Goal: Task Accomplishment & Management: Use online tool/utility

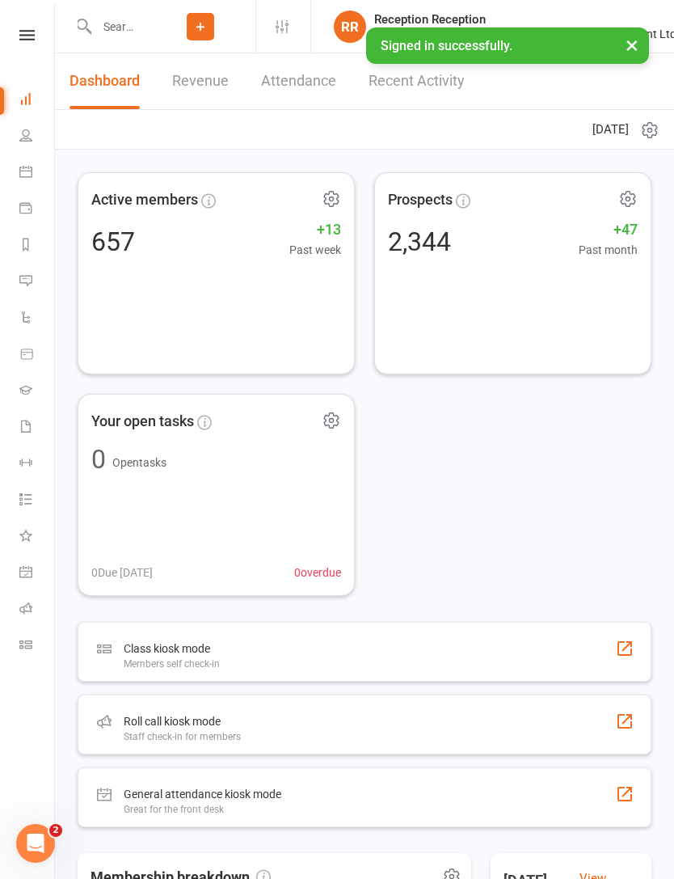
click at [560, 647] on div "Class kiosk mode Members self check-in" at bounding box center [365, 652] width 574 height 60
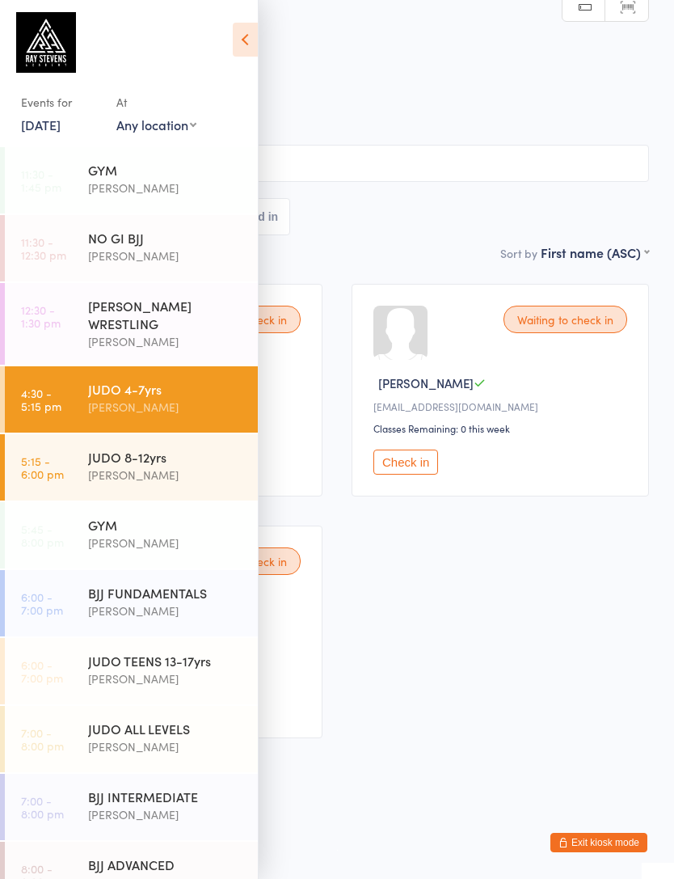
click at [240, 32] on icon at bounding box center [245, 40] width 25 height 34
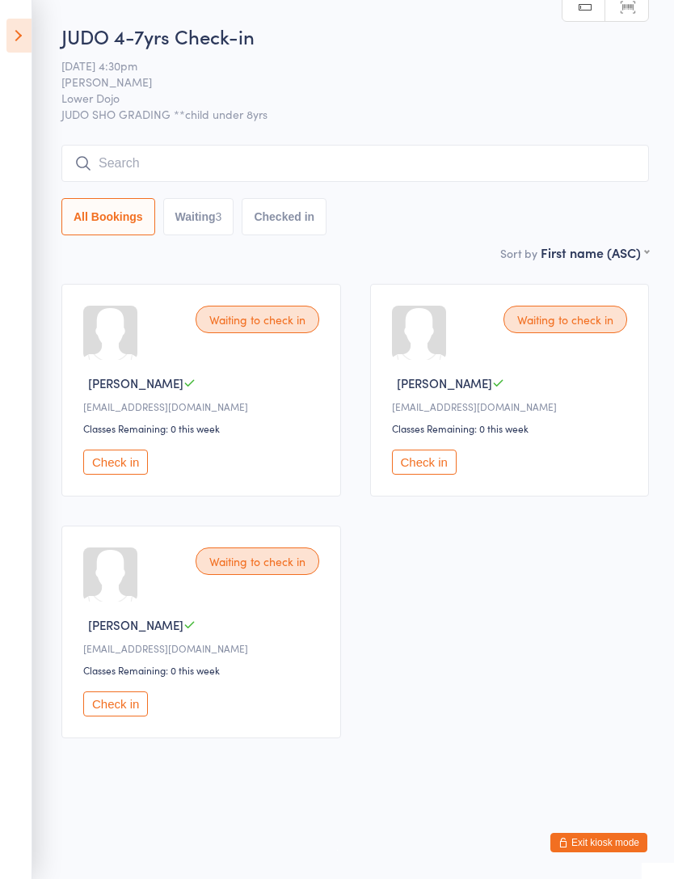
click at [117, 150] on input "search" at bounding box center [355, 163] width 588 height 37
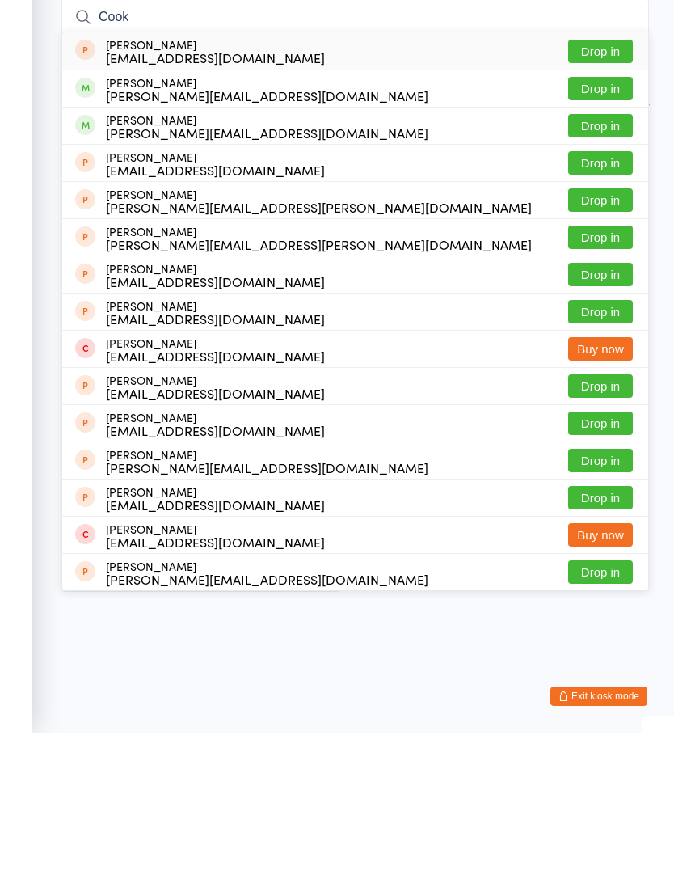
type input "Cook"
click at [618, 223] on button "Drop in" at bounding box center [600, 234] width 65 height 23
type input "Cook"
click at [623, 260] on button "Drop in" at bounding box center [600, 271] width 65 height 23
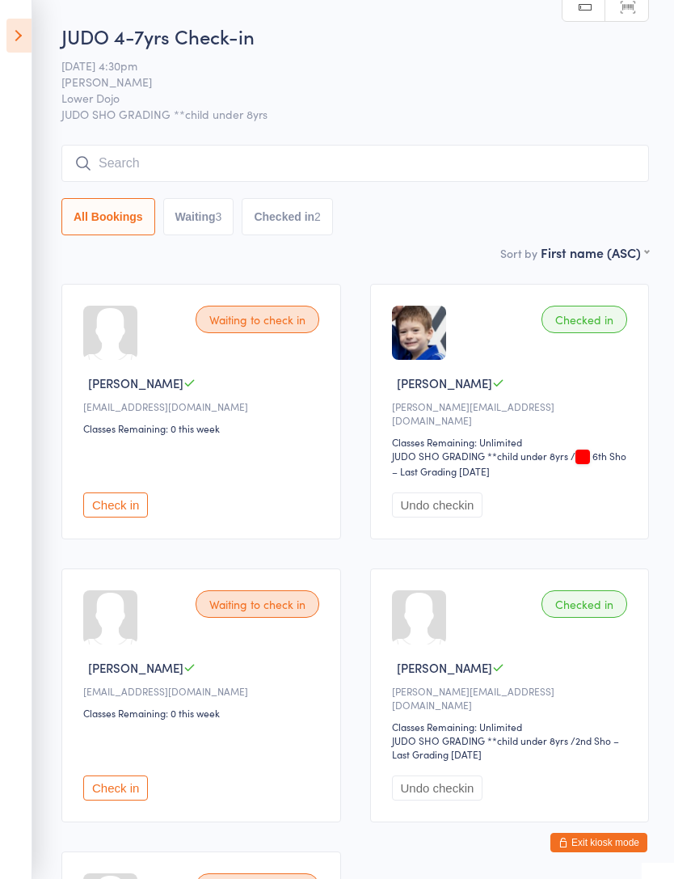
click at [27, 38] on icon at bounding box center [18, 36] width 25 height 34
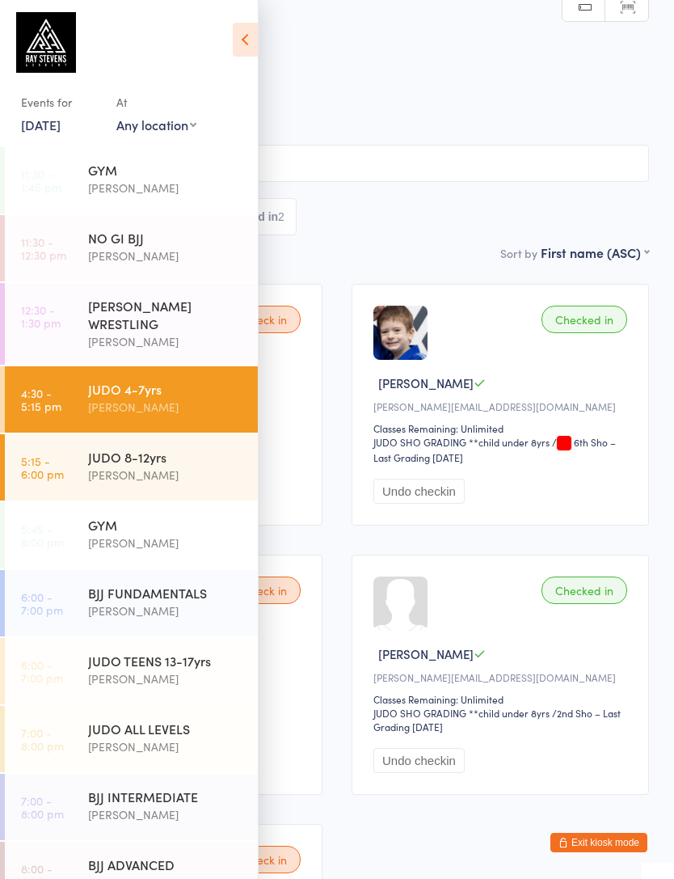
click at [247, 23] on icon at bounding box center [245, 40] width 25 height 34
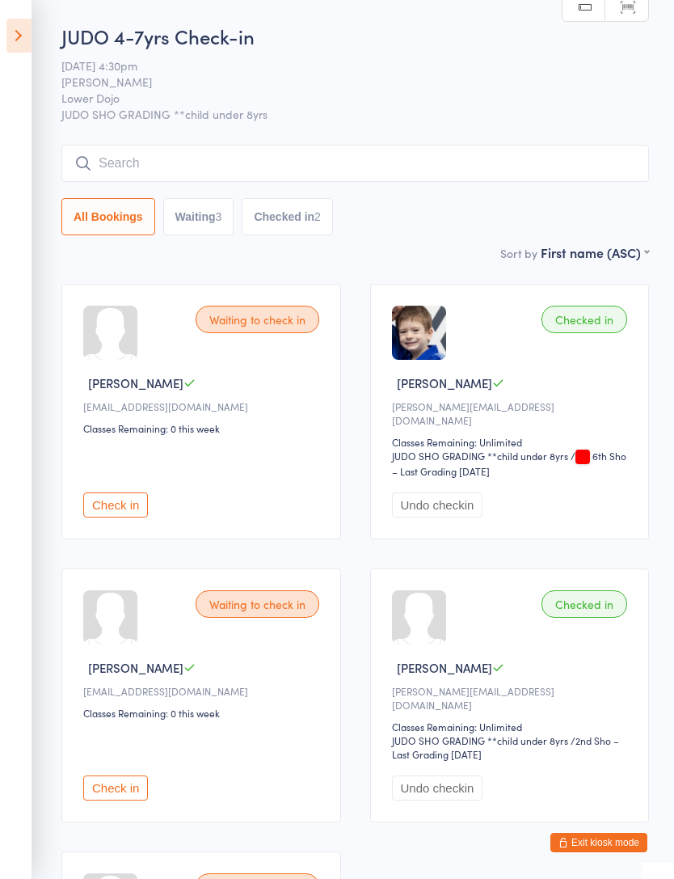
click at [119, 161] on input "search" at bounding box center [355, 163] width 588 height 37
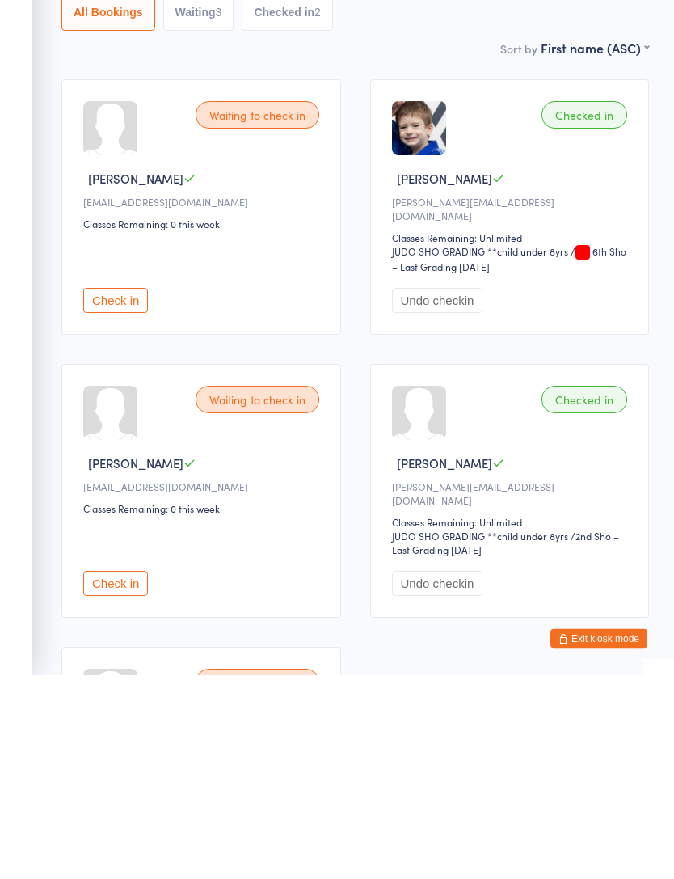
click at [102, 775] on button "Check in" at bounding box center [115, 787] width 65 height 25
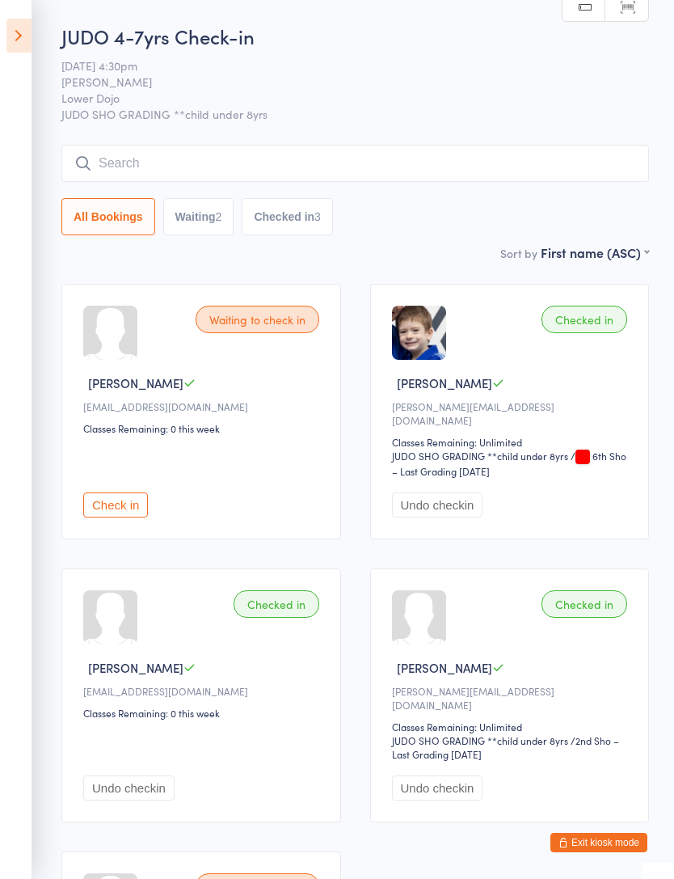
click at [186, 217] on button "Waiting 2" at bounding box center [198, 216] width 71 height 37
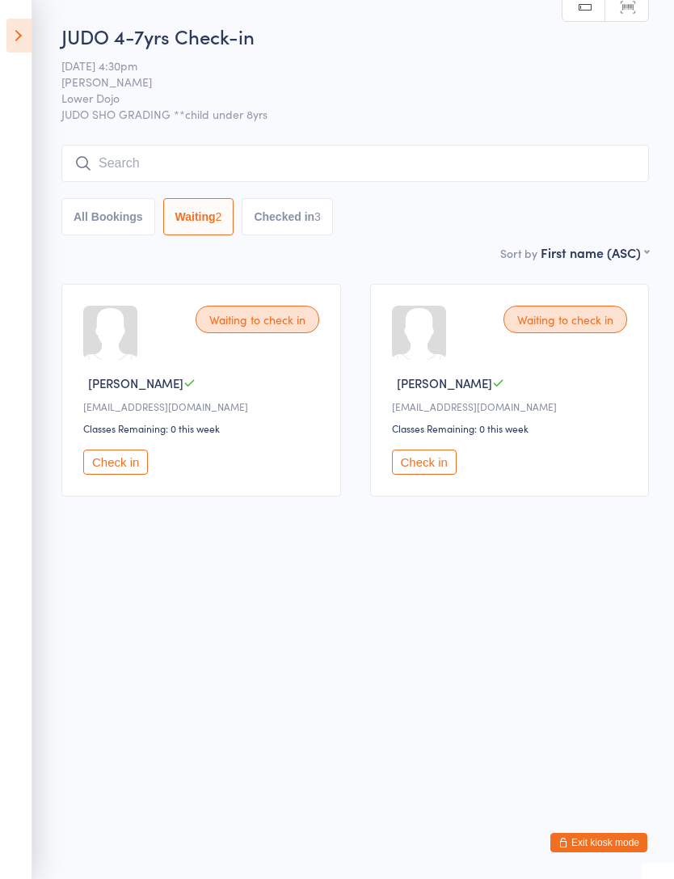
click at [544, 178] on input "search" at bounding box center [355, 163] width 588 height 37
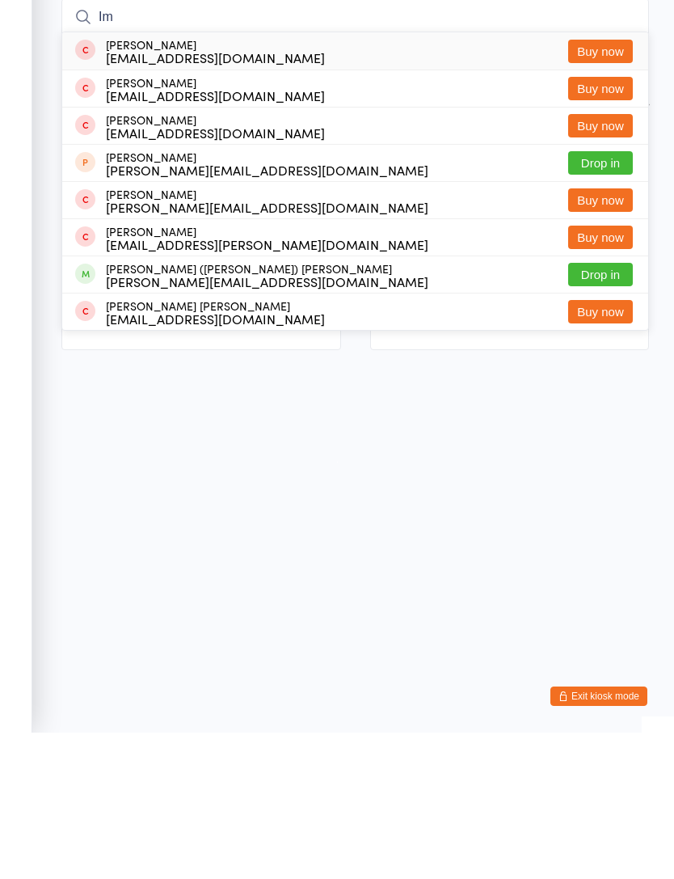
type input "I"
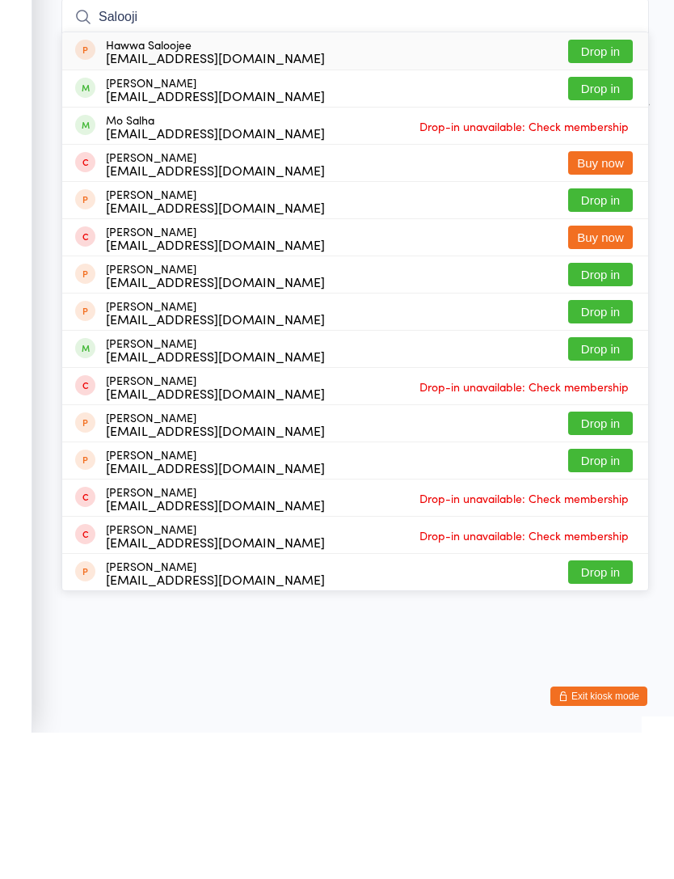
type input "Salooji"
click at [609, 223] on button "Drop in" at bounding box center [600, 234] width 65 height 23
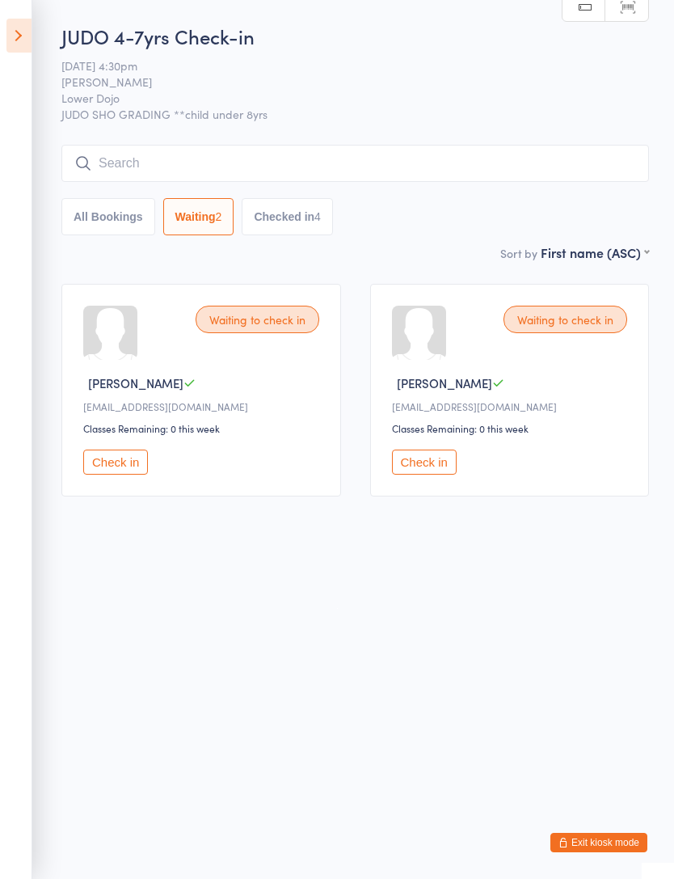
click at [95, 232] on button "All Bookings" at bounding box center [108, 216] width 94 height 37
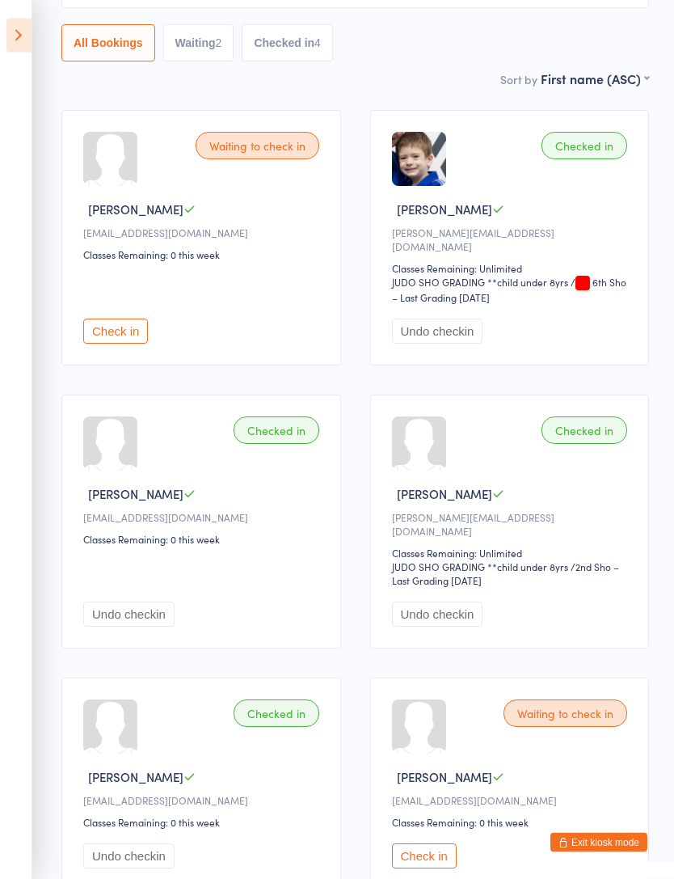
scroll to position [153, 0]
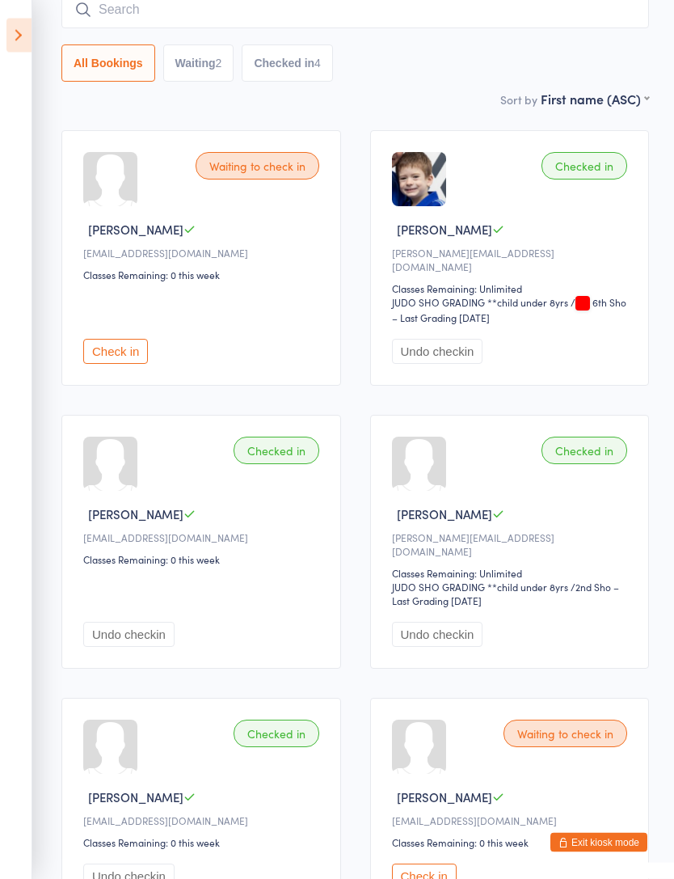
click at [199, 82] on button "Waiting 2" at bounding box center [198, 63] width 71 height 37
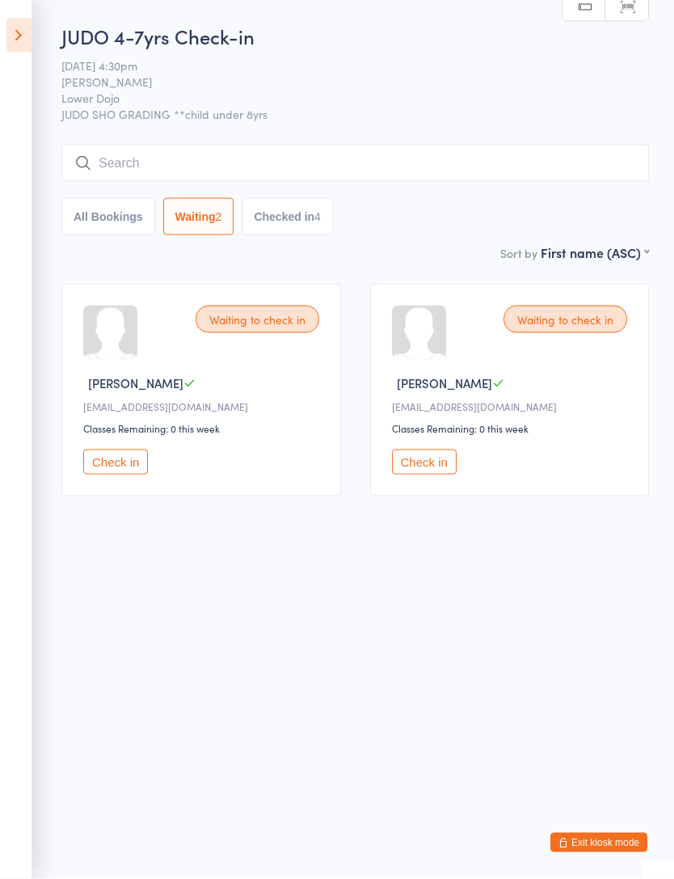
scroll to position [0, 0]
click at [122, 159] on input "search" at bounding box center [355, 163] width 588 height 37
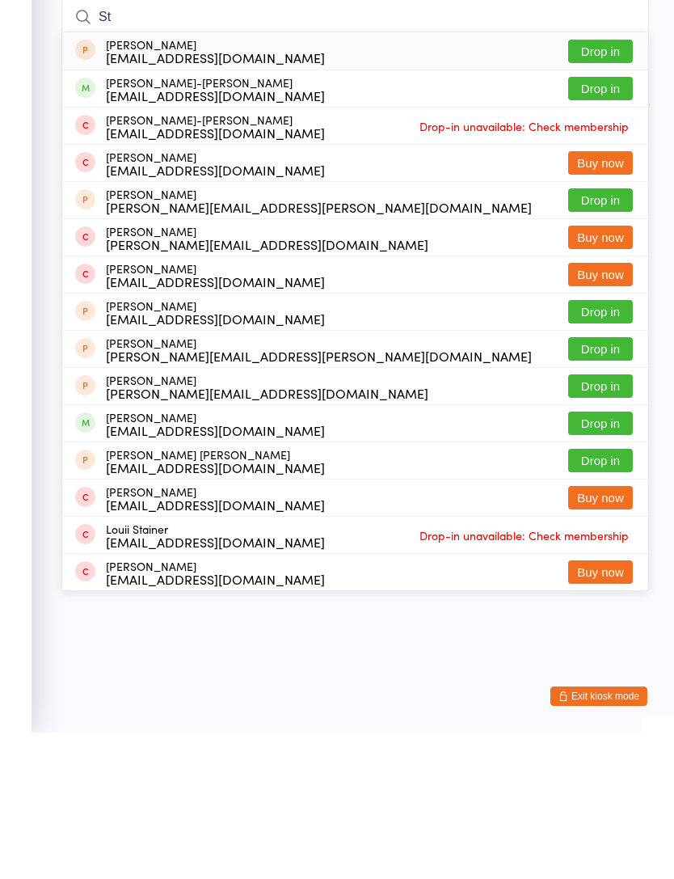
type input "S"
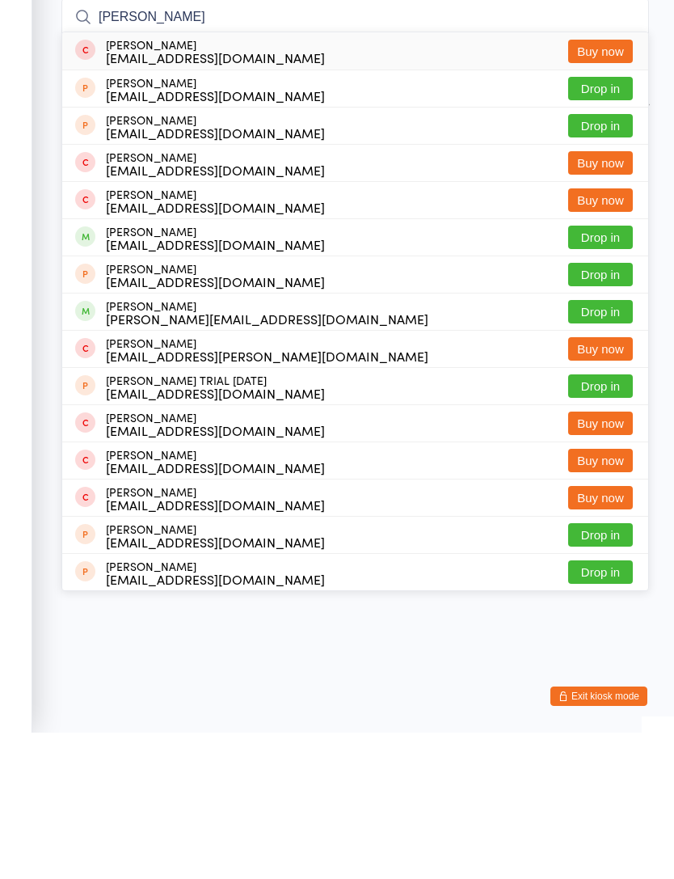
type input "Anthony"
click at [602, 446] on button "Drop in" at bounding box center [600, 457] width 65 height 23
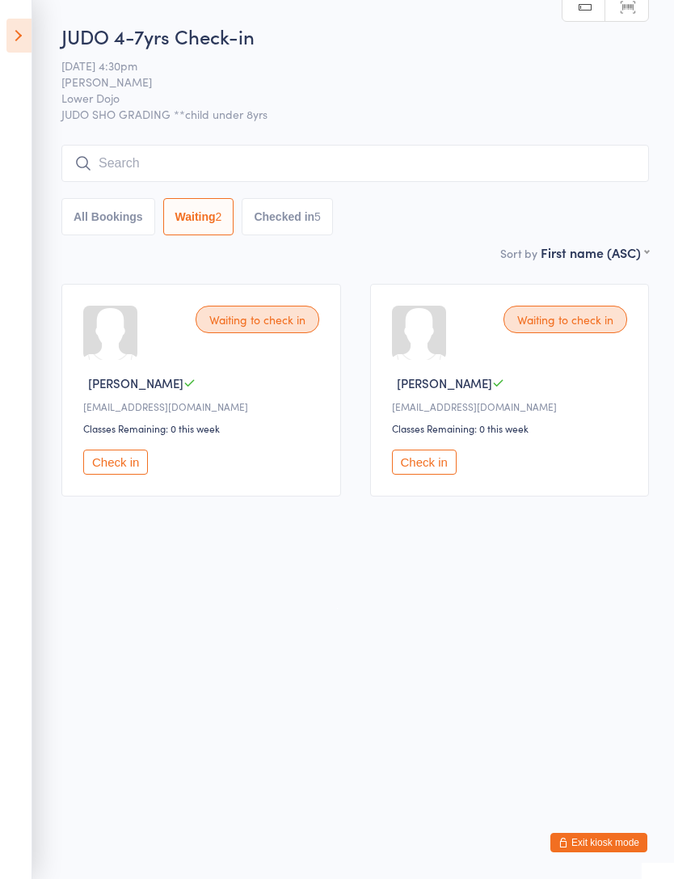
click at [98, 214] on button "All Bookings" at bounding box center [108, 216] width 94 height 37
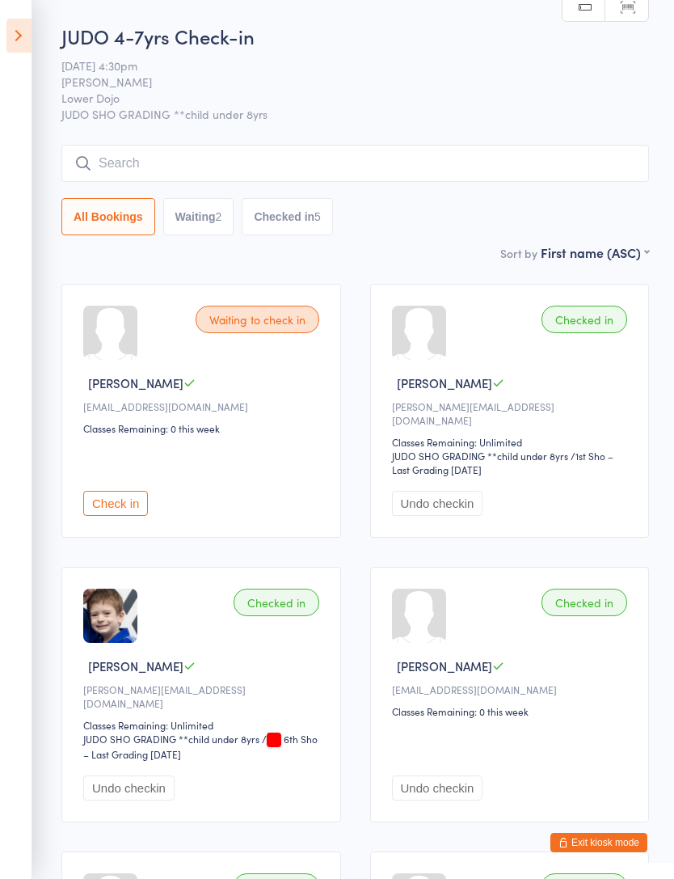
click at [115, 153] on input "search" at bounding box center [355, 163] width 588 height 37
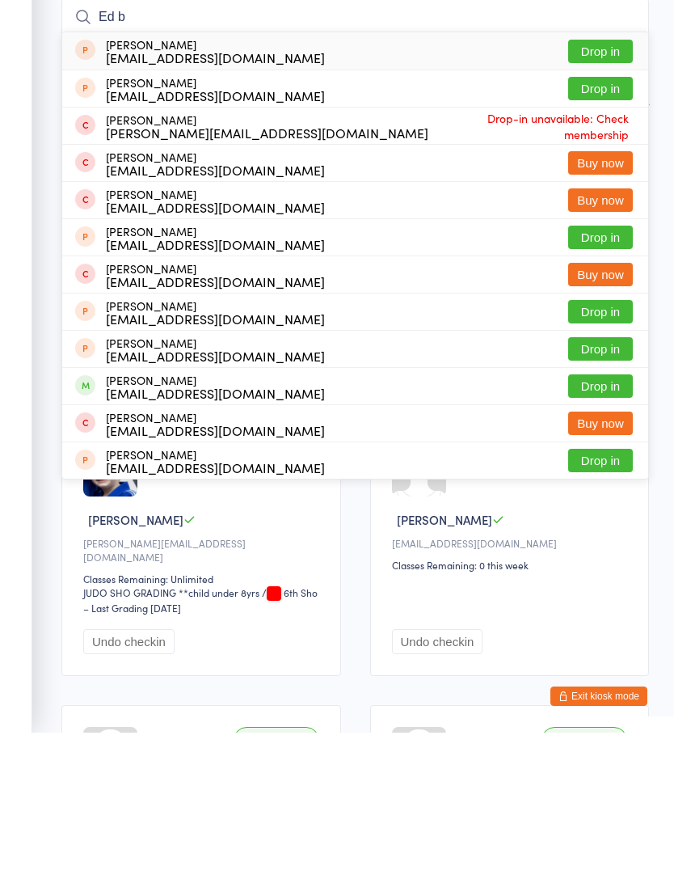
type input "Ed b"
click at [607, 521] on button "Drop in" at bounding box center [600, 532] width 65 height 23
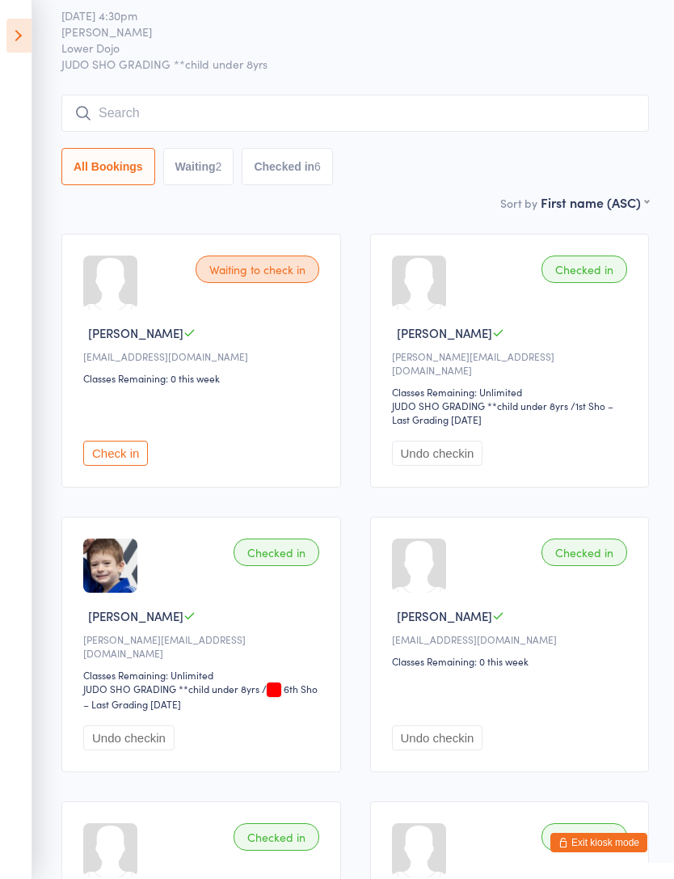
click at [562, 110] on input "search" at bounding box center [355, 113] width 588 height 37
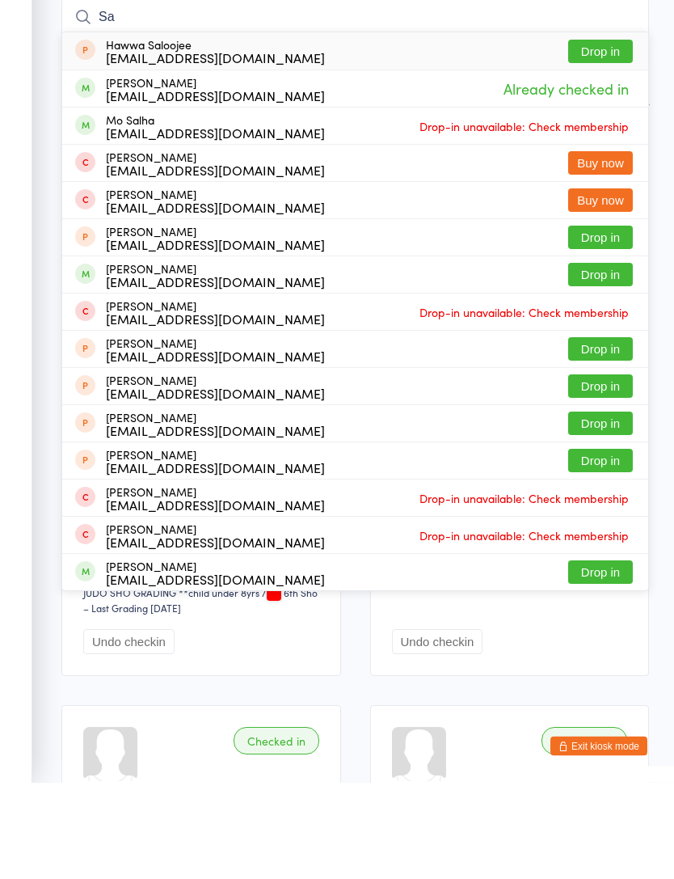
type input "S"
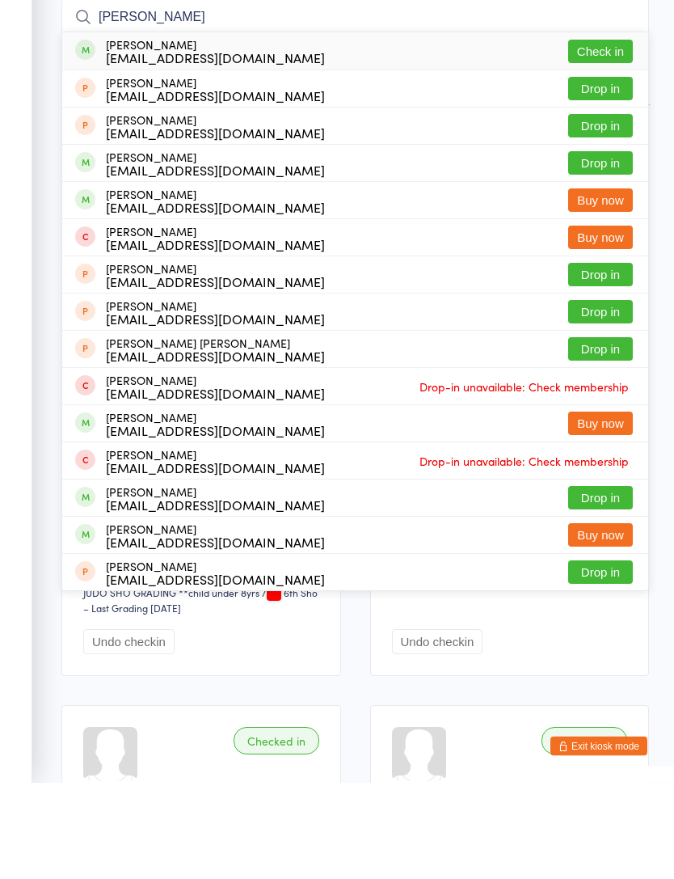
type input "Noah ron"
click at [612, 137] on button "Check in" at bounding box center [600, 148] width 65 height 23
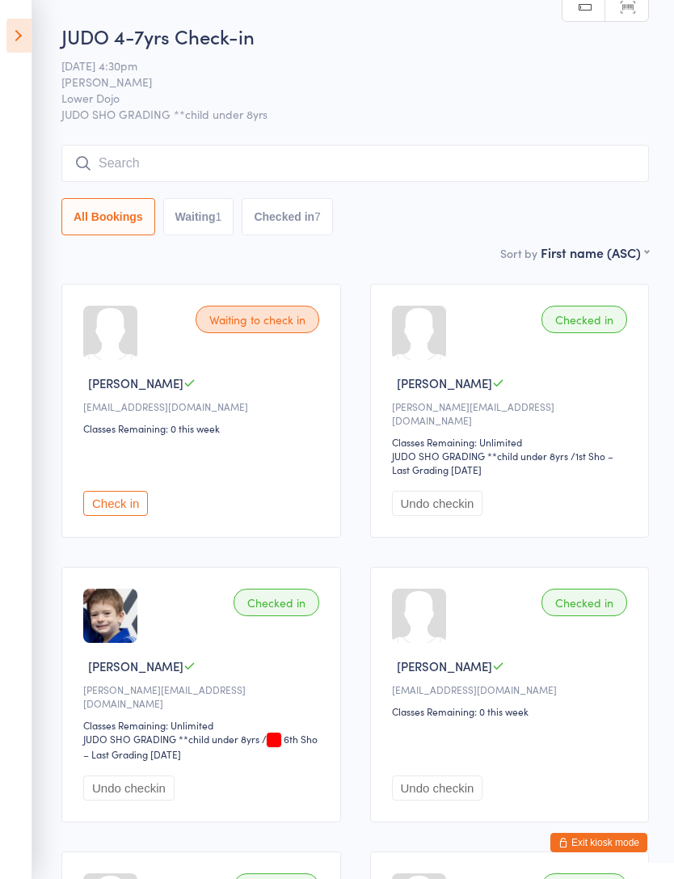
scroll to position [38, 0]
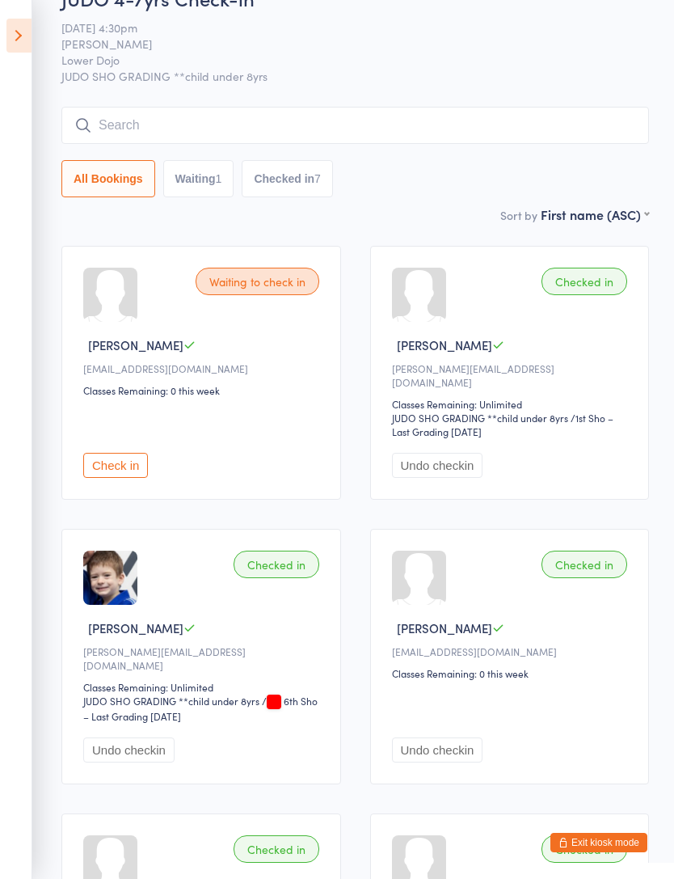
click at [530, 122] on input "search" at bounding box center [355, 125] width 588 height 37
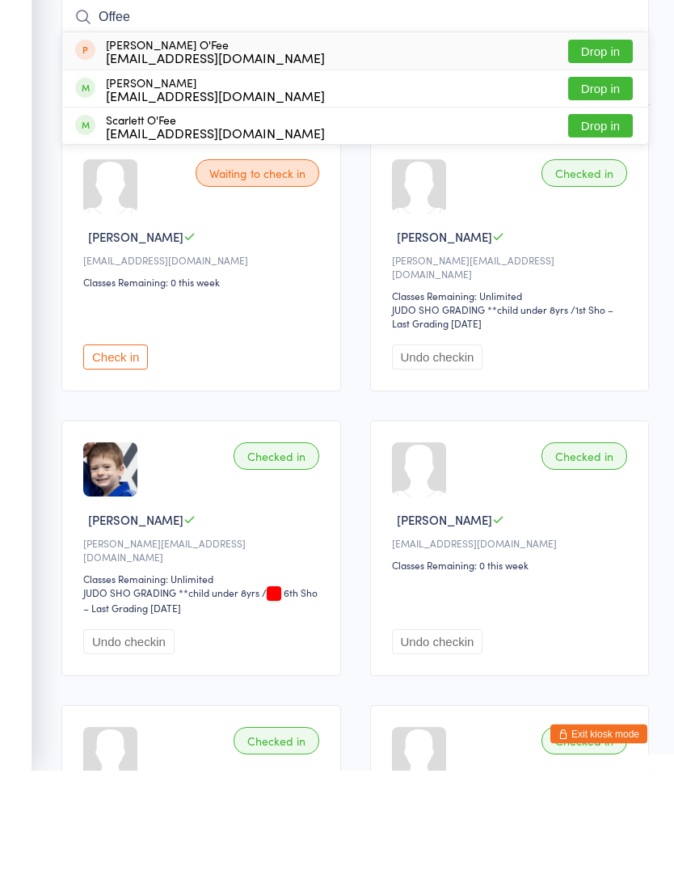
type input "Offee"
click at [619, 186] on button "Drop in" at bounding box center [600, 197] width 65 height 23
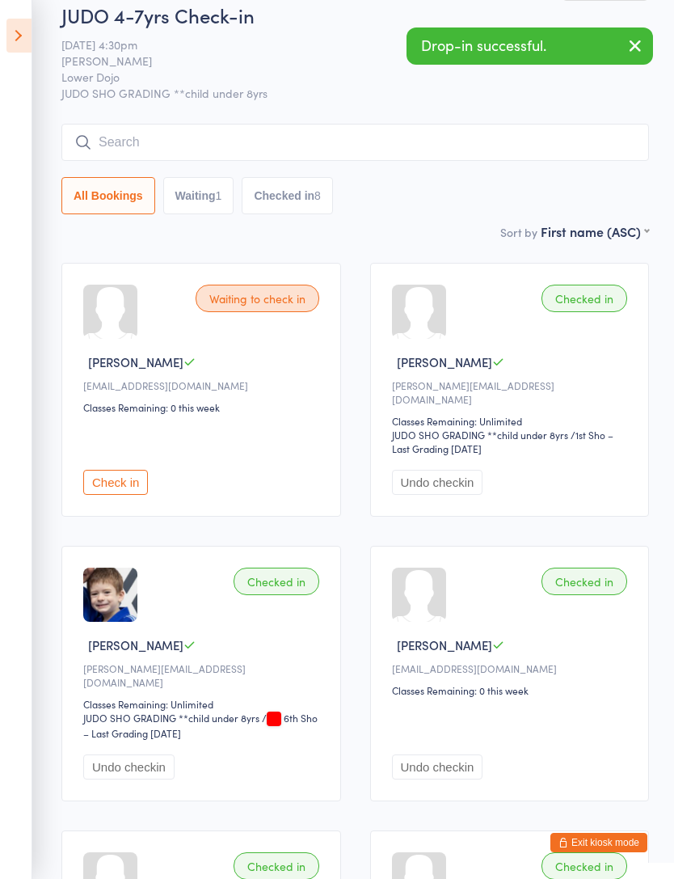
scroll to position [0, 0]
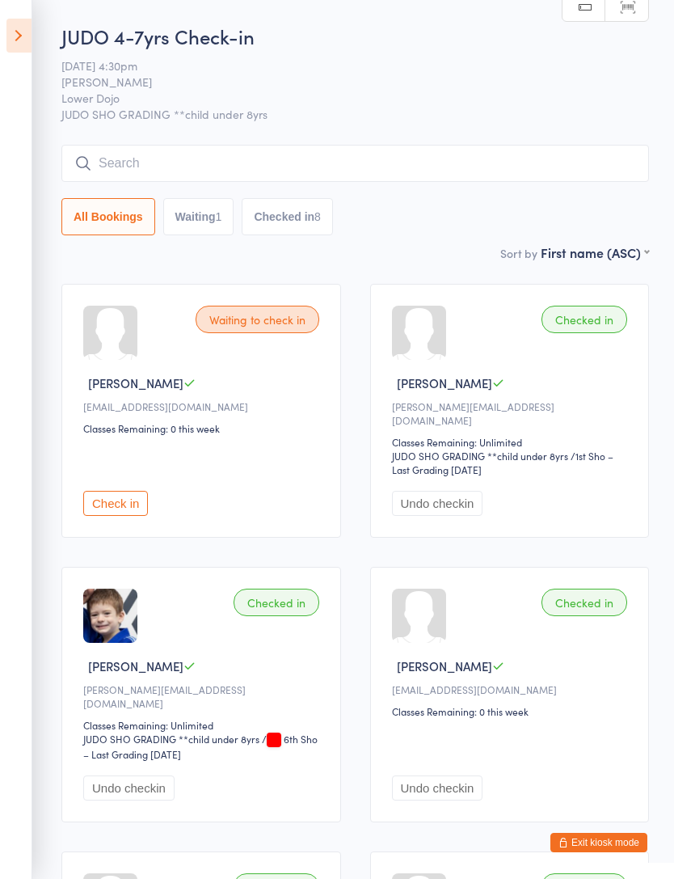
click at [19, 50] on icon at bounding box center [18, 36] width 25 height 34
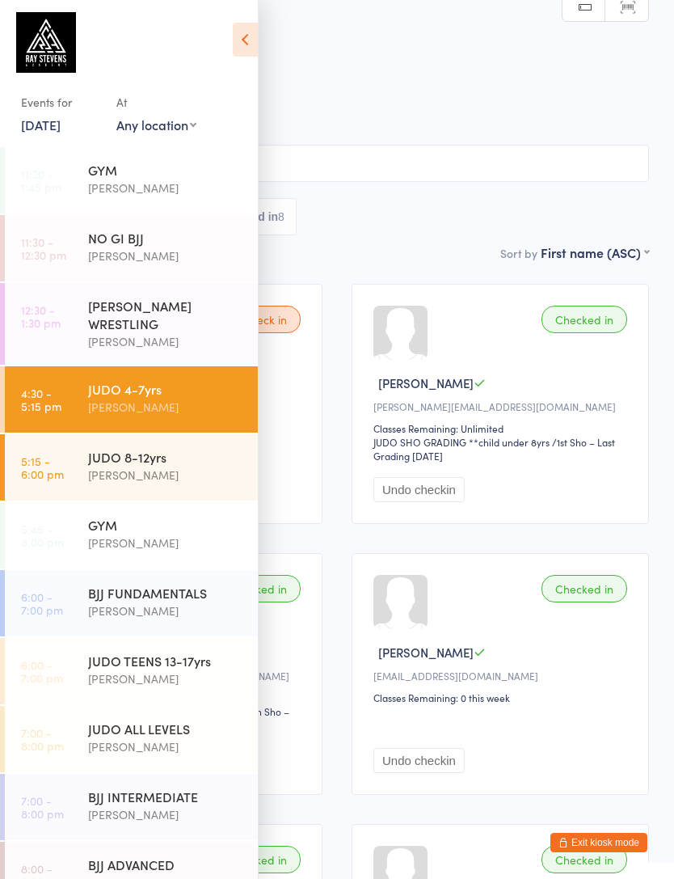
click at [82, 461] on link "5:15 - 6:00 pm JUDO 8-12yrs Edward Semple" at bounding box center [131, 467] width 253 height 66
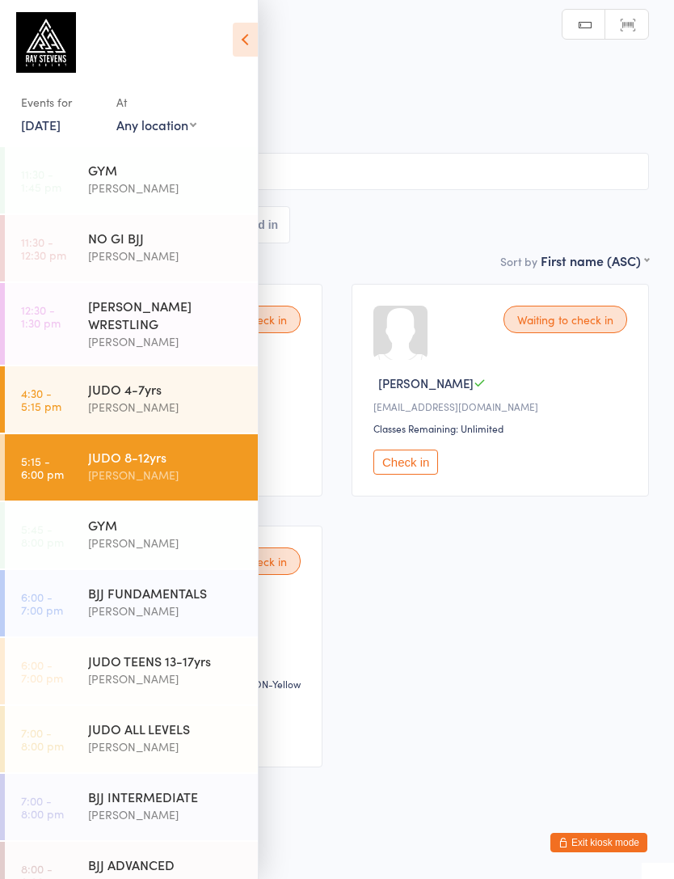
click at [243, 35] on icon at bounding box center [245, 40] width 25 height 34
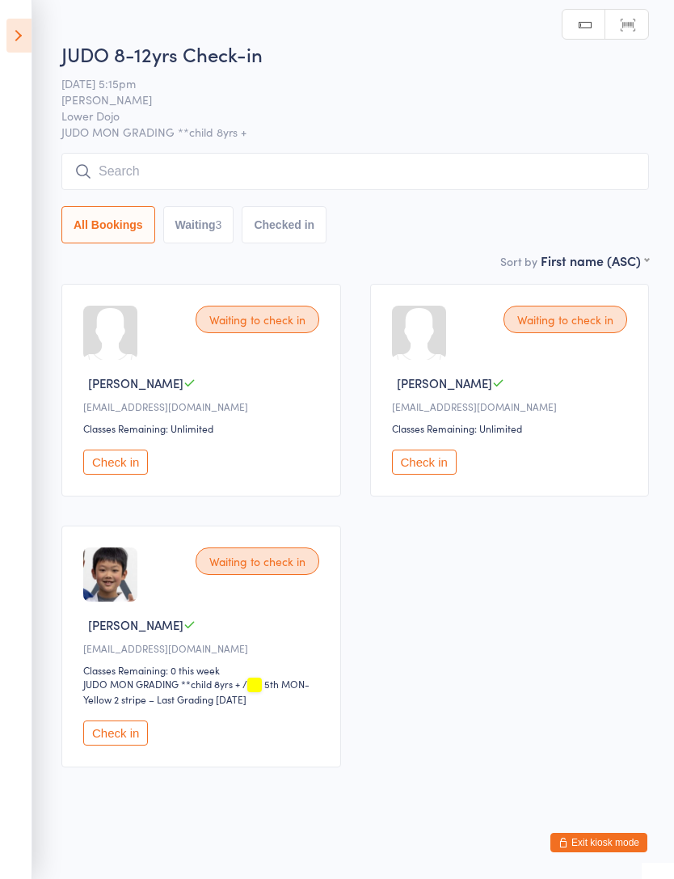
click at [116, 189] on input "search" at bounding box center [355, 171] width 588 height 37
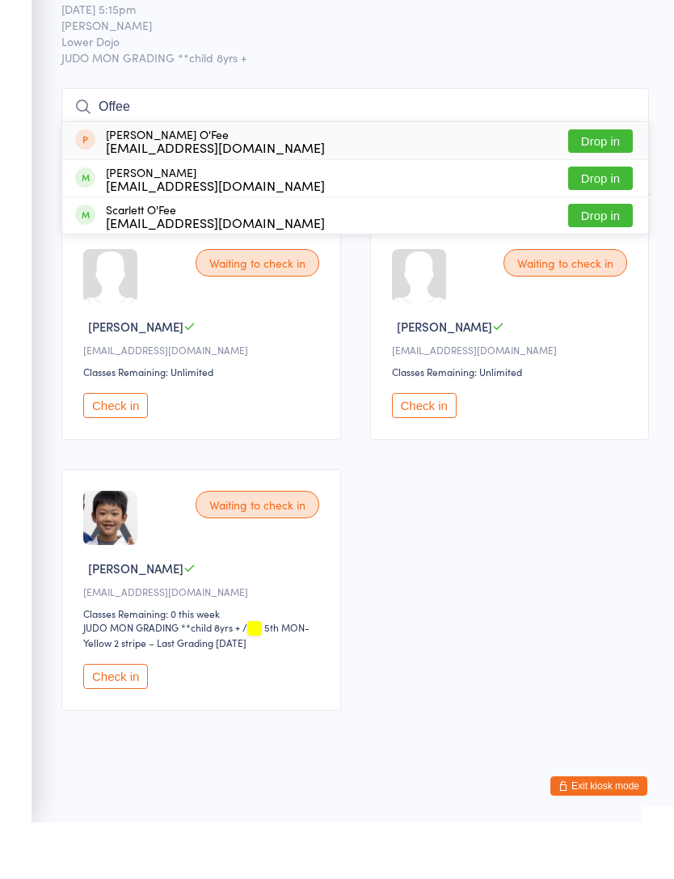
click at [560, 519] on div "Waiting to check in Haruno Kase fumiyakase@gmail.com Classes Remaining: Unlimit…" at bounding box center [355, 525] width 617 height 513
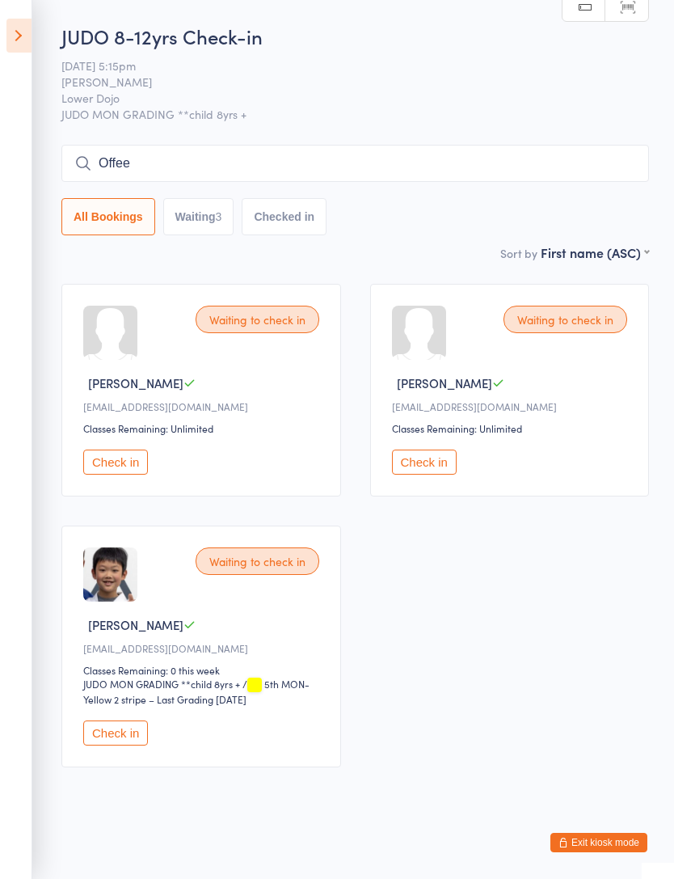
click at [154, 165] on input "Offee" at bounding box center [355, 163] width 588 height 37
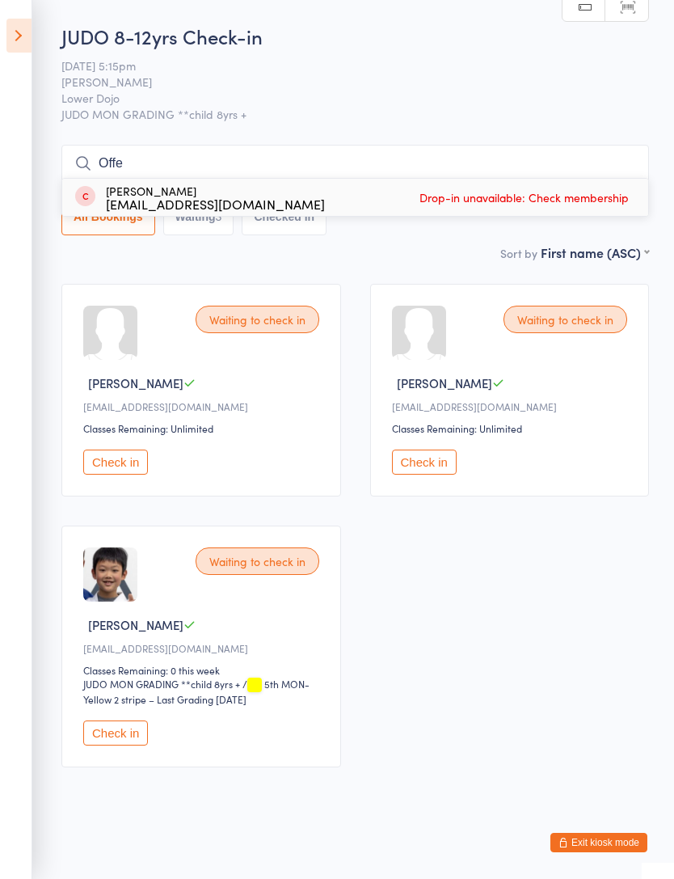
type input "Offee"
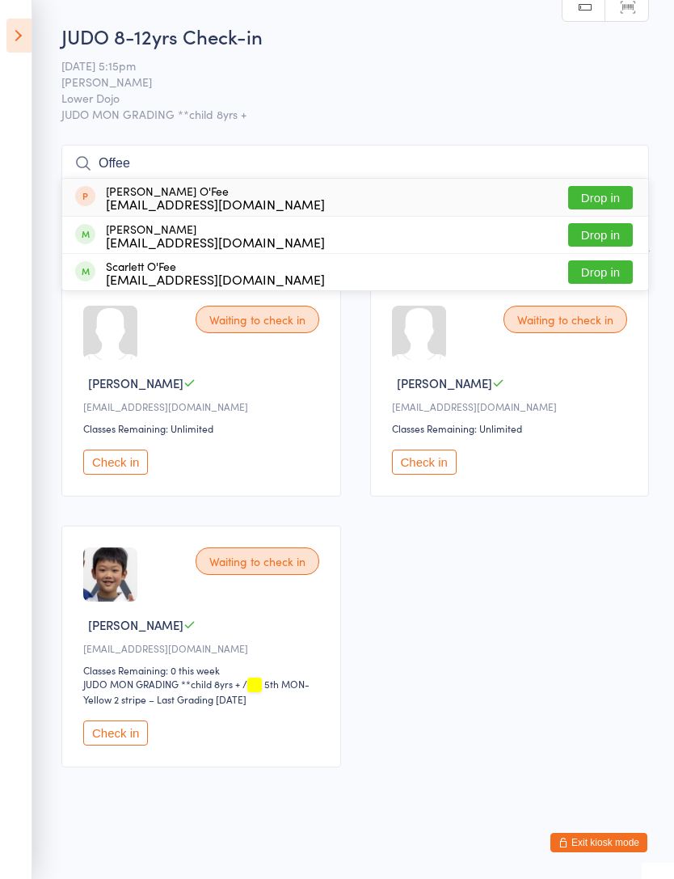
click at [610, 277] on button "Drop in" at bounding box center [600, 271] width 65 height 23
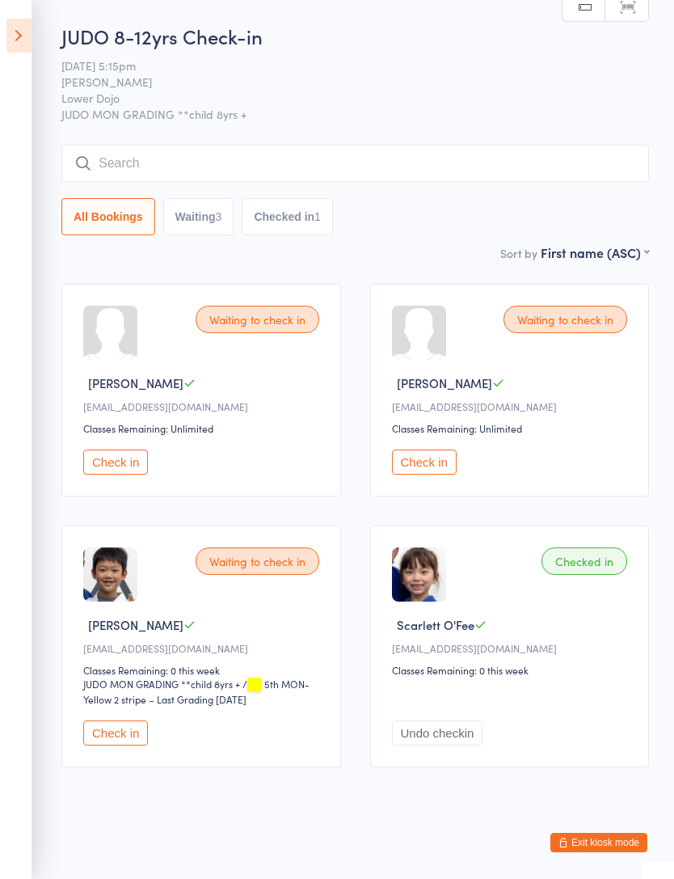
click at [20, 40] on icon at bounding box center [18, 36] width 25 height 34
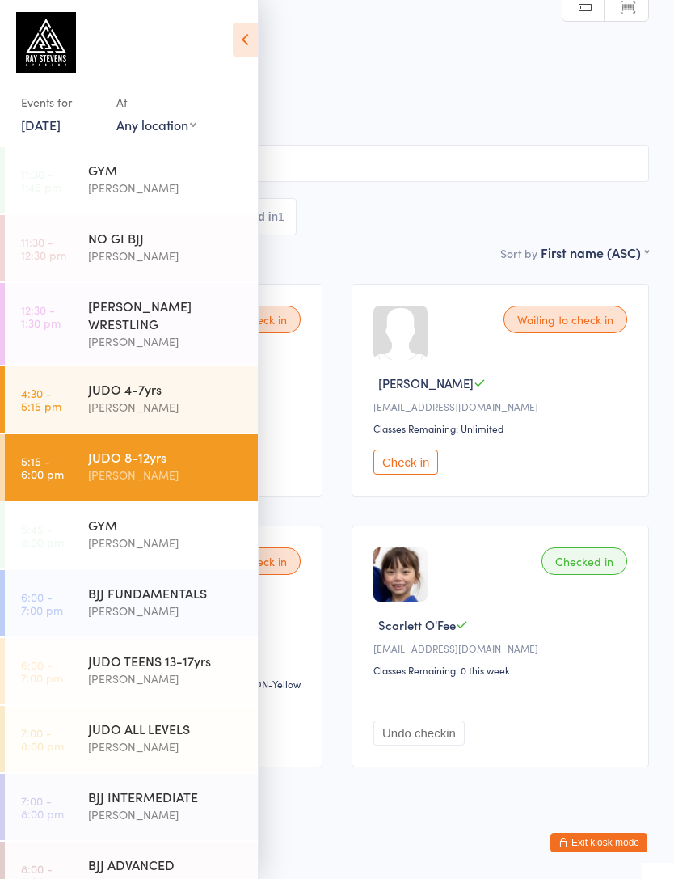
click at [53, 391] on time "4:30 - 5:15 pm" at bounding box center [41, 399] width 40 height 26
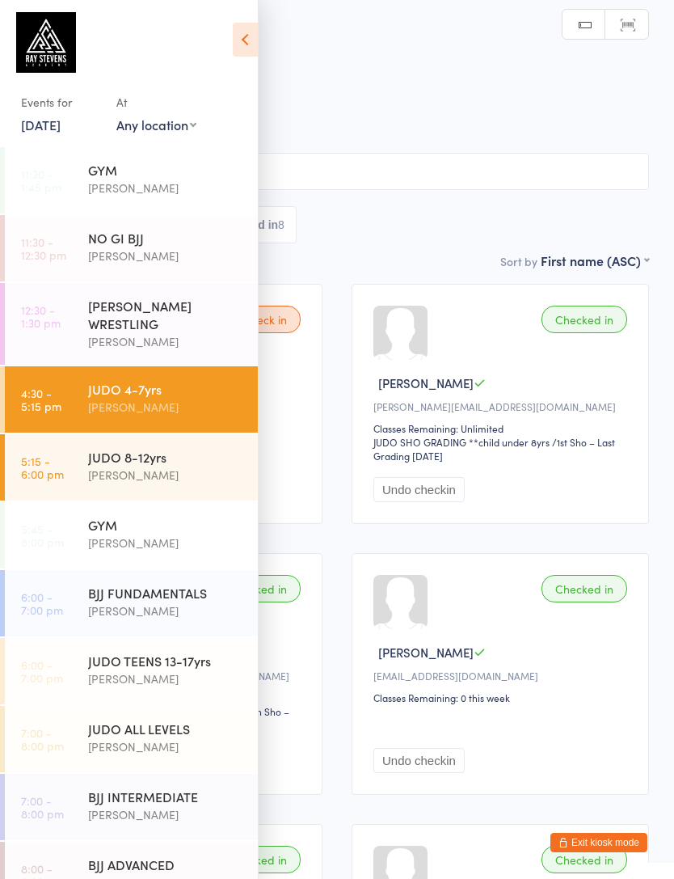
click at [238, 32] on icon at bounding box center [245, 40] width 25 height 34
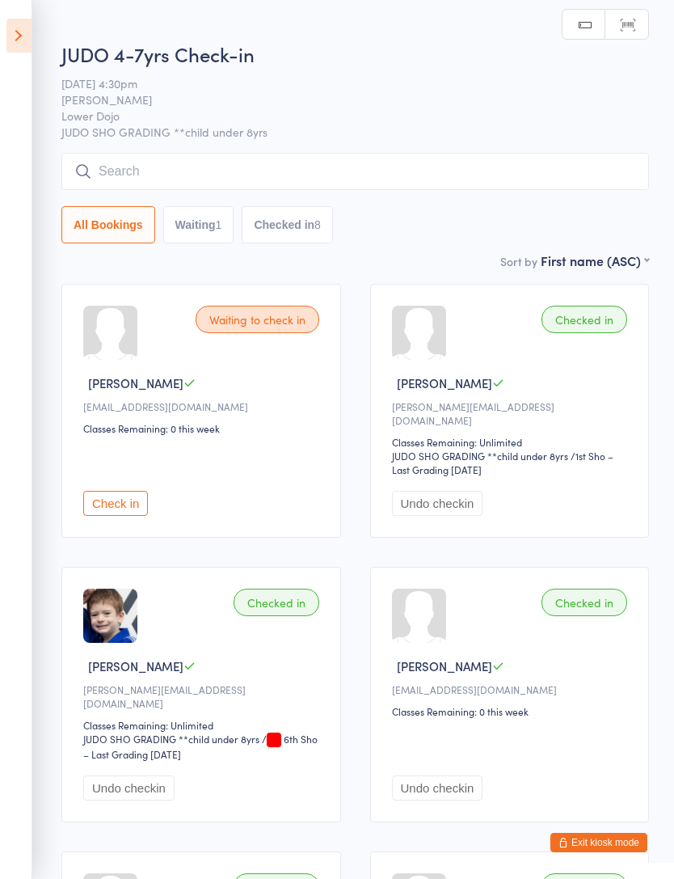
click at [114, 167] on input "search" at bounding box center [355, 171] width 588 height 37
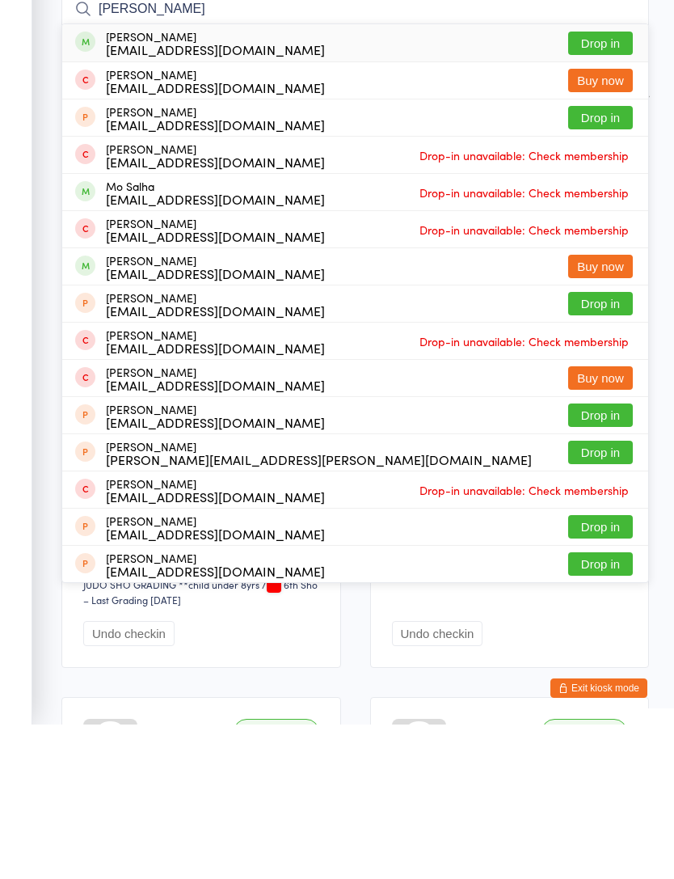
type input "Salah"
click at [615, 186] on button "Drop in" at bounding box center [600, 197] width 65 height 23
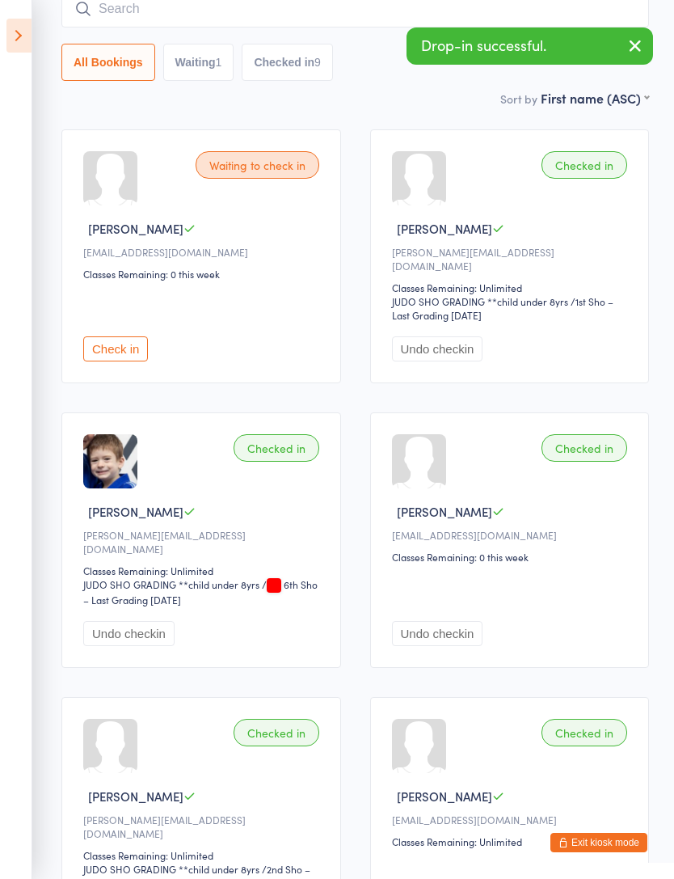
click at [23, 32] on icon at bounding box center [18, 36] width 25 height 34
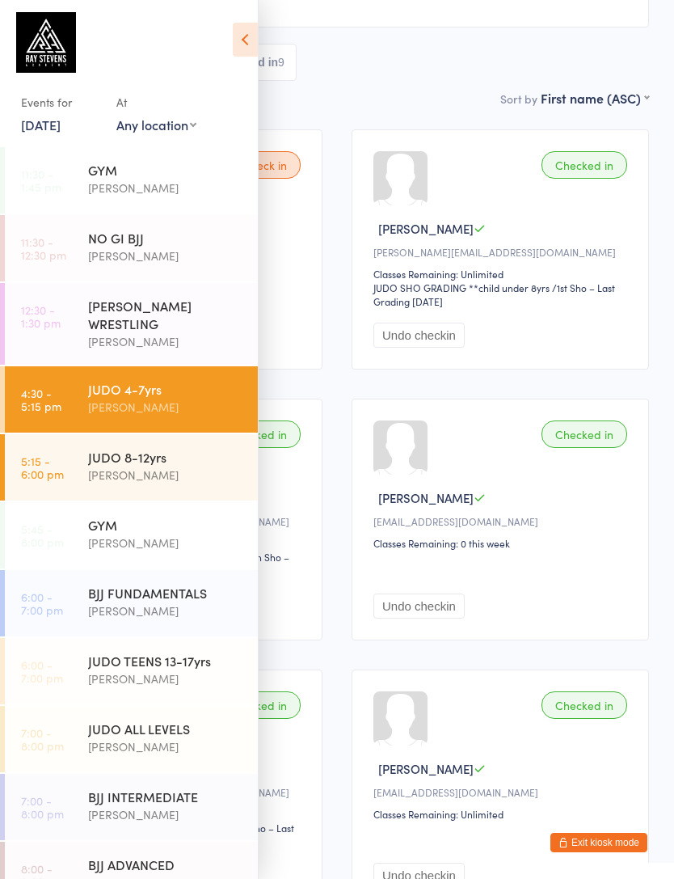
click at [241, 49] on icon at bounding box center [245, 40] width 25 height 34
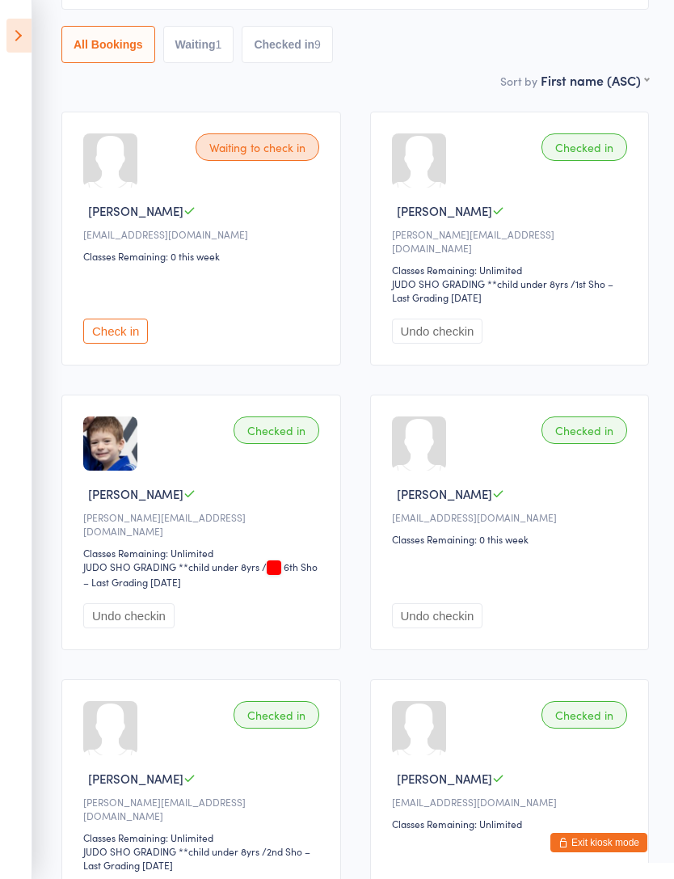
scroll to position [171, 0]
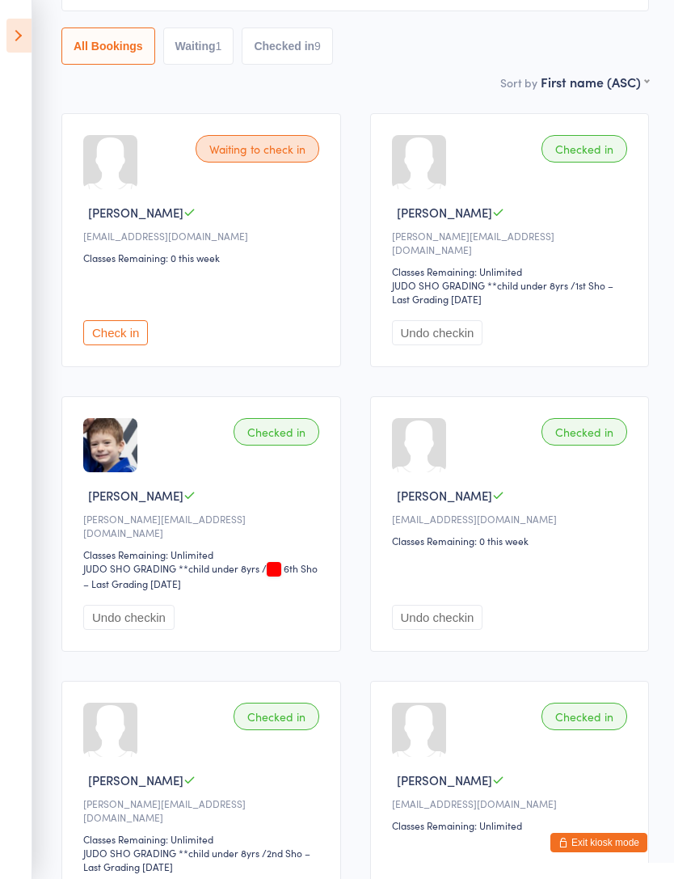
click at [18, 48] on icon at bounding box center [18, 36] width 25 height 34
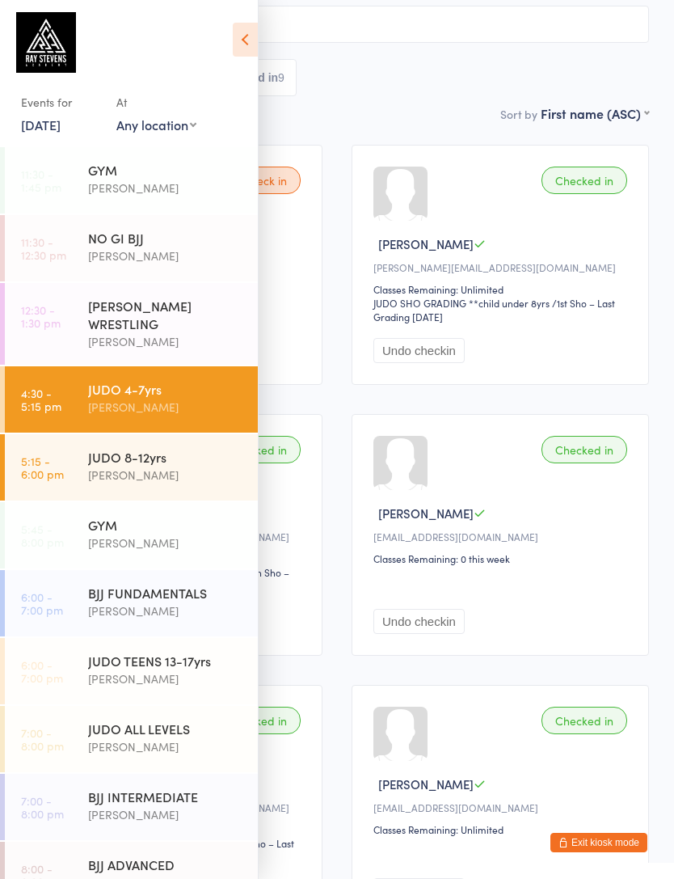
scroll to position [108, 0]
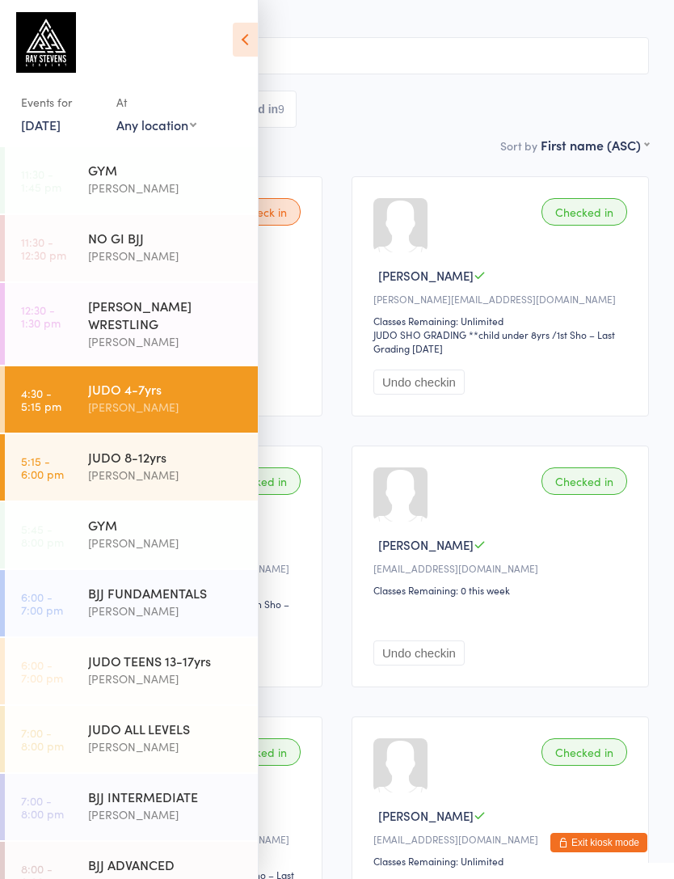
click at [237, 42] on icon at bounding box center [245, 40] width 25 height 34
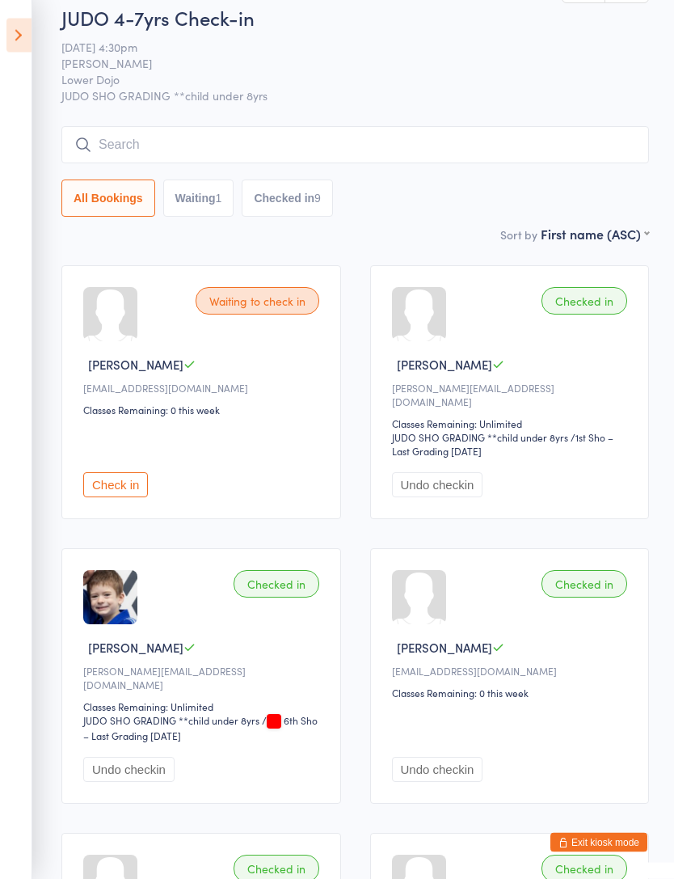
scroll to position [0, 0]
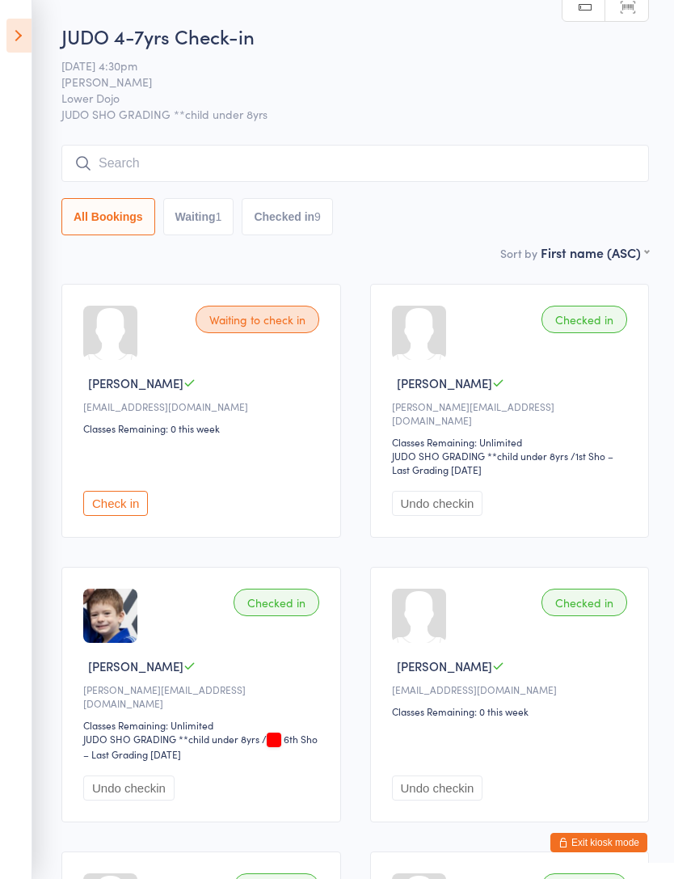
click at [175, 214] on button "Waiting 1" at bounding box center [198, 216] width 71 height 37
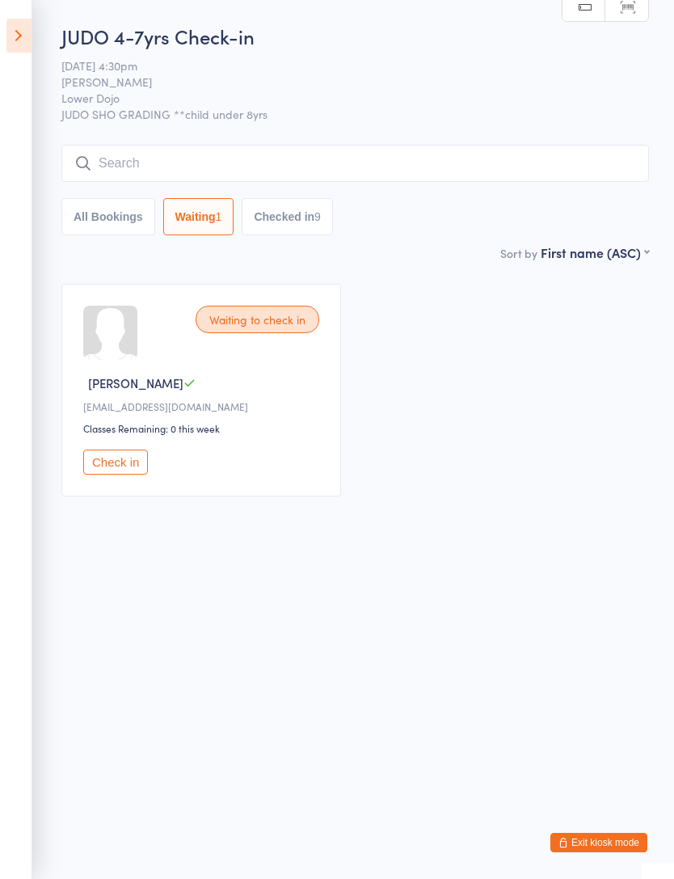
click at [264, 221] on button "Checked in 9" at bounding box center [287, 216] width 91 height 37
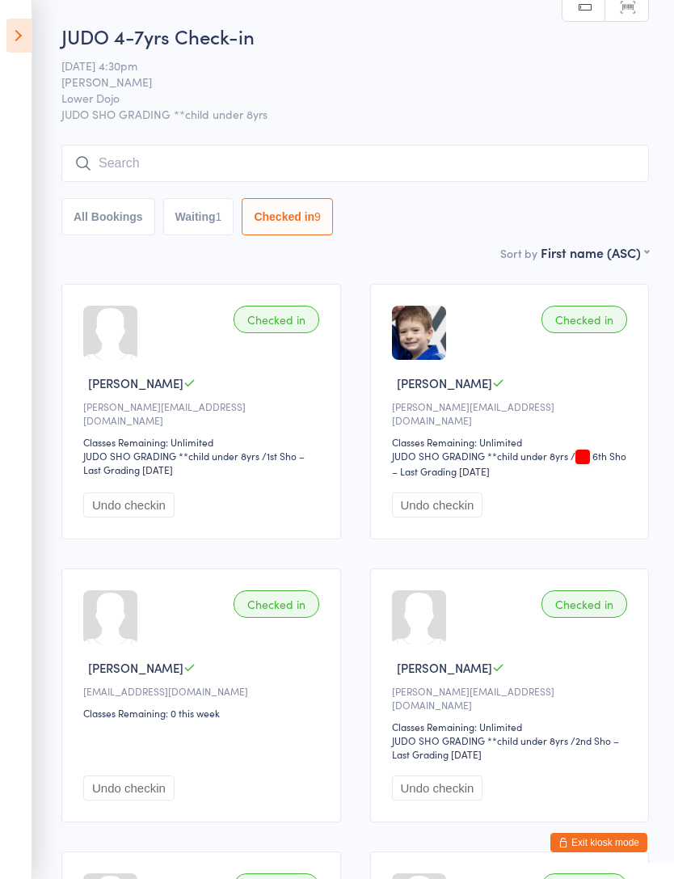
click at [137, 164] on input "search" at bounding box center [355, 163] width 588 height 37
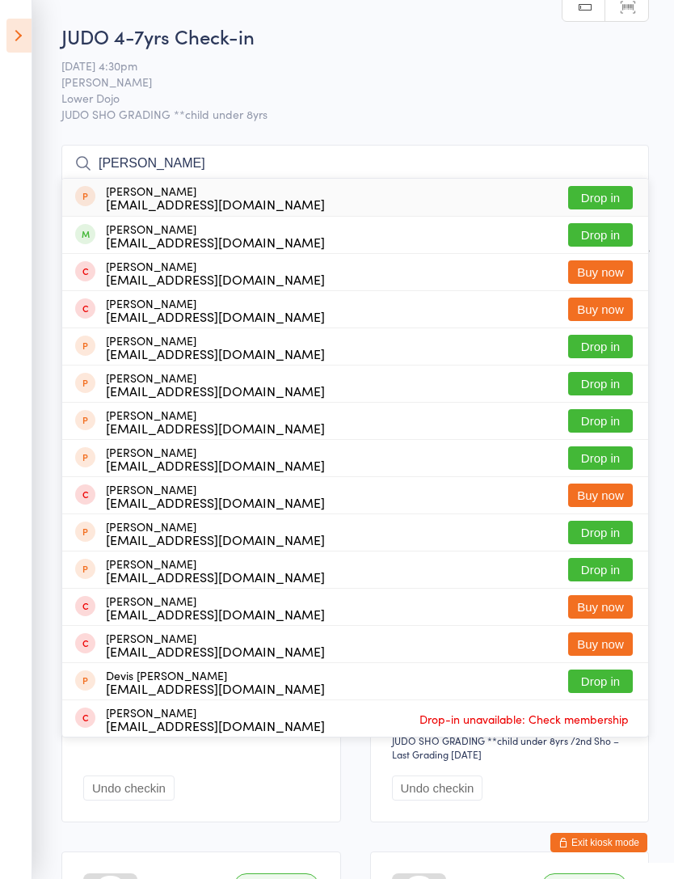
type input "Denis"
click at [614, 240] on button "Drop in" at bounding box center [600, 234] width 65 height 23
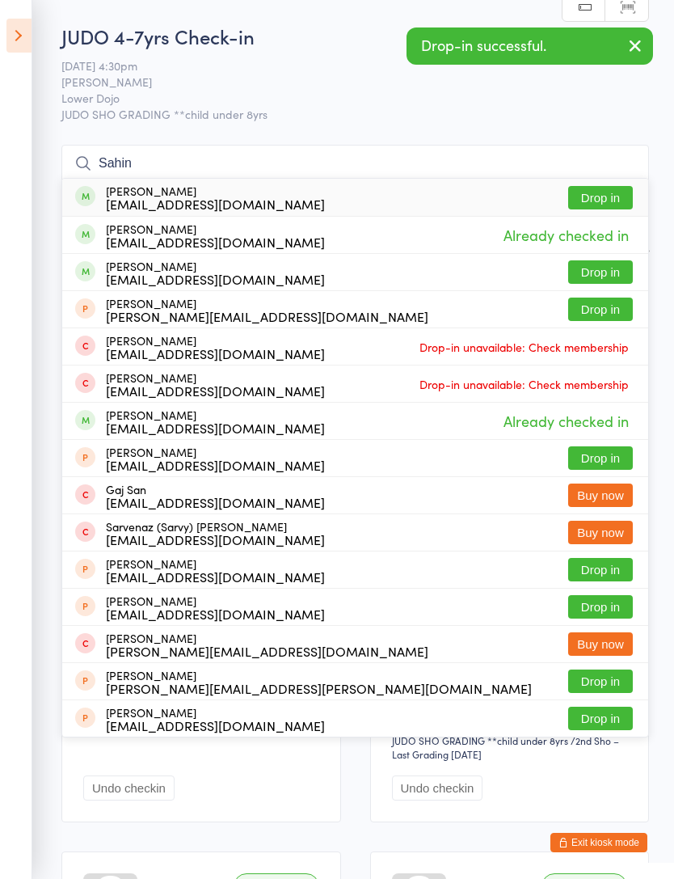
type input "Sahin"
click at [19, 49] on icon at bounding box center [18, 36] width 25 height 34
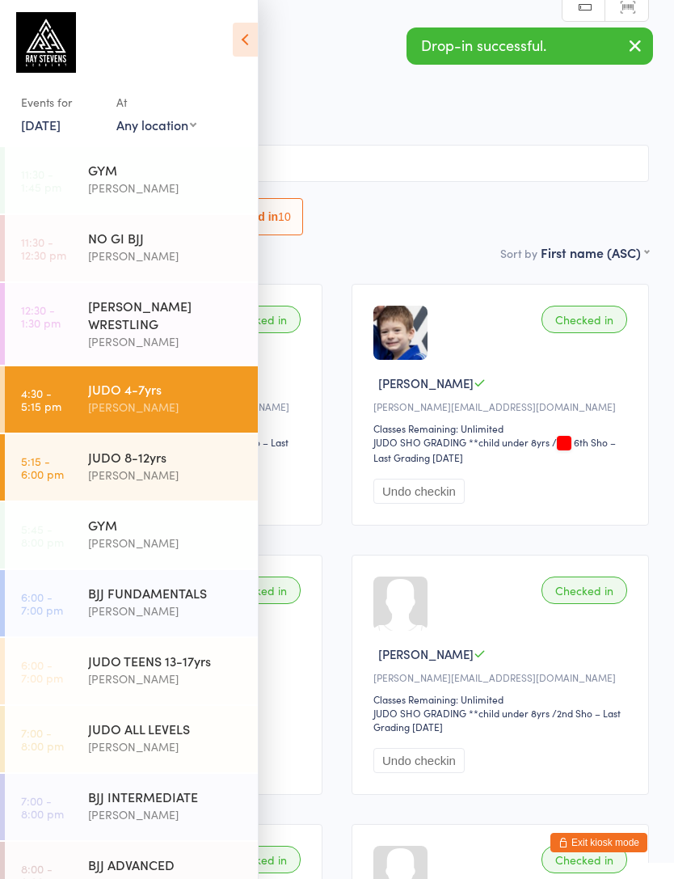
click at [70, 457] on link "5:15 - 6:00 pm JUDO 8-12yrs Edward Semple" at bounding box center [131, 467] width 253 height 66
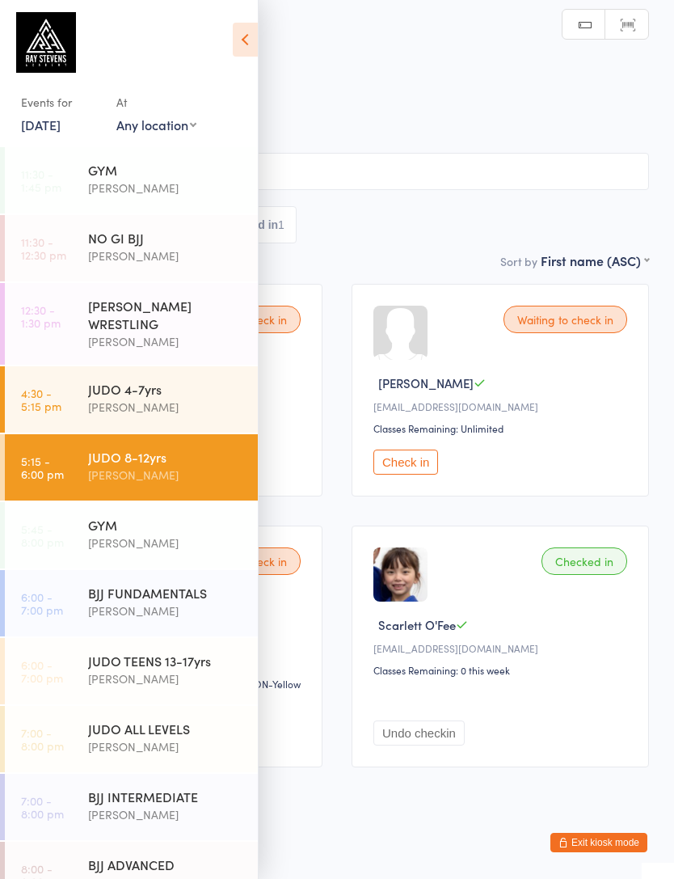
click at [249, 44] on icon at bounding box center [245, 40] width 25 height 34
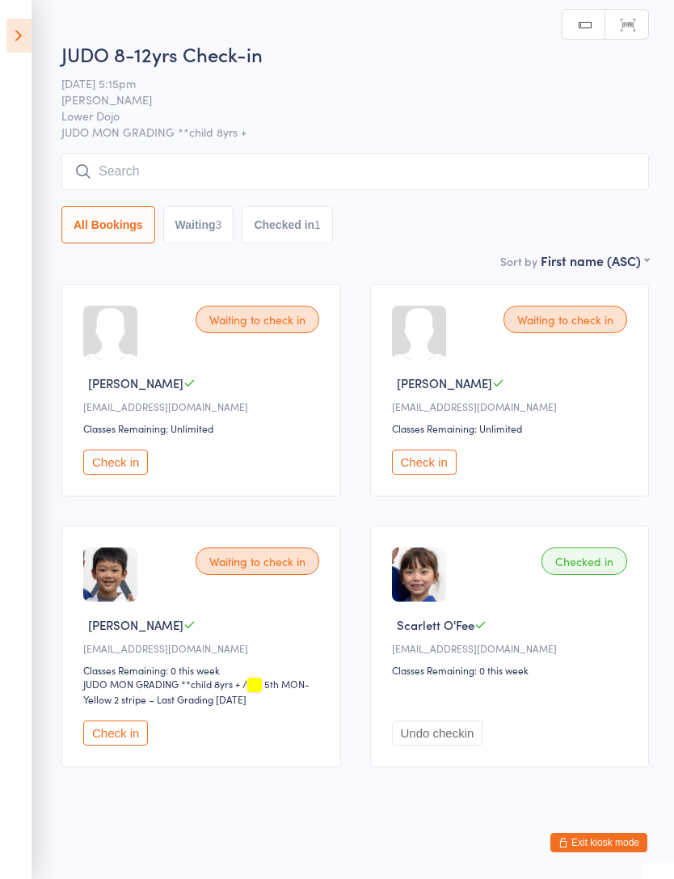
click at [160, 190] on input "search" at bounding box center [355, 171] width 588 height 37
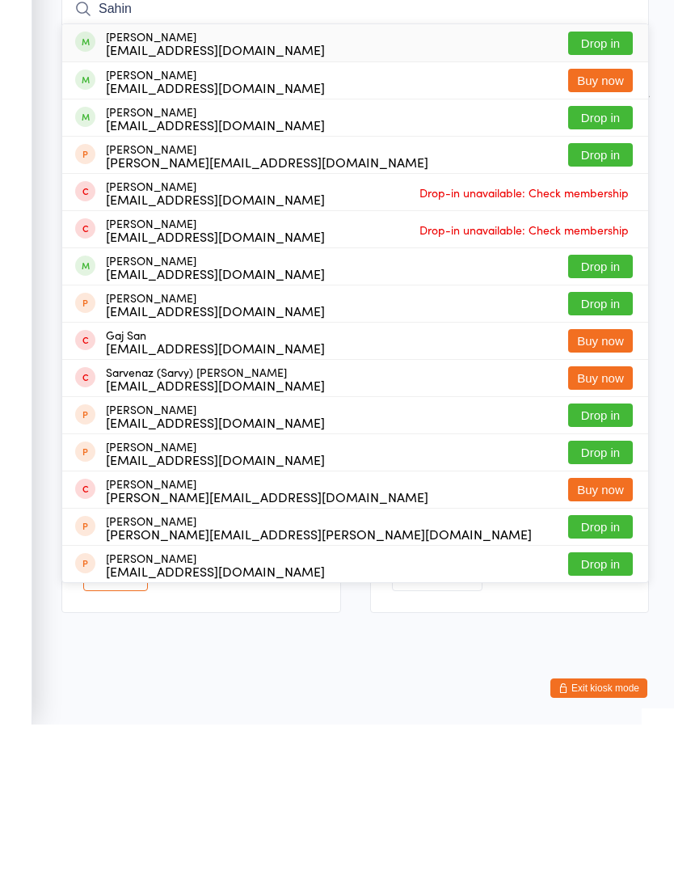
type input "Sahin"
click at [607, 186] on button "Drop in" at bounding box center [600, 197] width 65 height 23
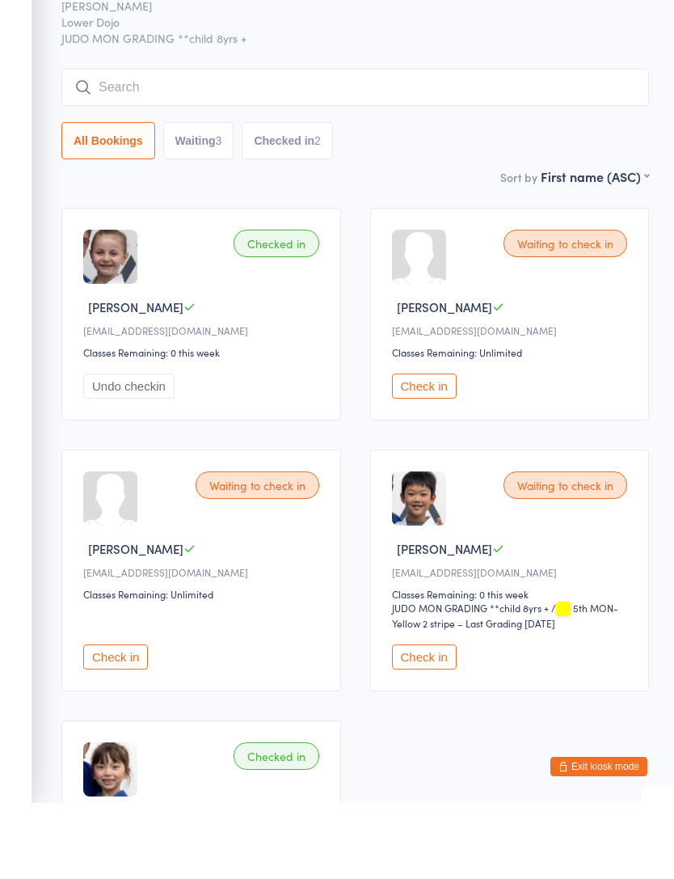
click at [112, 145] on input "search" at bounding box center [355, 163] width 588 height 37
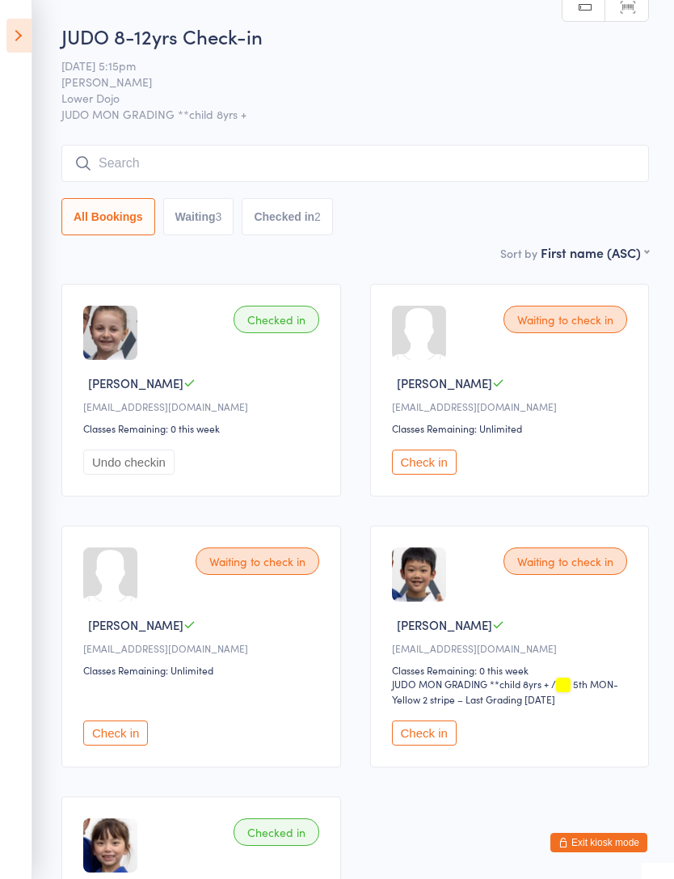
click at [10, 28] on icon at bounding box center [18, 36] width 25 height 34
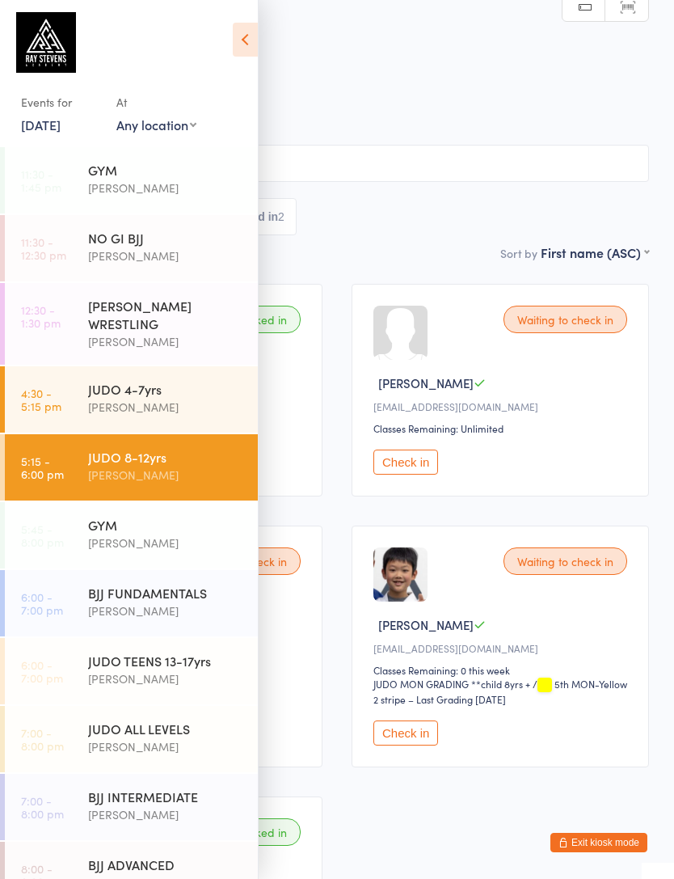
click at [56, 407] on time "4:30 - 5:15 pm" at bounding box center [41, 399] width 40 height 26
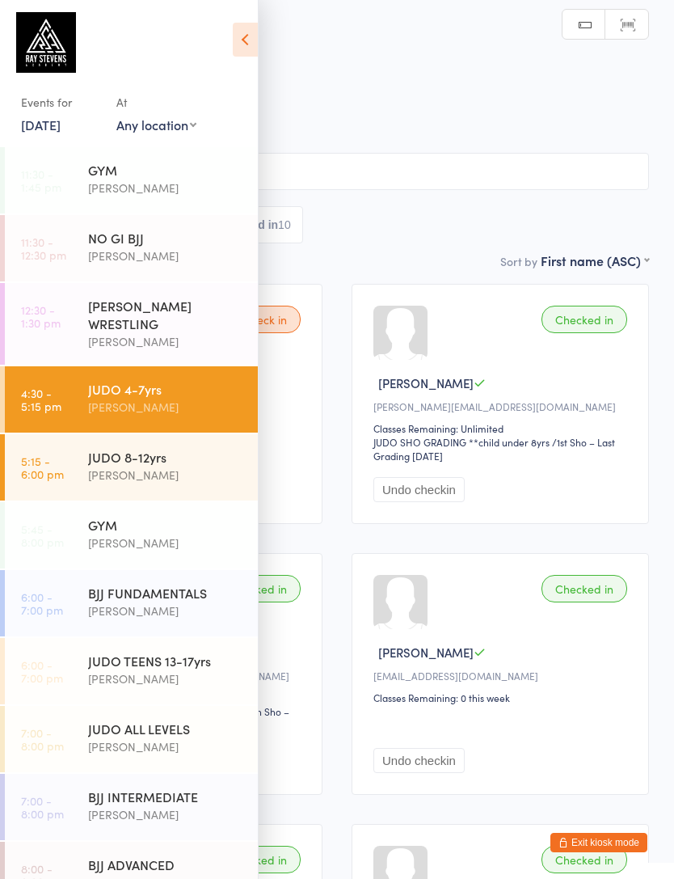
click at [234, 46] on icon at bounding box center [245, 40] width 25 height 34
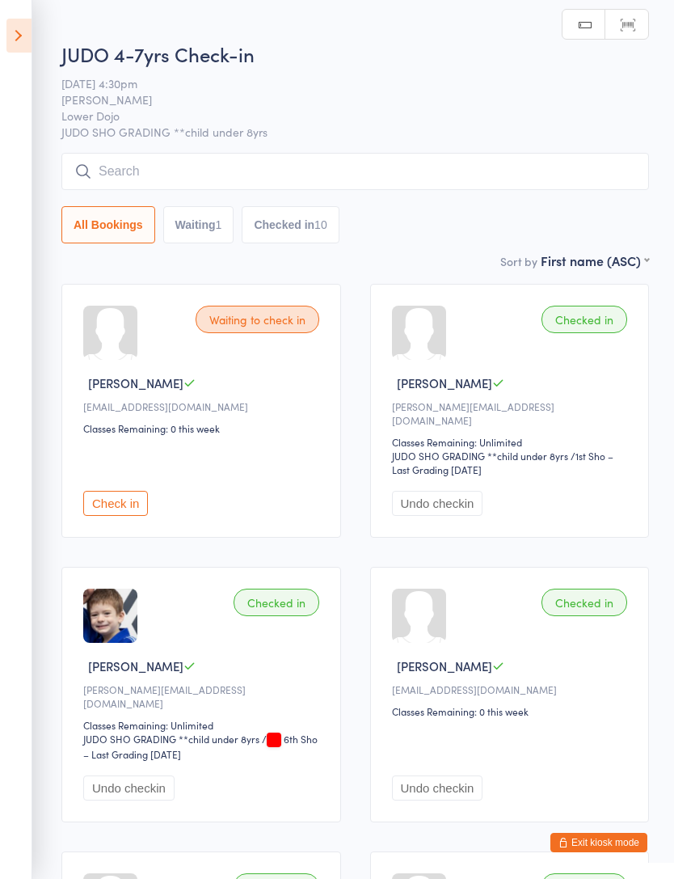
click at [125, 184] on input "search" at bounding box center [355, 171] width 588 height 37
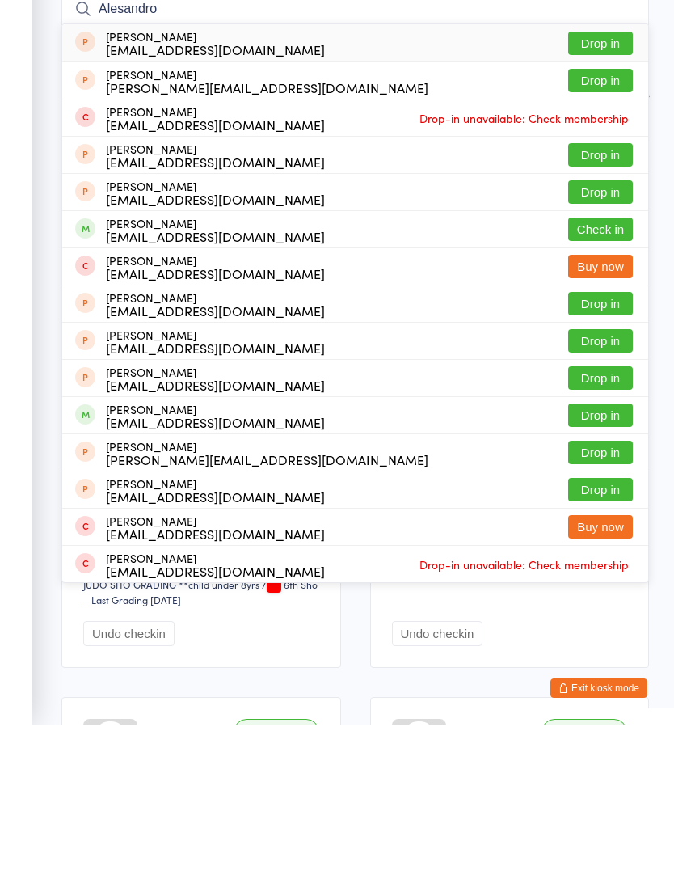
type input "Alesandro"
click at [605, 372] on button "Check in" at bounding box center [600, 383] width 65 height 23
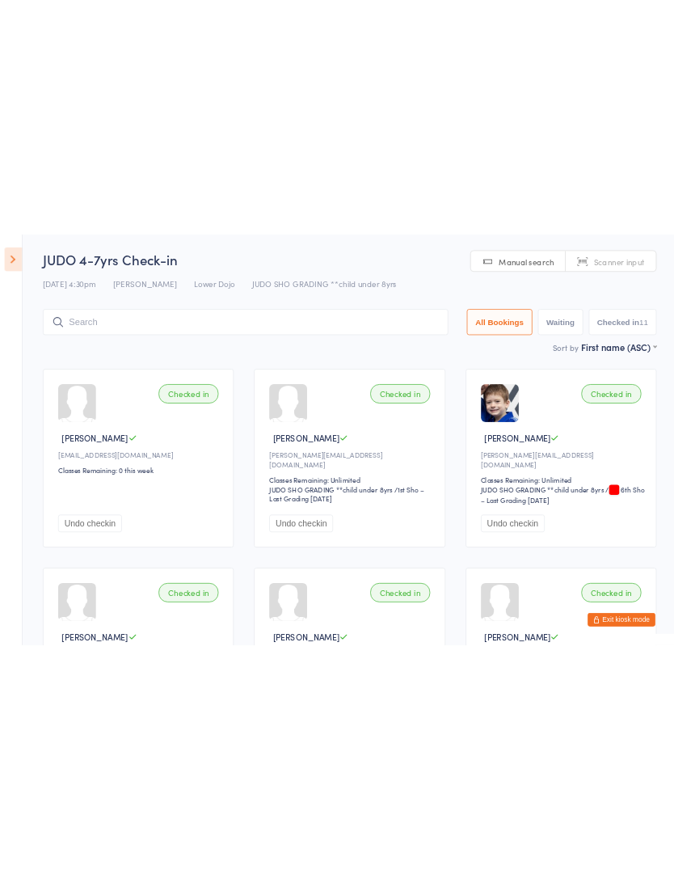
scroll to position [154, 0]
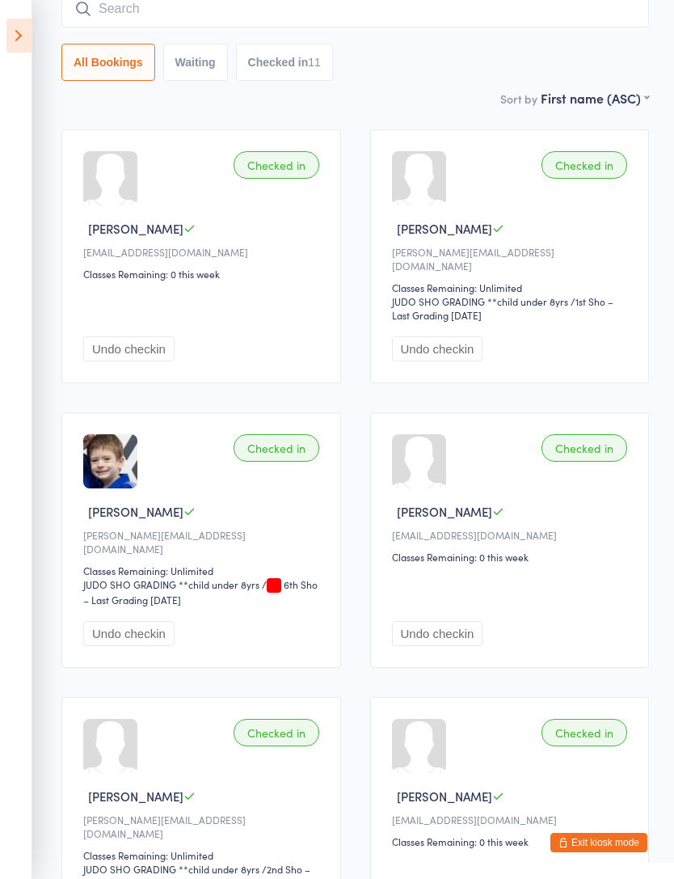
click at [646, 568] on div "Checked in Ayden Ahmed Ambermughal@hotmail.com Classes Remaining: 0 this week U…" at bounding box center [510, 540] width 280 height 256
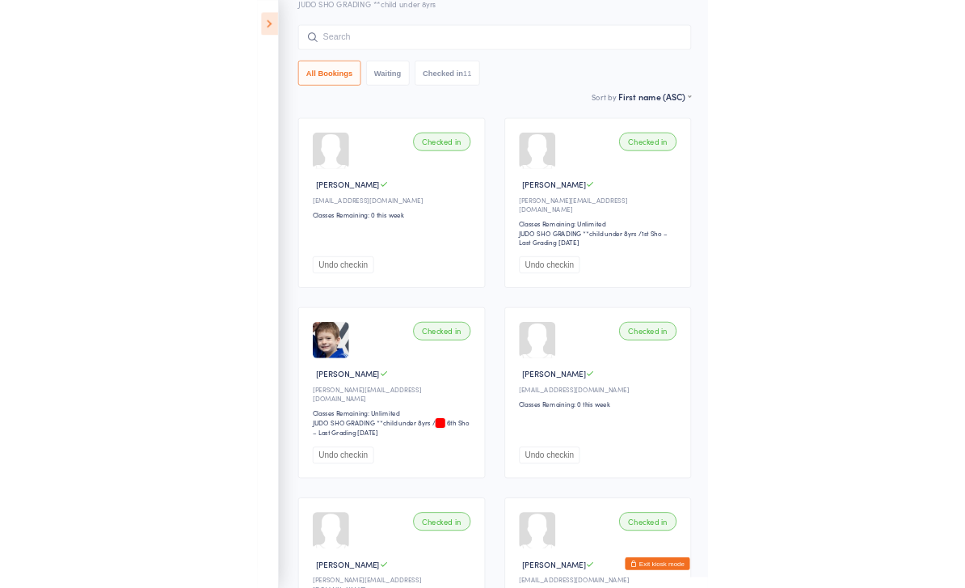
scroll to position [0, 0]
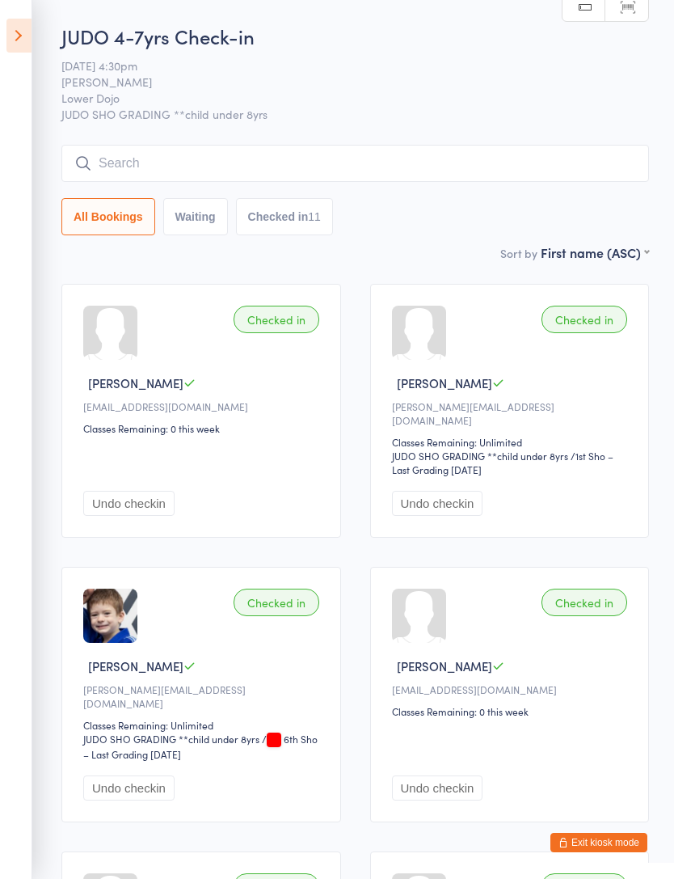
click at [202, 172] on input "search" at bounding box center [355, 163] width 588 height 37
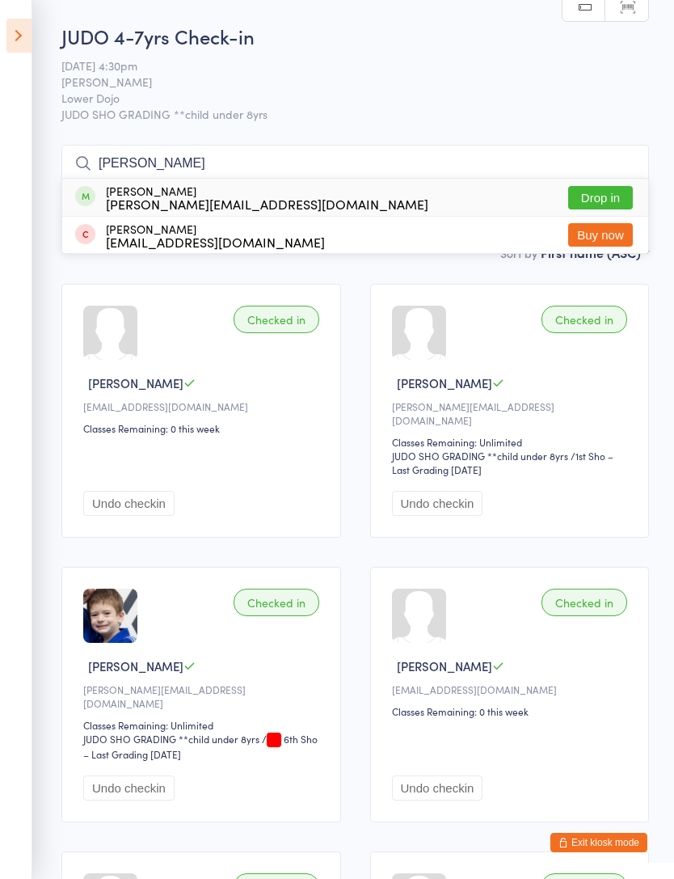
type input "Gise"
click at [609, 203] on button "Drop in" at bounding box center [600, 197] width 65 height 23
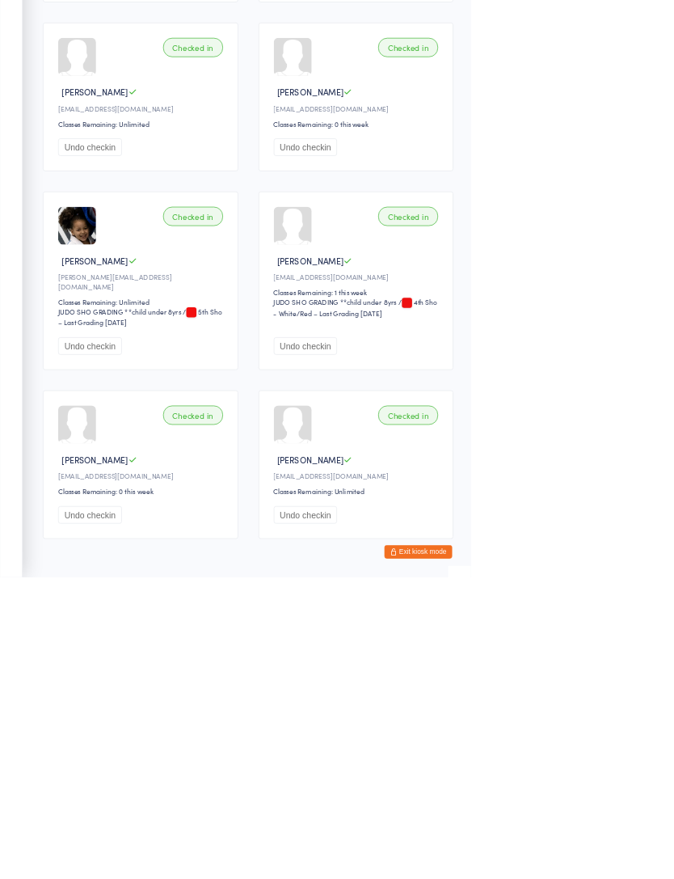
scroll to position [19, 0]
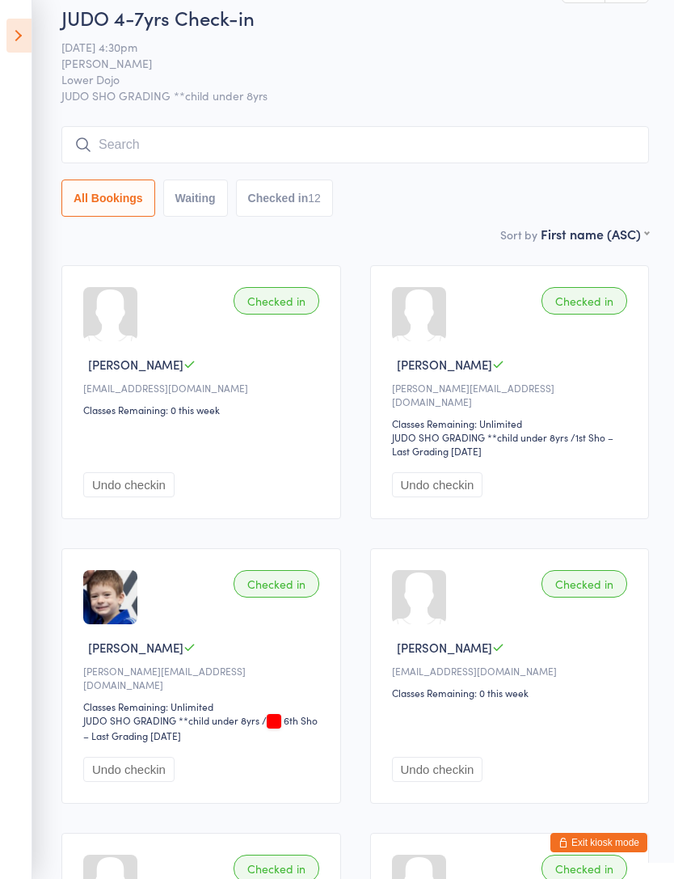
click at [272, 196] on button "Checked in 12" at bounding box center [284, 197] width 97 height 37
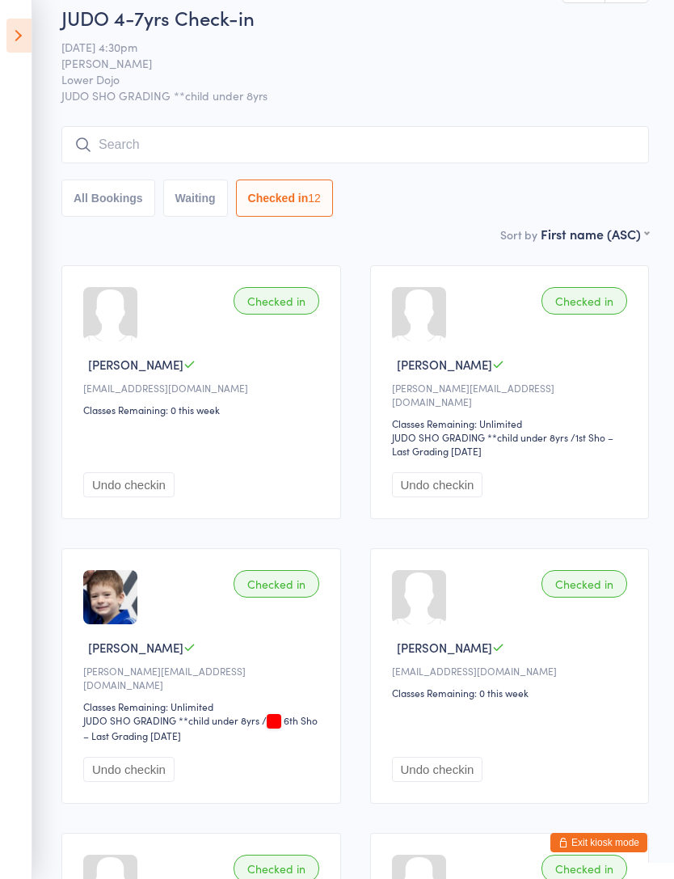
click at [168, 217] on button "Waiting" at bounding box center [195, 197] width 65 height 37
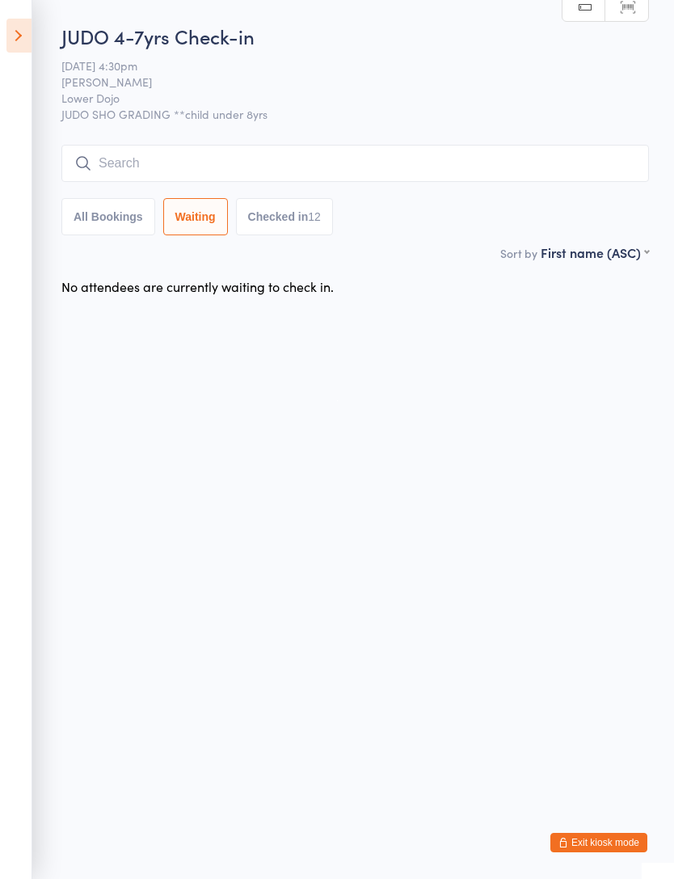
click at [99, 224] on button "All Bookings" at bounding box center [108, 216] width 94 height 37
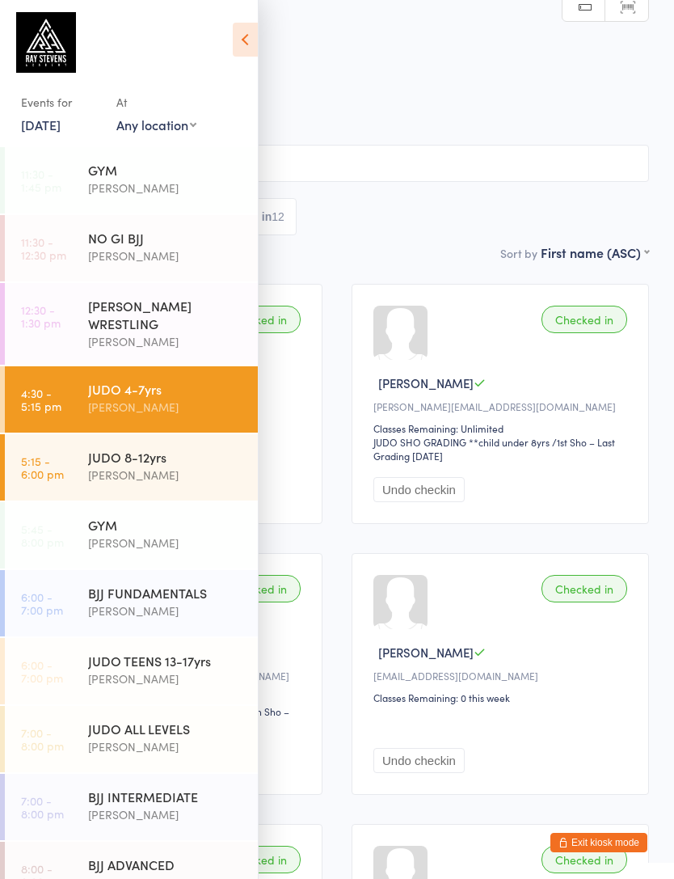
click at [248, 34] on icon at bounding box center [245, 40] width 25 height 34
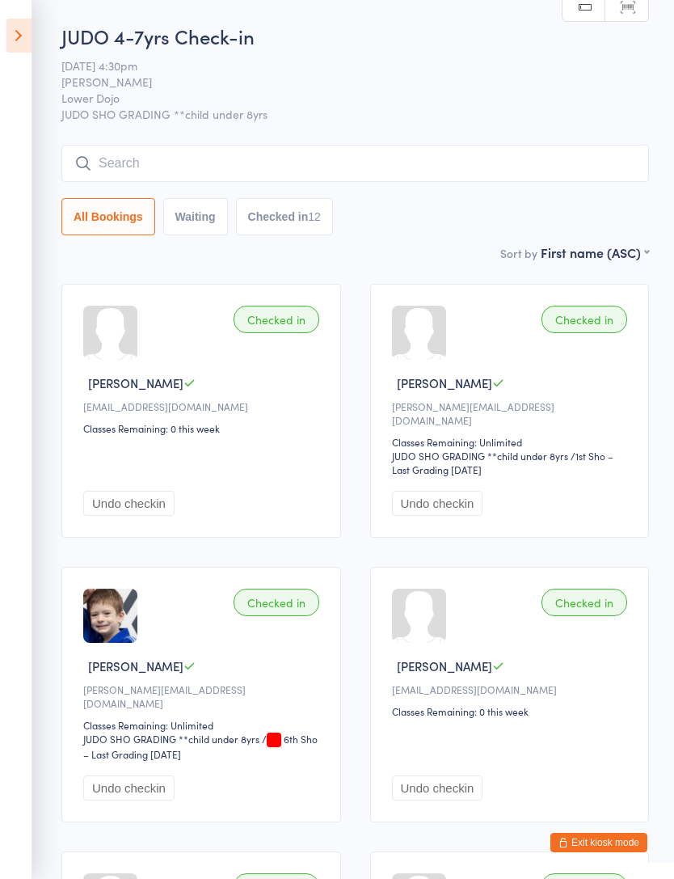
click at [633, 838] on button "Exit kiosk mode" at bounding box center [599, 842] width 97 height 19
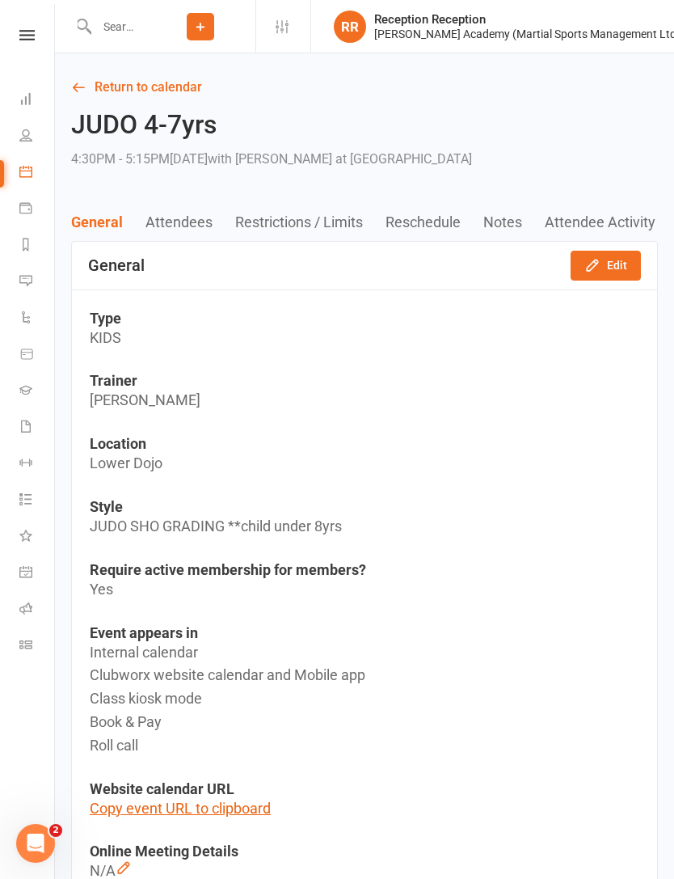
click at [112, 36] on input "text" at bounding box center [118, 26] width 54 height 23
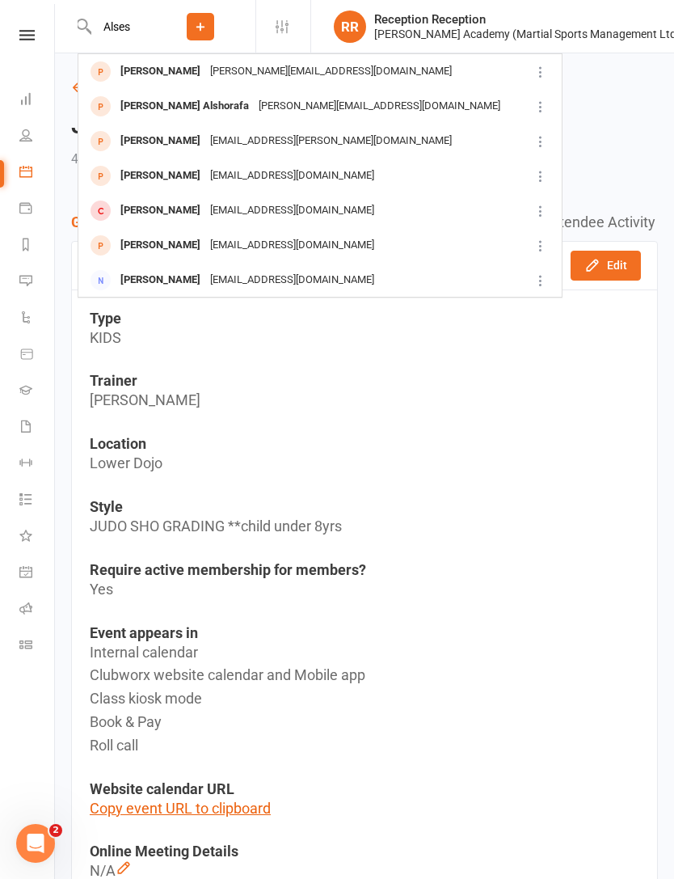
type input "Alses"
click at [32, 145] on link "People" at bounding box center [37, 137] width 36 height 36
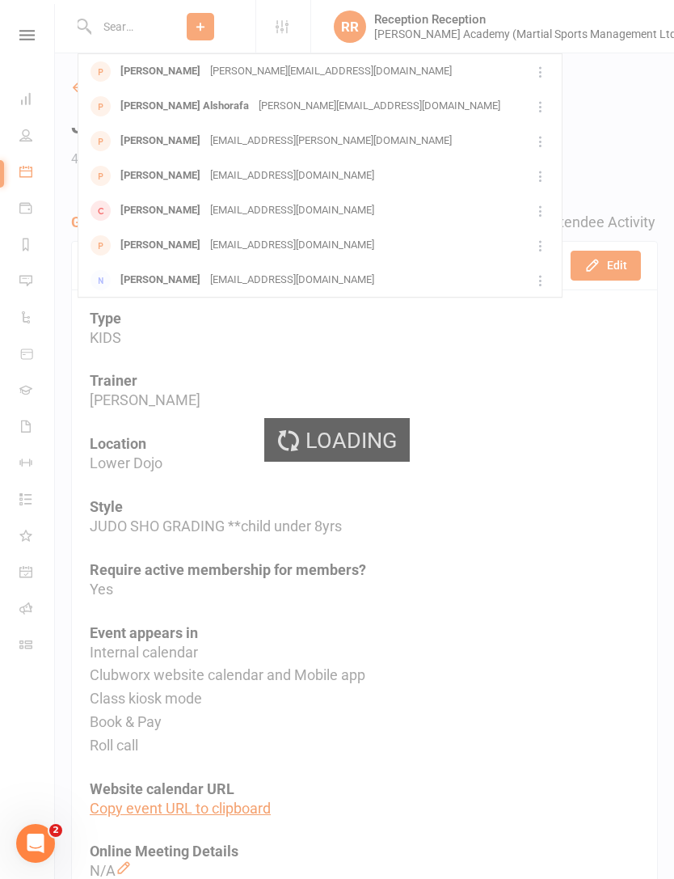
select select "100"
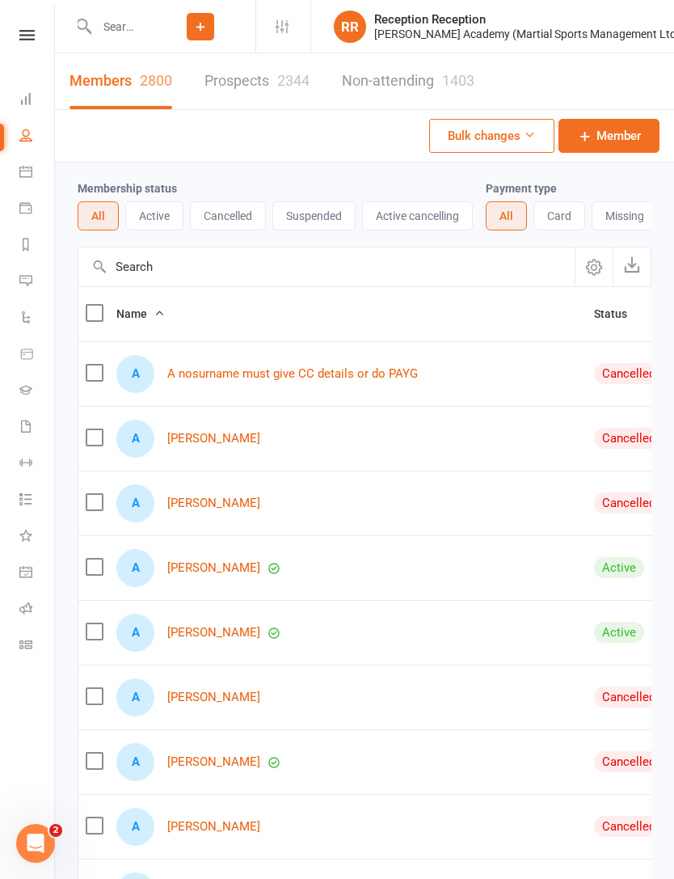
click at [126, 16] on input "text" at bounding box center [118, 26] width 54 height 23
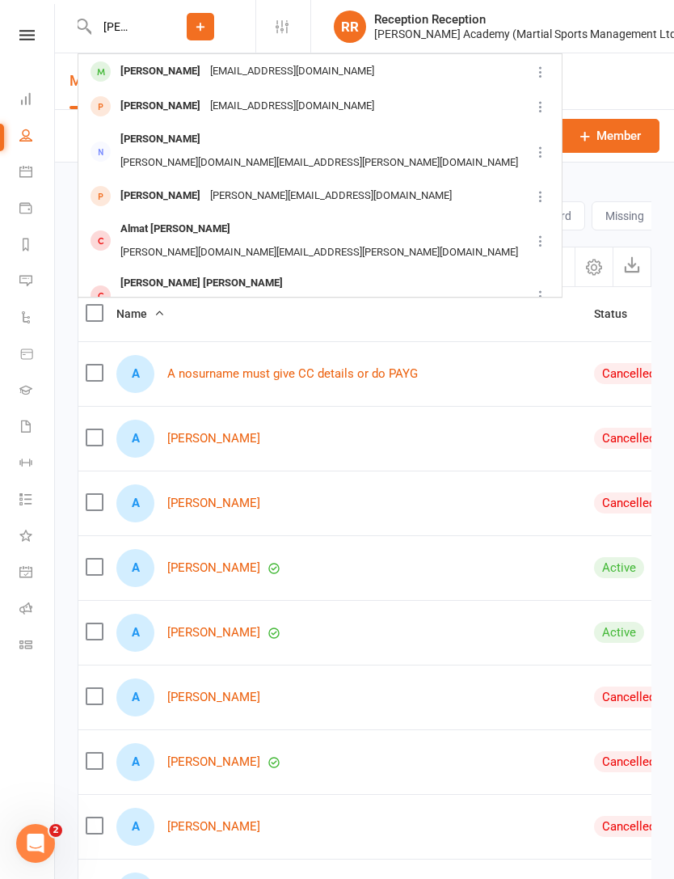
type input "Alesandro samu"
click at [141, 69] on div "Alessandro Samuel Gariglio" at bounding box center [161, 71] width 90 height 23
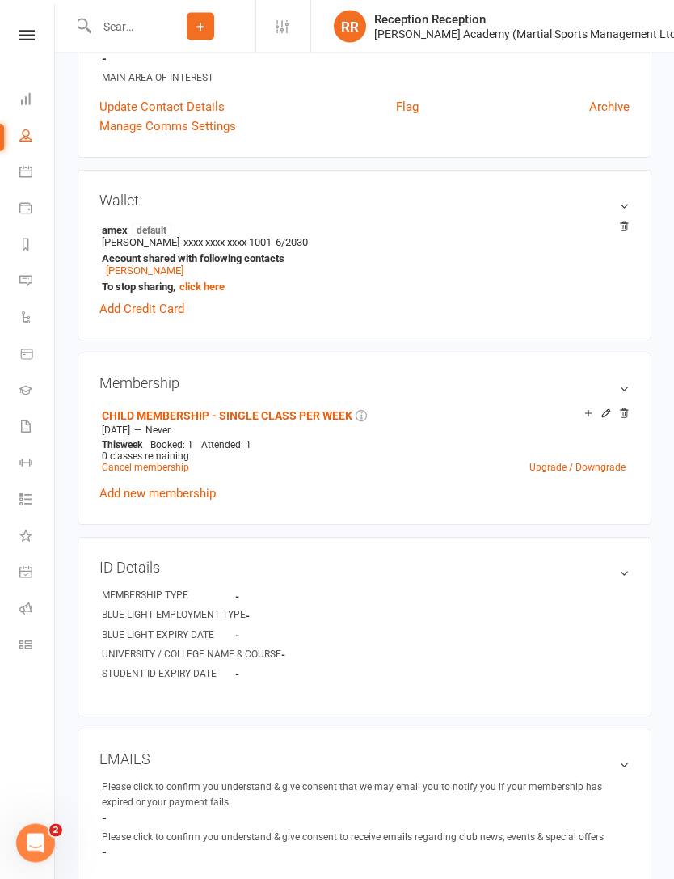
scroll to position [395, 0]
click at [130, 500] on link "Add new membership" at bounding box center [157, 493] width 116 height 15
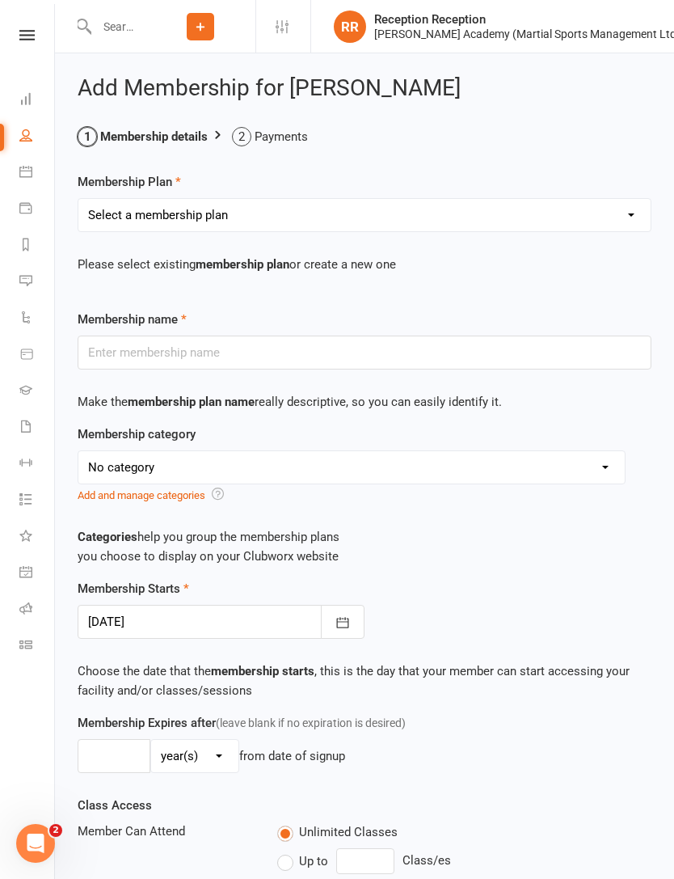
click at [633, 211] on select "Select a membership plan Ladies BJJ Gues Pass SAMBO DROPIN GUEST PAST OPEN MAT …" at bounding box center [364, 215] width 572 height 32
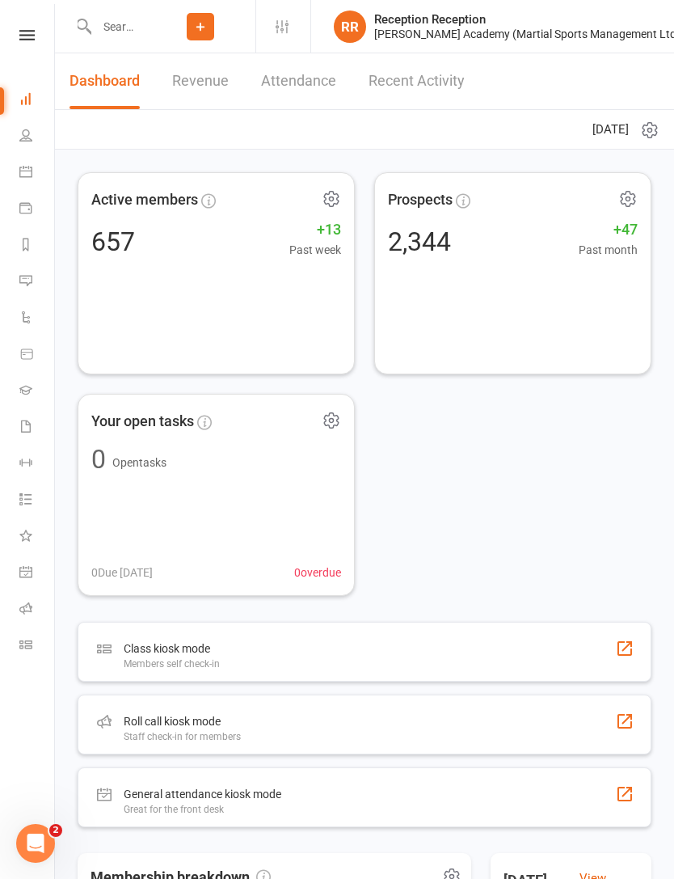
click at [585, 652] on div "Class kiosk mode Members self check-in" at bounding box center [365, 652] width 574 height 60
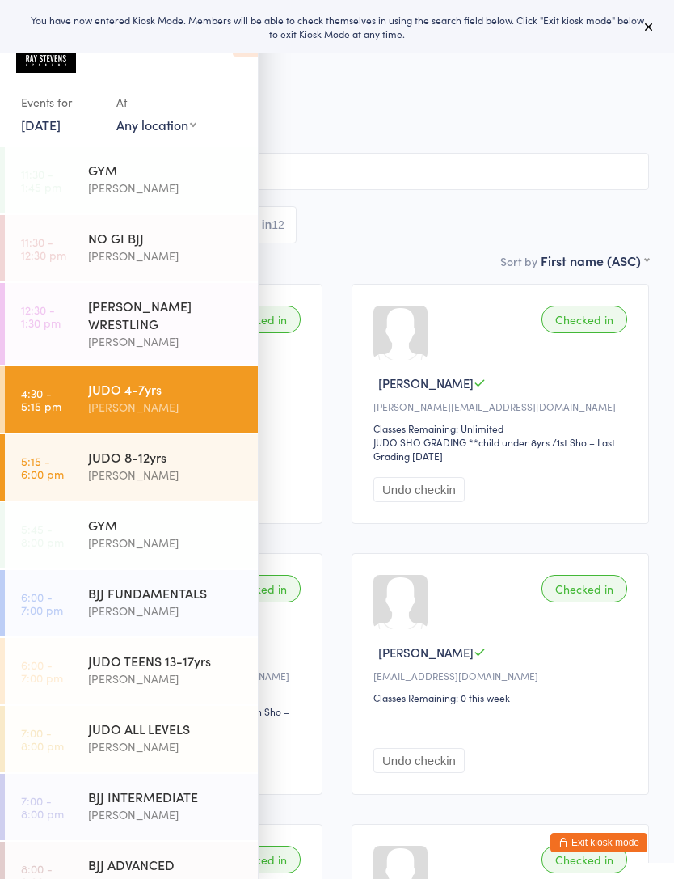
click at [191, 477] on div "Edward Semple" at bounding box center [166, 475] width 156 height 19
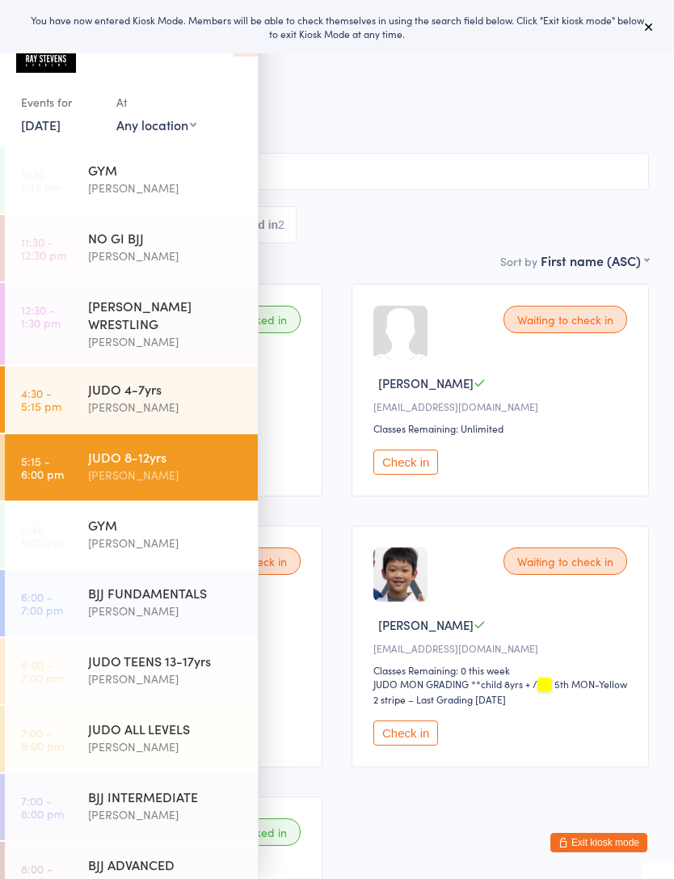
click at [553, 135] on span "JUDO MON GRADING **child 8yrs +" at bounding box center [337, 132] width 624 height 16
click at [594, 96] on span "Edward Semple" at bounding box center [324, 99] width 599 height 16
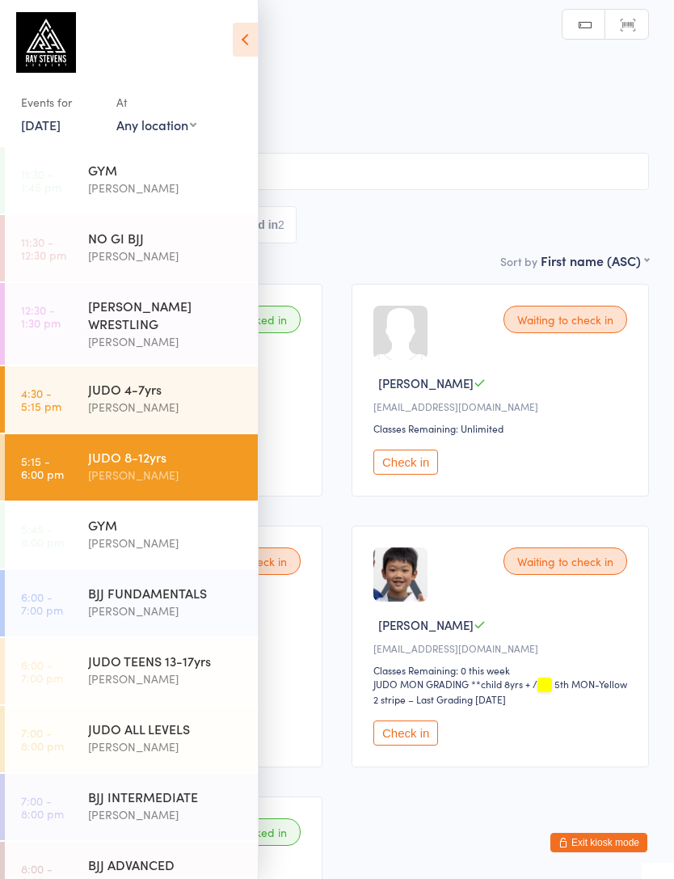
click at [247, 52] on icon at bounding box center [245, 40] width 25 height 34
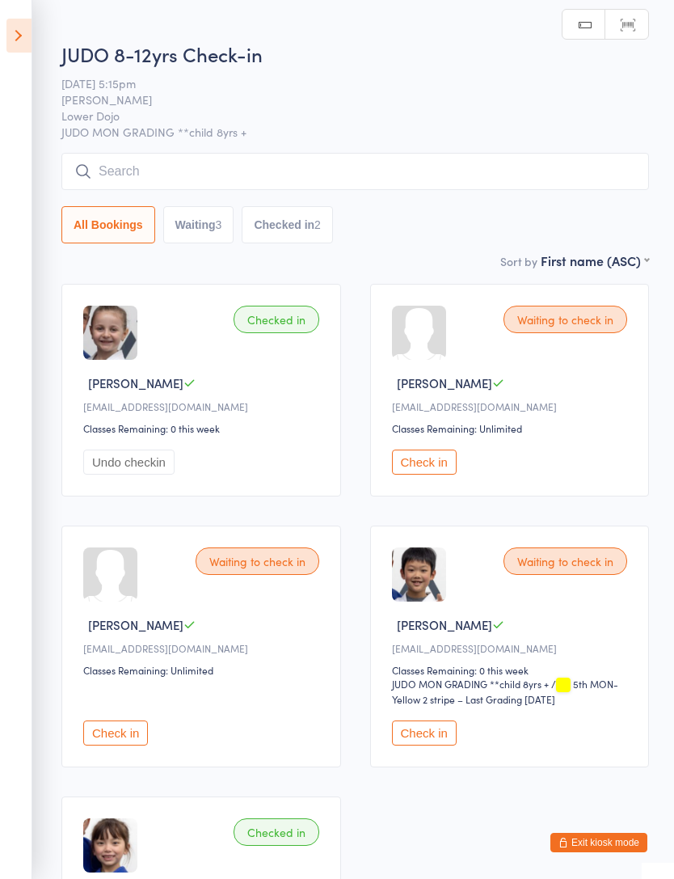
click at [534, 175] on input "search" at bounding box center [355, 171] width 588 height 37
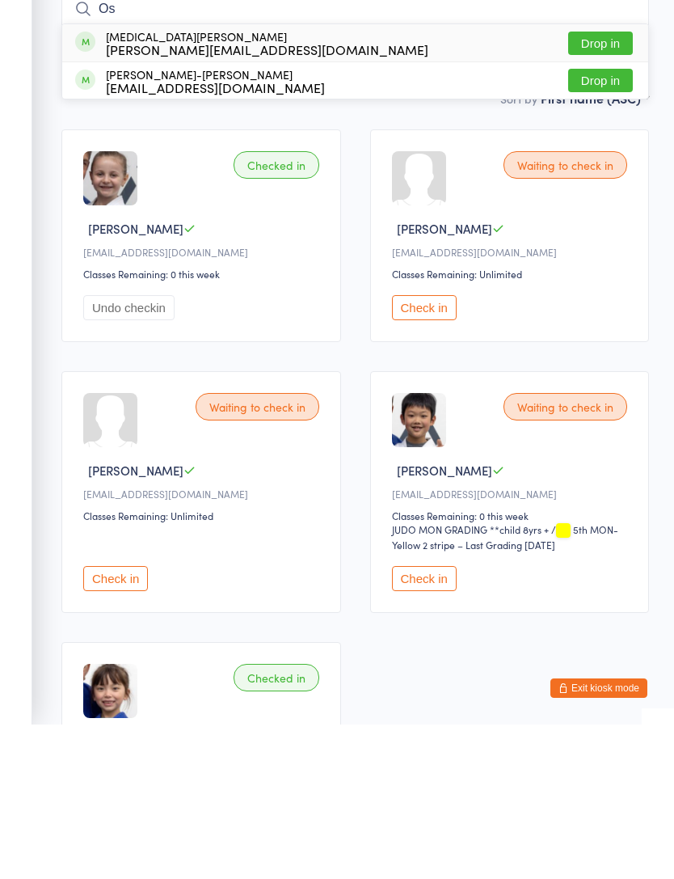
type input "O"
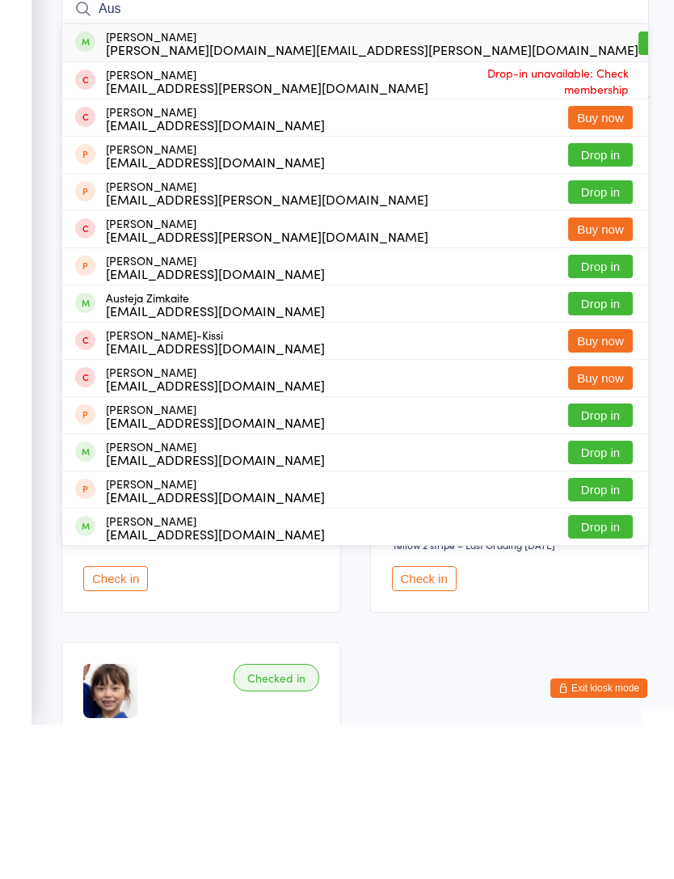
type input "Aus"
click at [608, 446] on button "Drop in" at bounding box center [600, 457] width 65 height 23
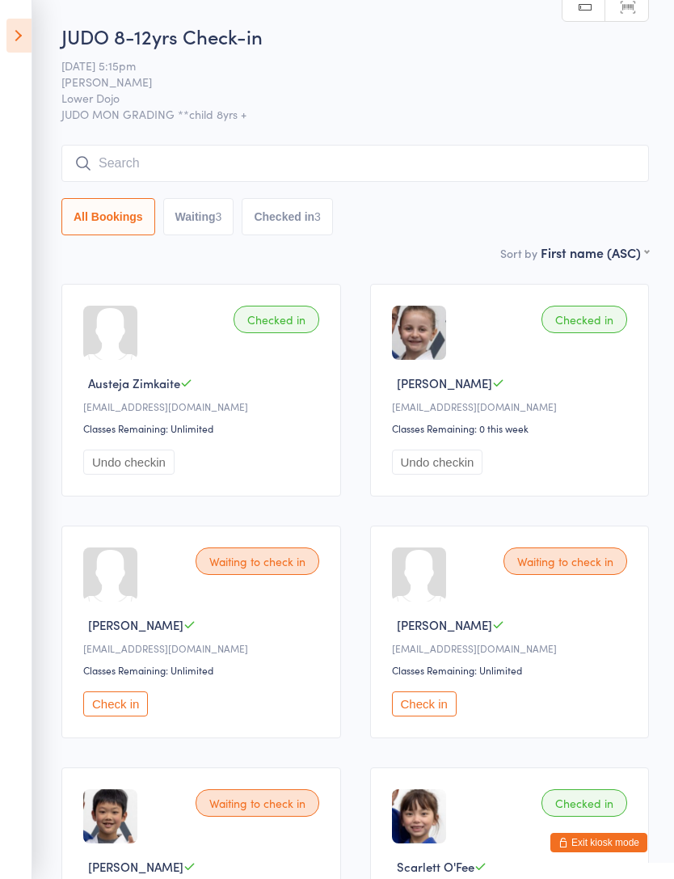
click at [24, 42] on icon at bounding box center [18, 36] width 25 height 34
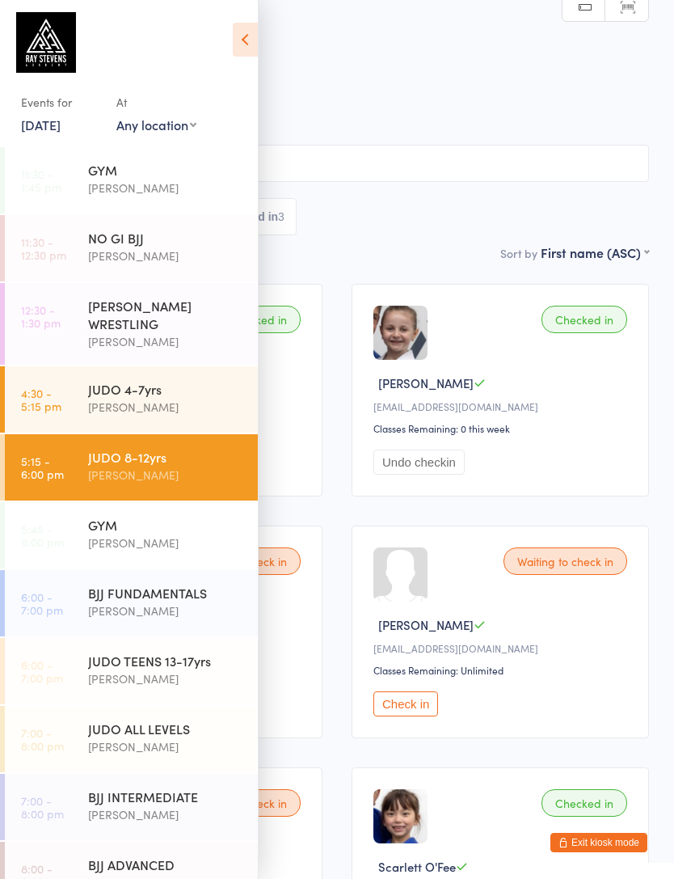
click at [49, 408] on time "4:30 - 5:15 pm" at bounding box center [41, 399] width 40 height 26
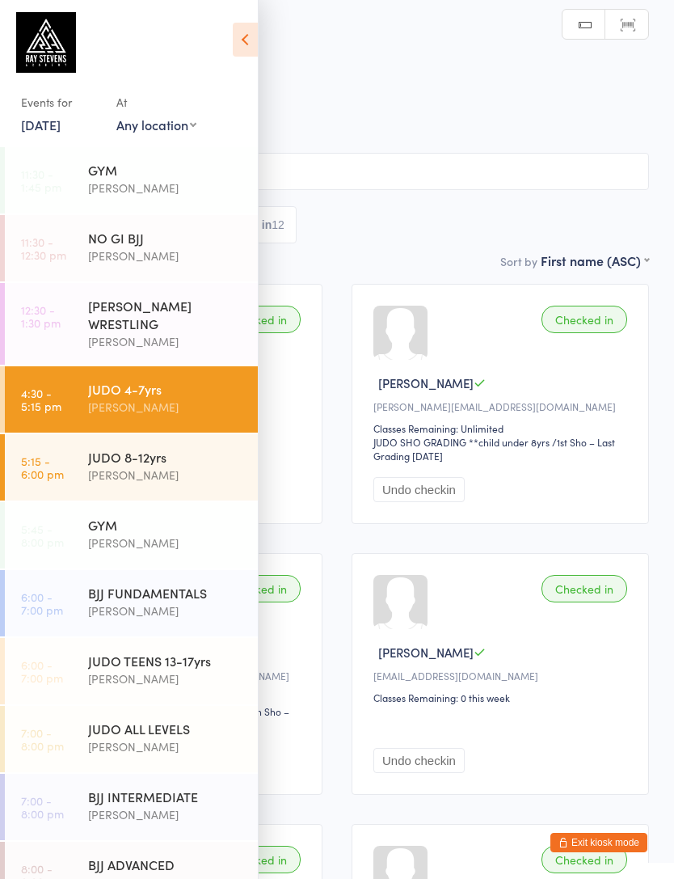
click at [234, 37] on icon at bounding box center [245, 40] width 25 height 34
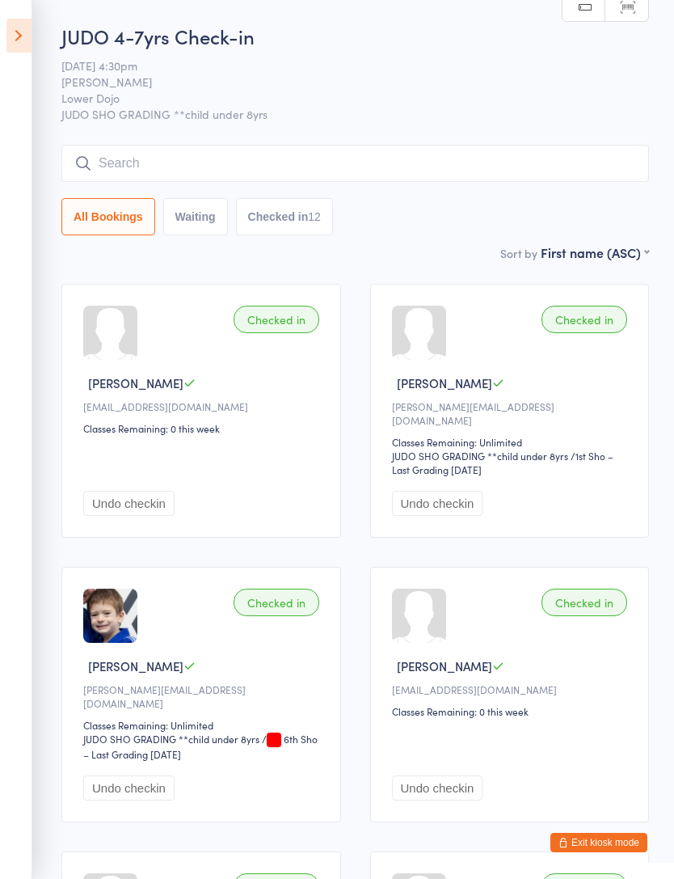
click at [24, 52] on icon at bounding box center [18, 36] width 25 height 34
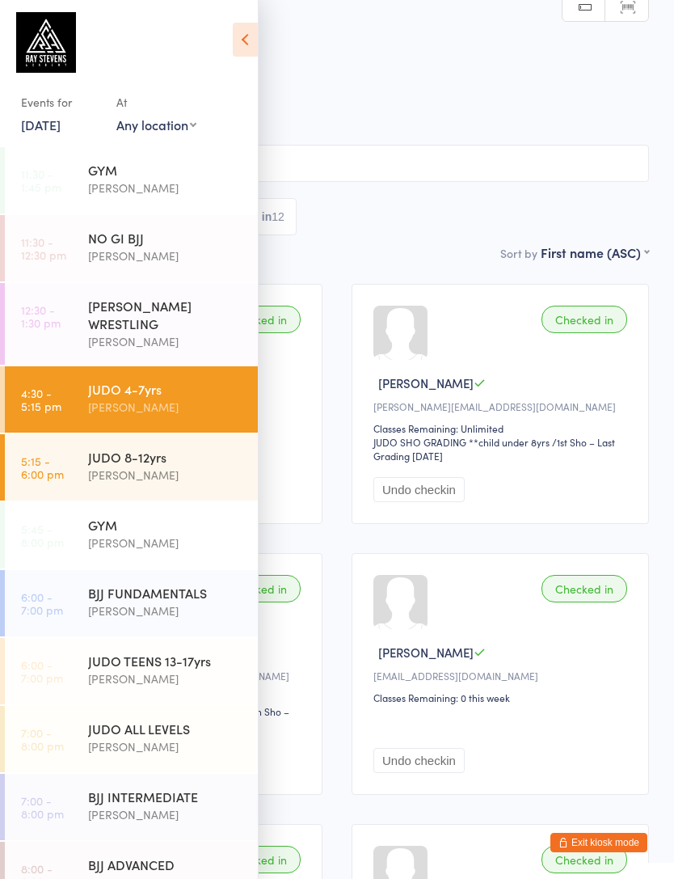
click at [71, 460] on link "5:15 - 6:00 pm JUDO 8-12yrs Edward Semple" at bounding box center [131, 467] width 253 height 66
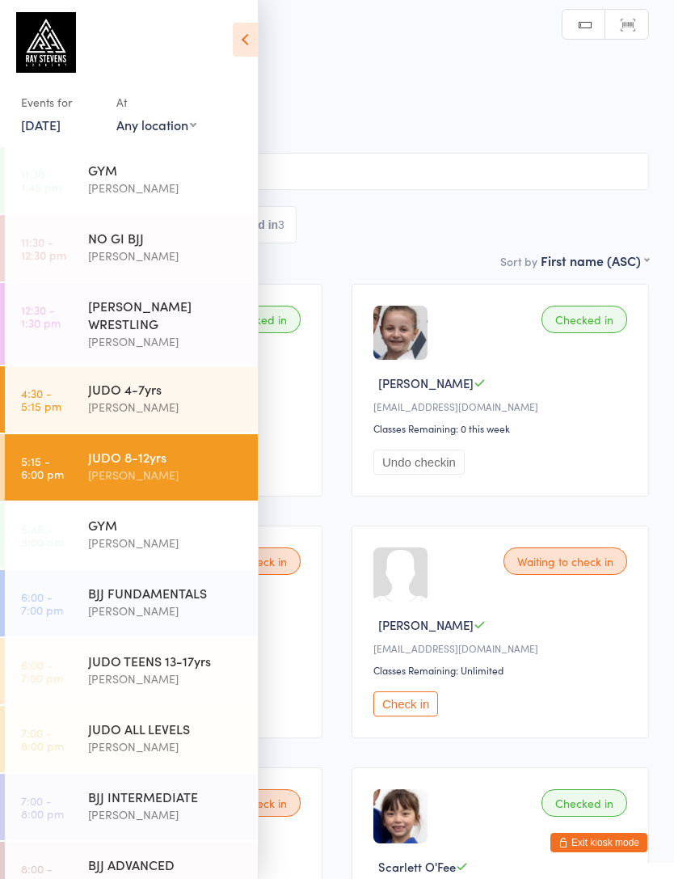
click at [238, 44] on icon at bounding box center [245, 40] width 25 height 34
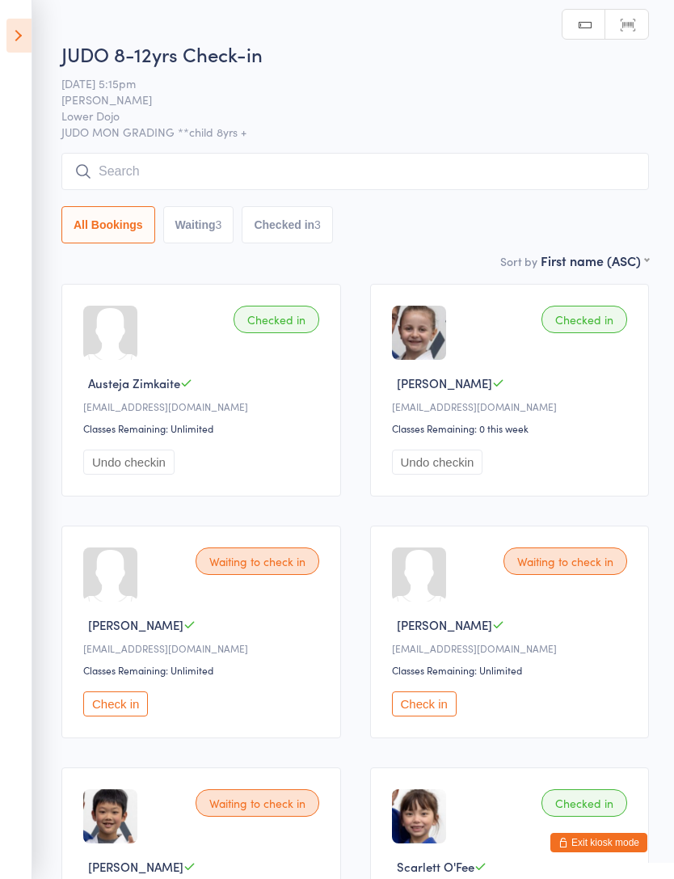
click at [122, 174] on input "search" at bounding box center [355, 171] width 588 height 37
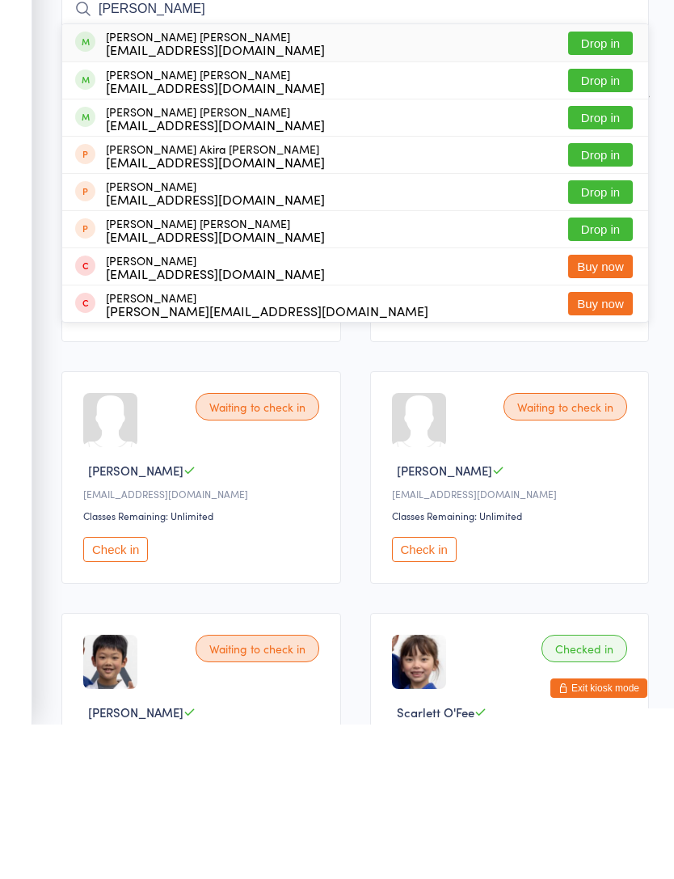
type input "Higa"
click at [611, 186] on button "Drop in" at bounding box center [600, 197] width 65 height 23
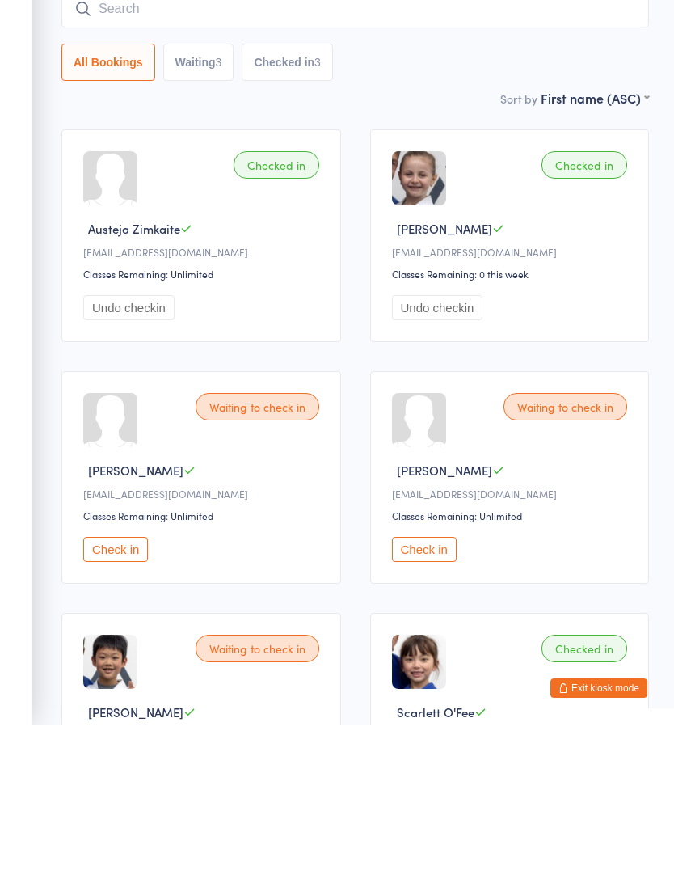
scroll to position [154, 0]
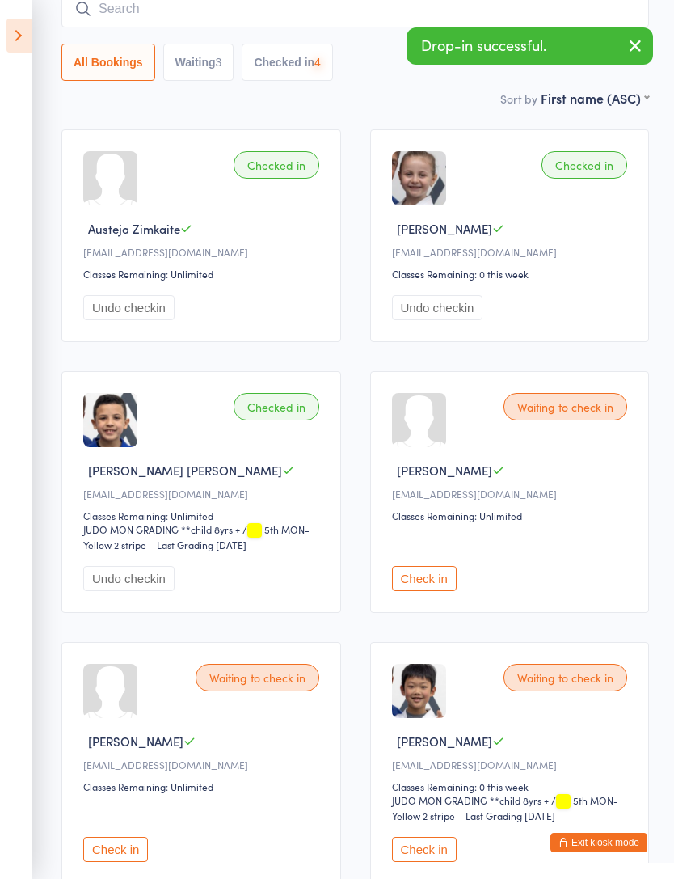
click at [341, 24] on input "search" at bounding box center [355, 8] width 588 height 37
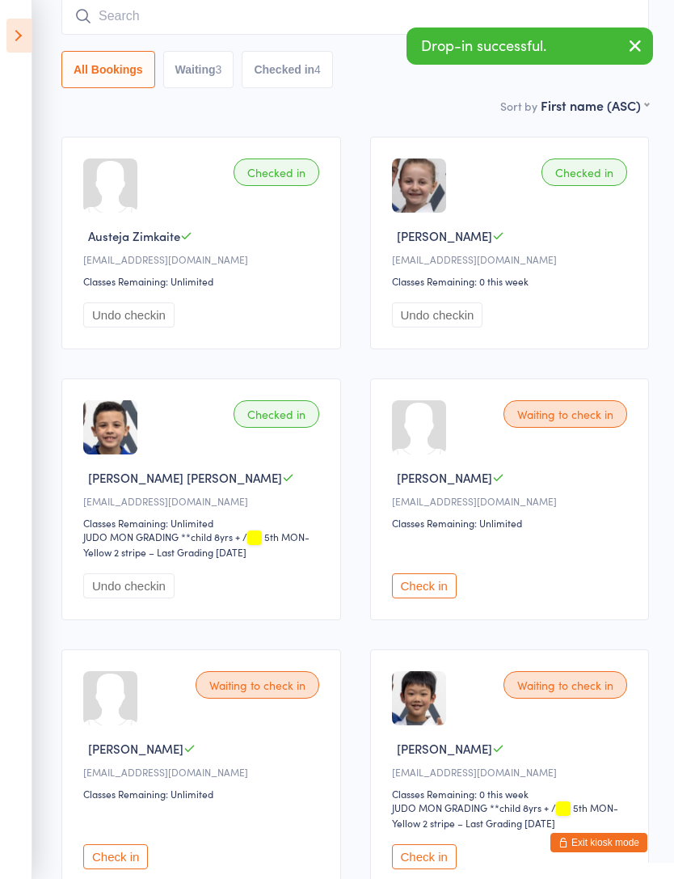
scroll to position [146, 0]
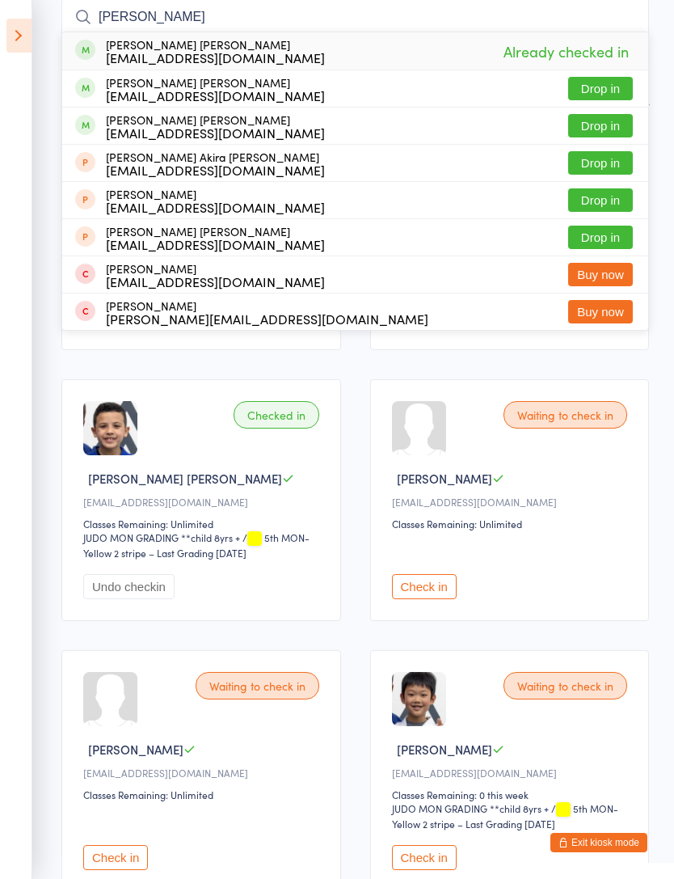
type input "Higa"
click at [617, 135] on button "Drop in" at bounding box center [600, 125] width 65 height 23
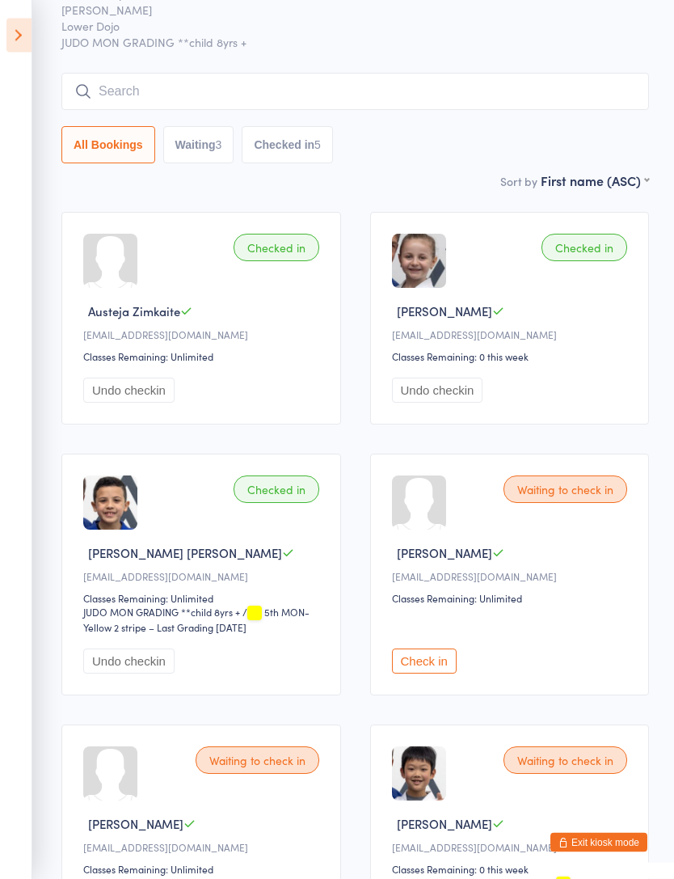
scroll to position [0, 0]
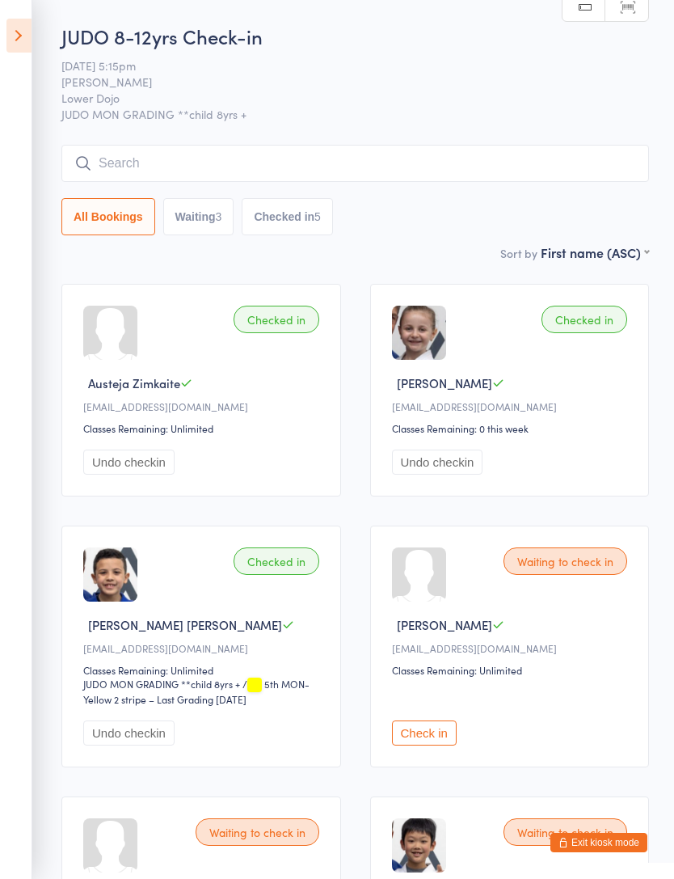
click at [181, 219] on button "Waiting 3" at bounding box center [198, 216] width 71 height 37
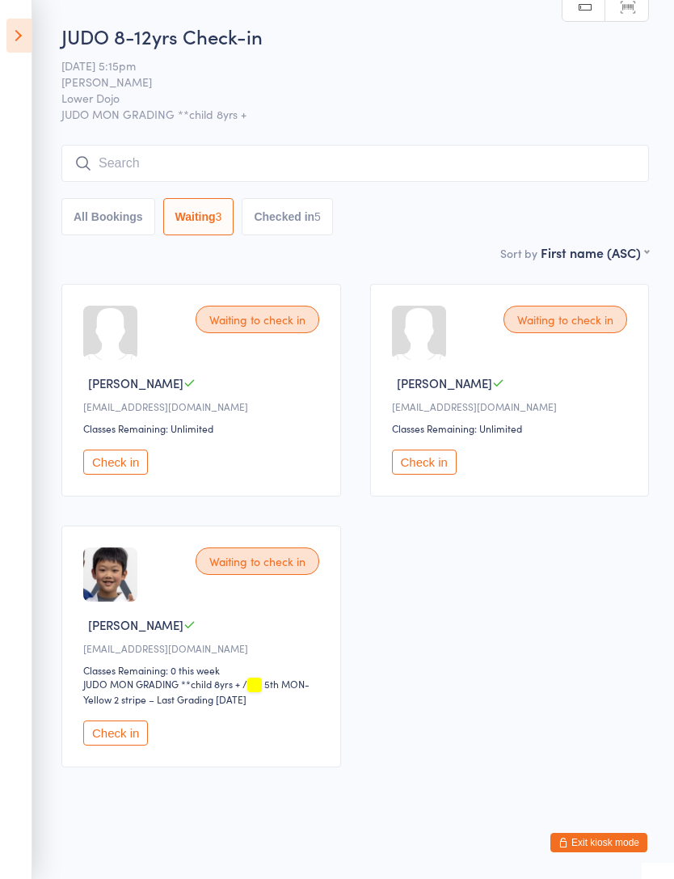
click at [234, 224] on button "Waiting 3" at bounding box center [198, 216] width 71 height 37
click at [261, 213] on button "Checked in 5" at bounding box center [287, 216] width 91 height 37
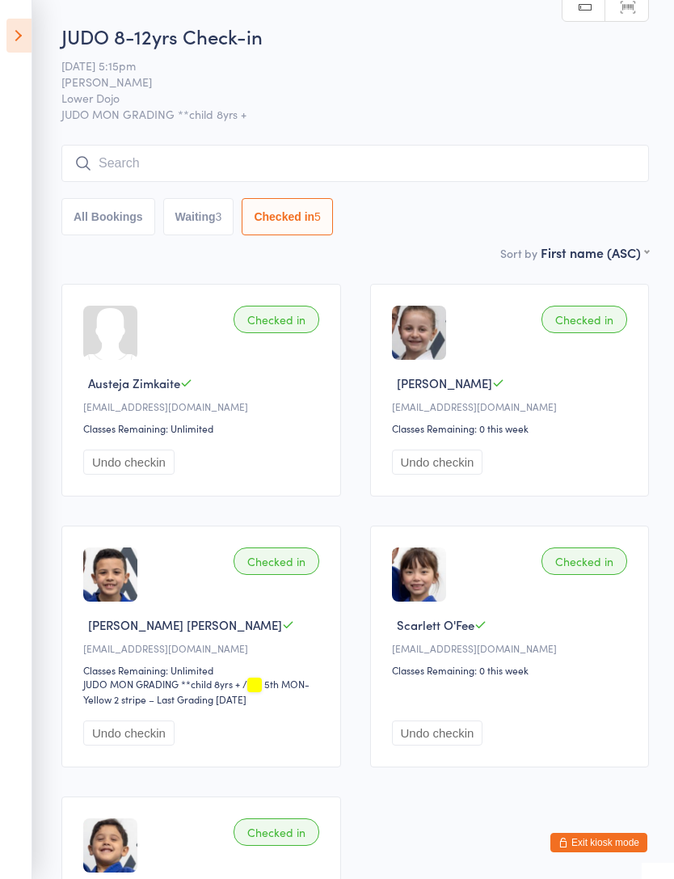
click at [117, 229] on button "All Bookings" at bounding box center [108, 216] width 94 height 37
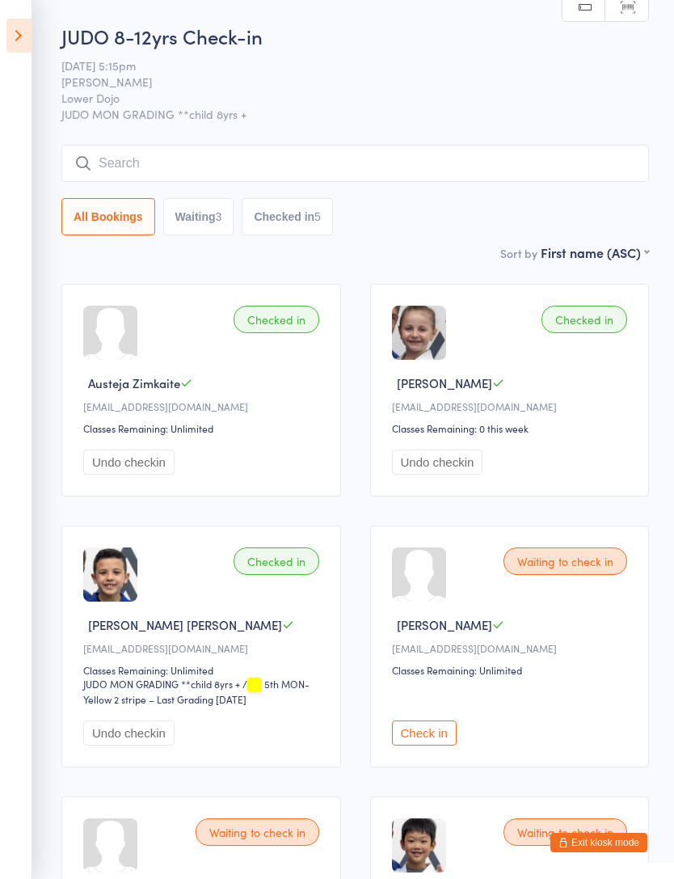
click at [11, 44] on icon at bounding box center [18, 36] width 25 height 34
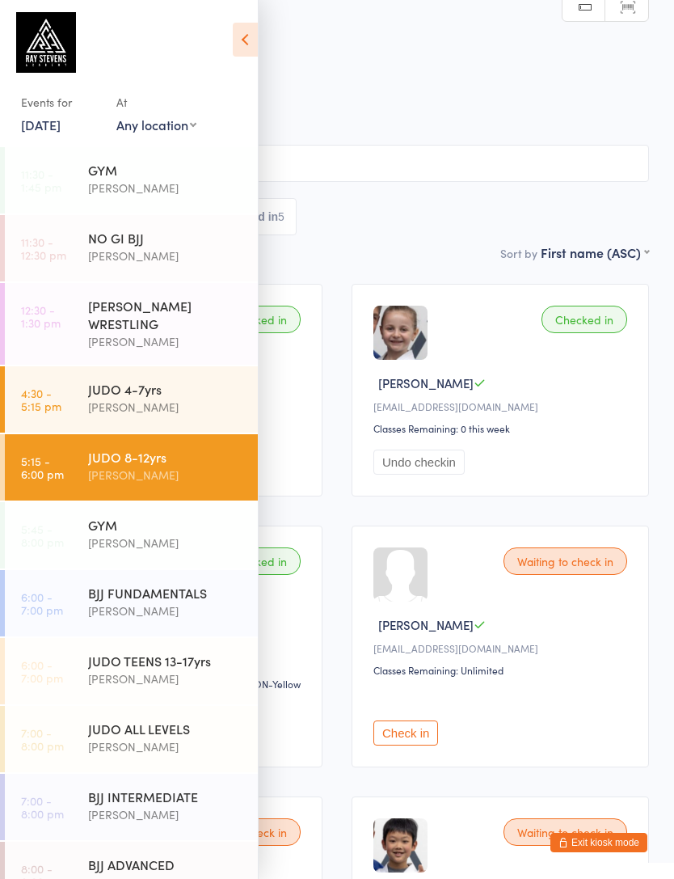
click at [246, 42] on icon at bounding box center [245, 40] width 25 height 34
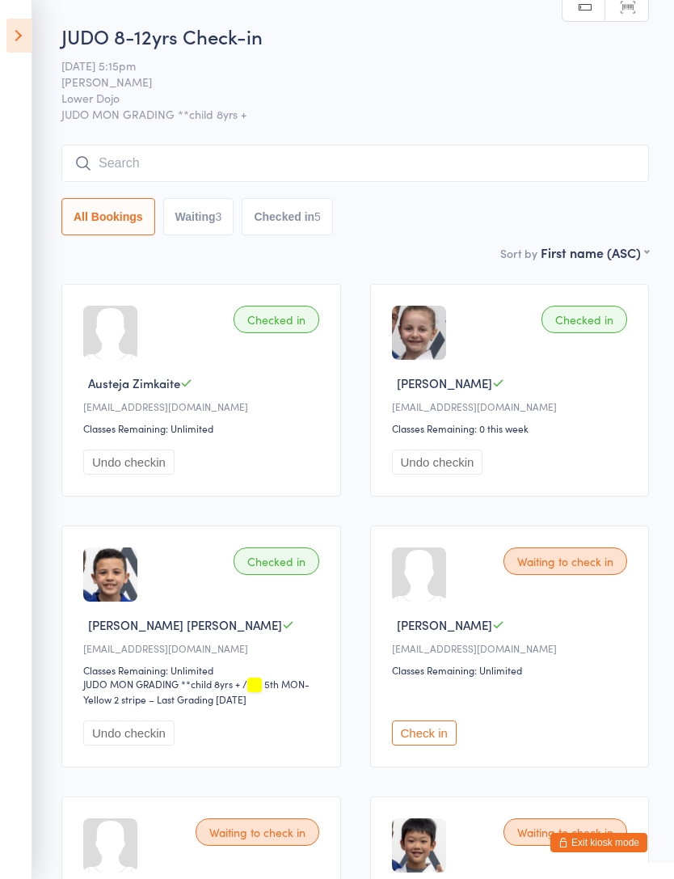
click at [120, 171] on input "search" at bounding box center [355, 163] width 588 height 37
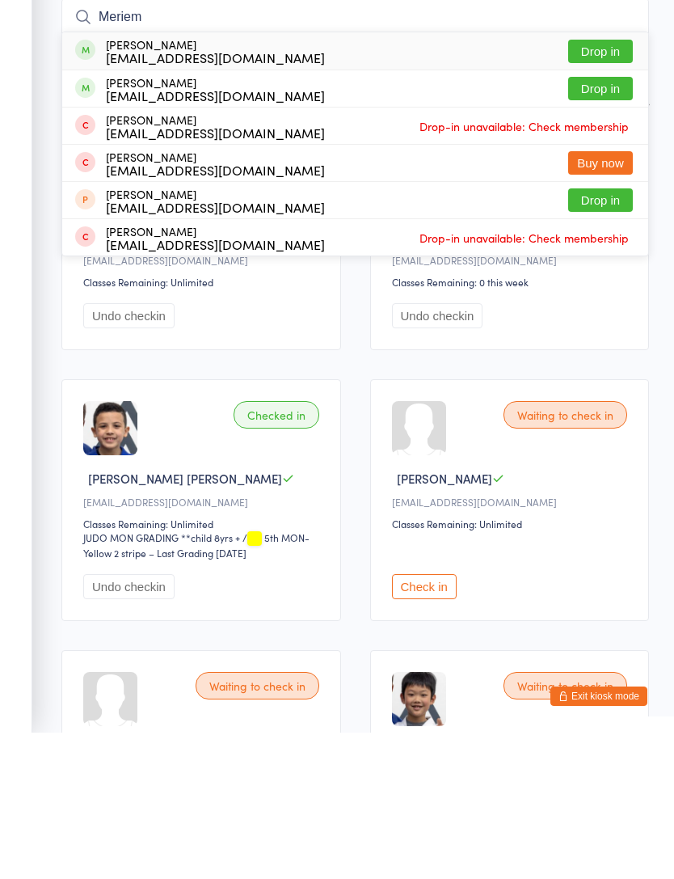
type input "Meriem"
click at [612, 186] on button "Drop in" at bounding box center [600, 197] width 65 height 23
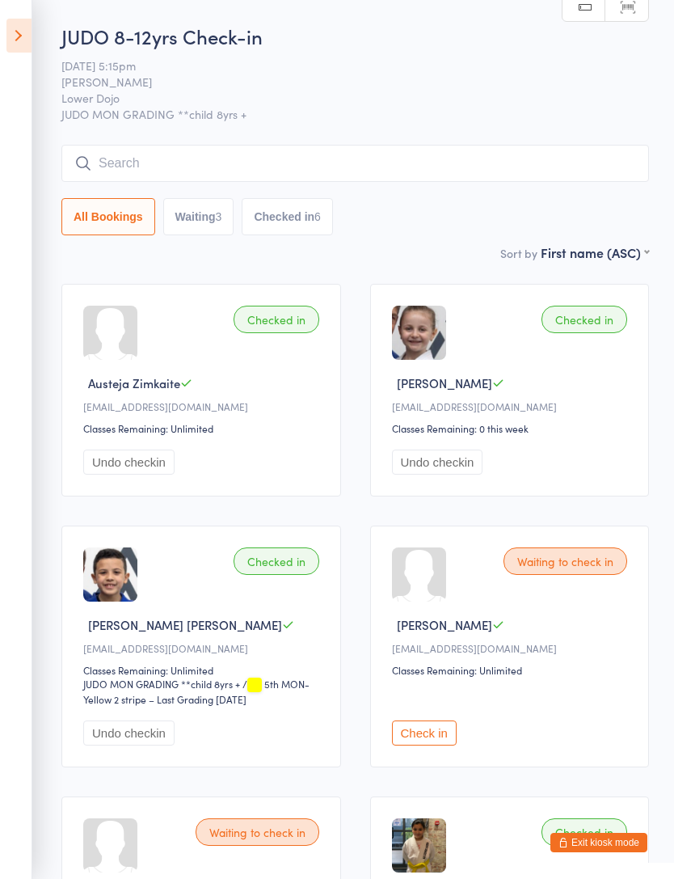
click at [13, 23] on icon at bounding box center [18, 36] width 25 height 34
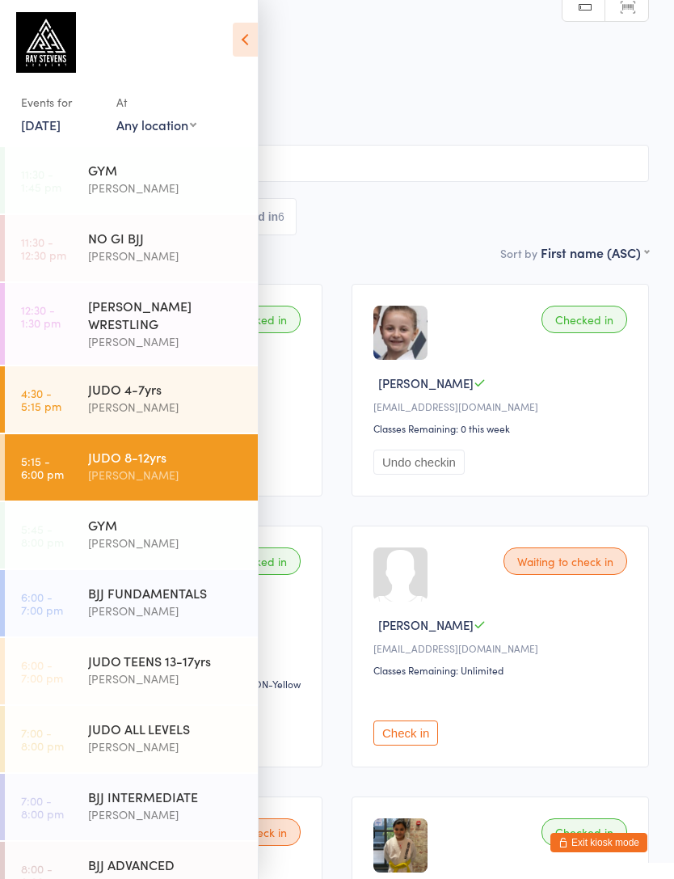
click at [243, 41] on icon at bounding box center [245, 40] width 25 height 34
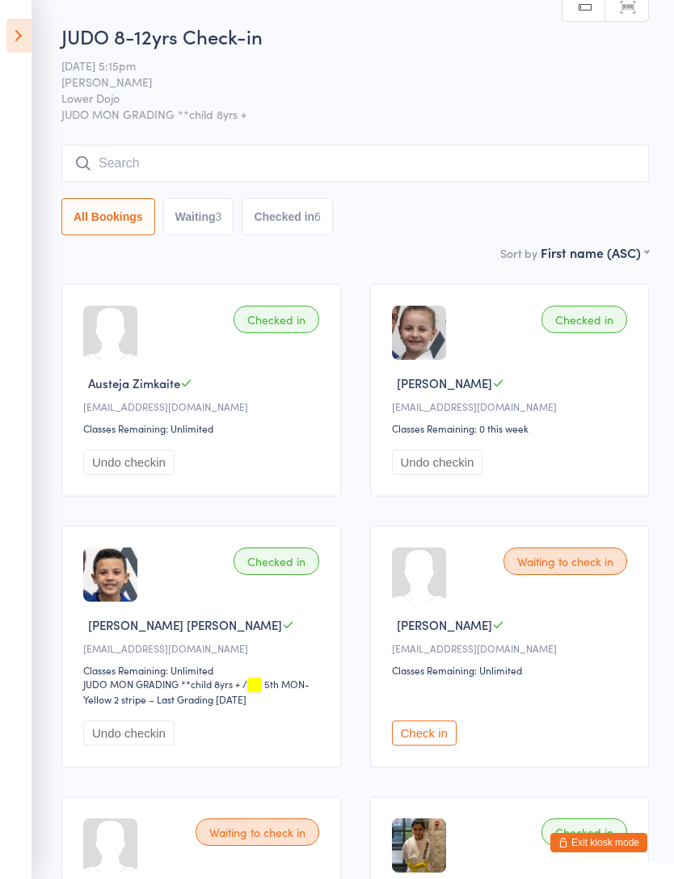
click at [154, 163] on input "search" at bounding box center [355, 163] width 588 height 37
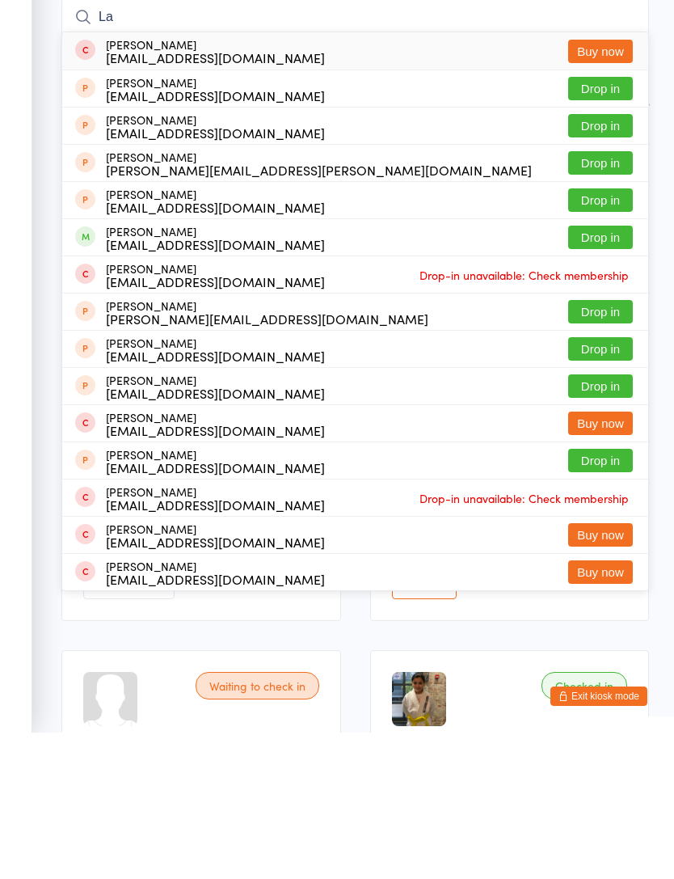
type input "L"
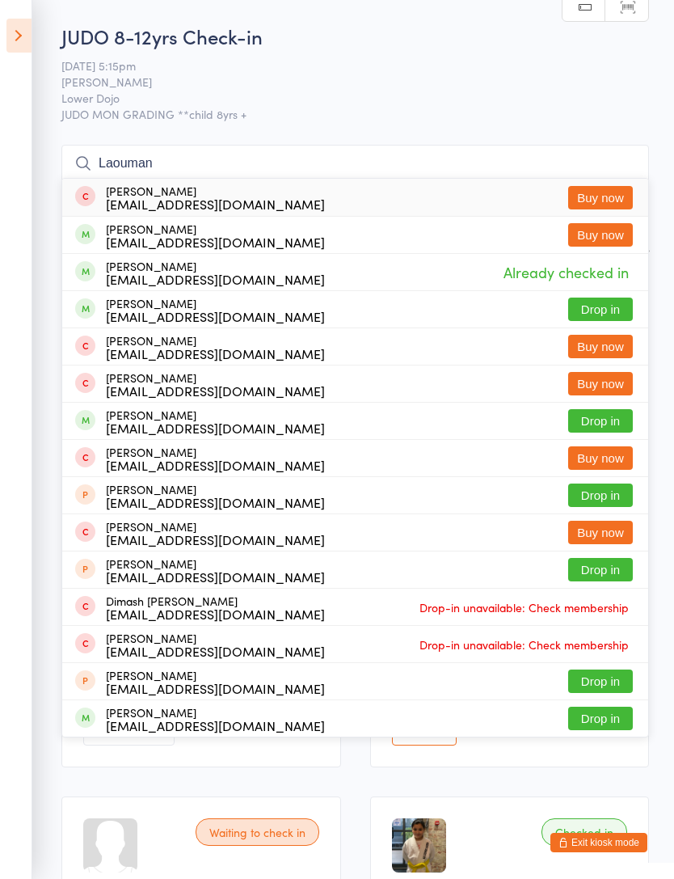
type input "Laouman"
click at [614, 313] on button "Drop in" at bounding box center [600, 309] width 65 height 23
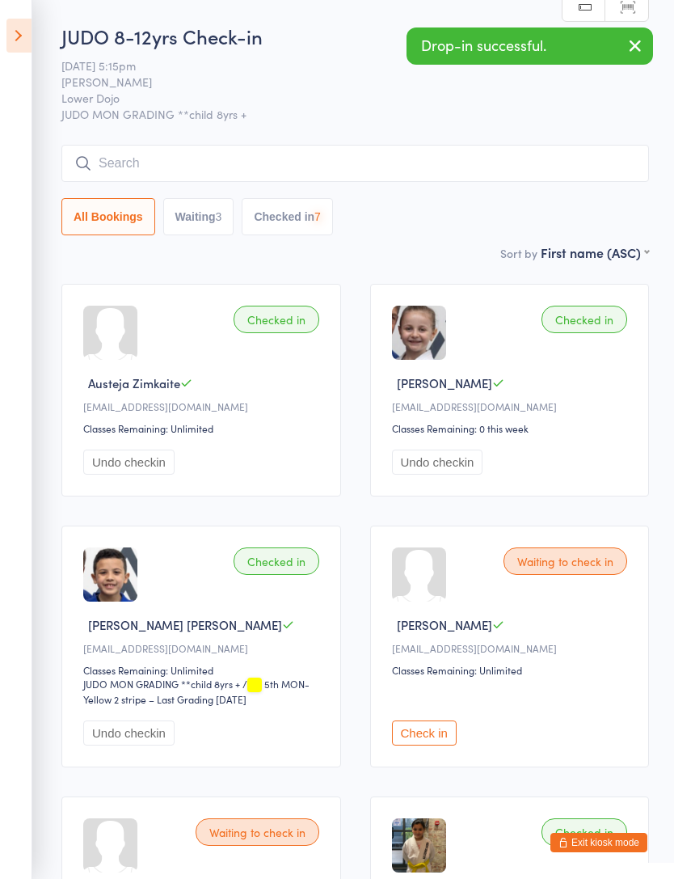
click at [22, 51] on icon at bounding box center [18, 36] width 25 height 34
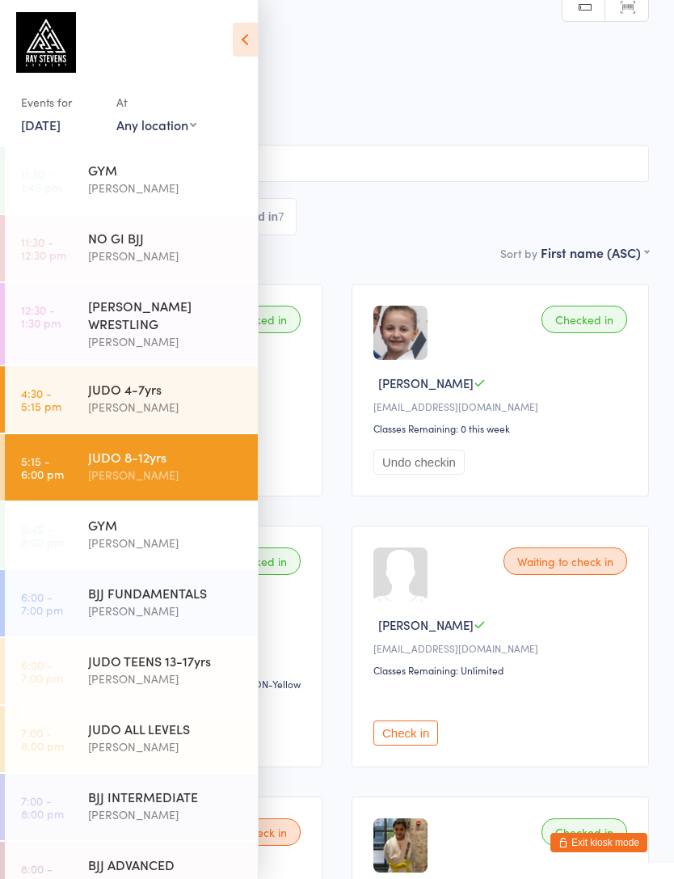
click at [247, 45] on icon at bounding box center [245, 40] width 25 height 34
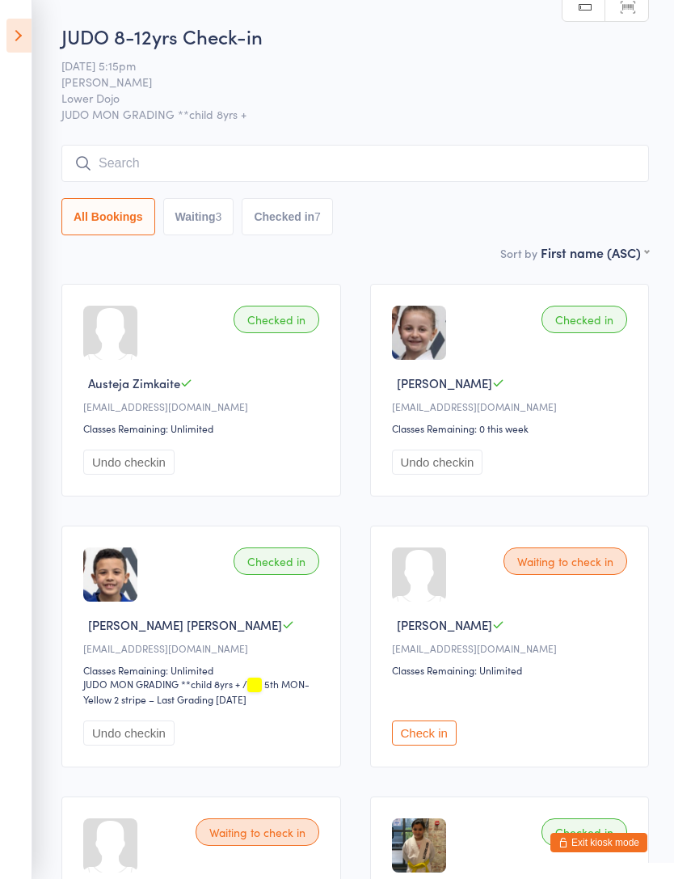
click at [107, 166] on input "search" at bounding box center [355, 163] width 588 height 37
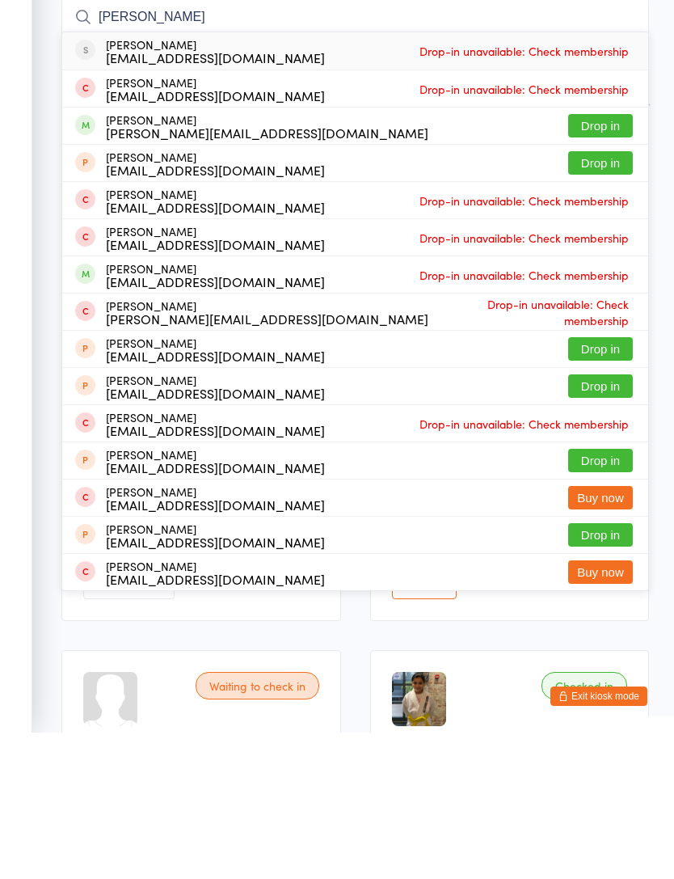
type input "Cormack"
click at [623, 260] on button "Drop in" at bounding box center [600, 271] width 65 height 23
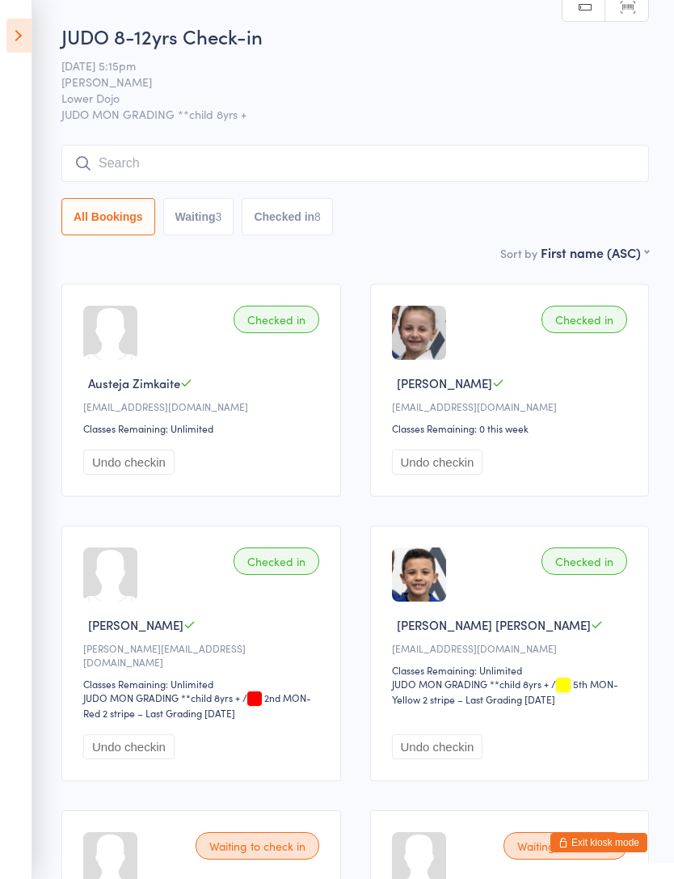
click at [191, 219] on button "Waiting 3" at bounding box center [198, 216] width 71 height 37
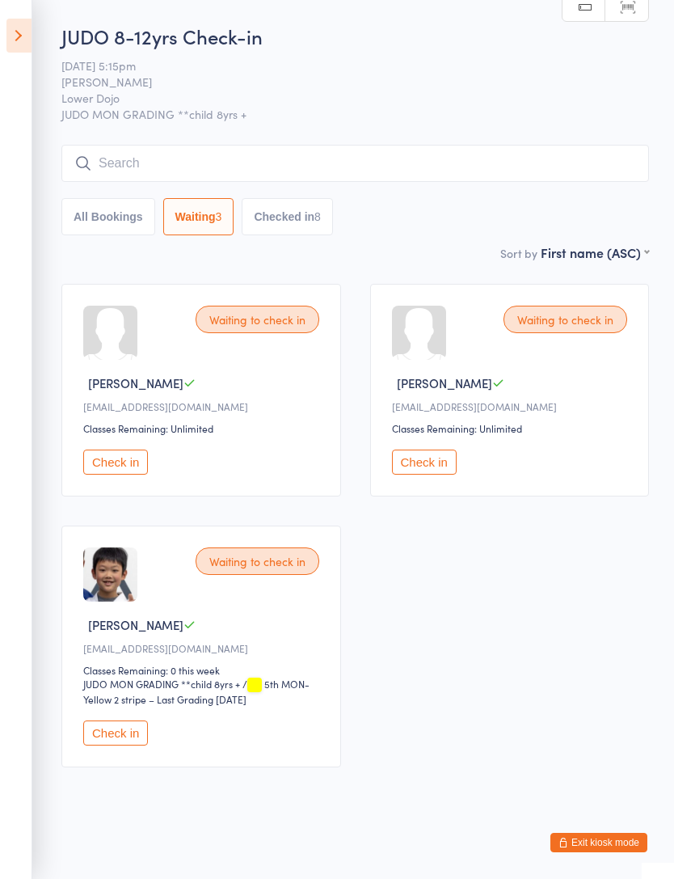
click at [23, 32] on icon at bounding box center [18, 36] width 25 height 34
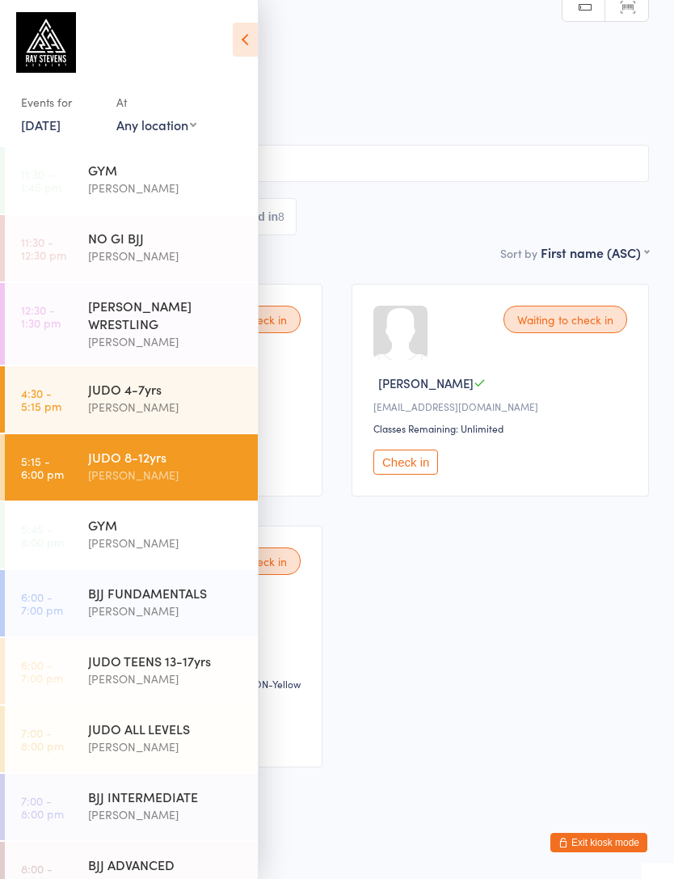
click at [239, 47] on icon at bounding box center [245, 40] width 25 height 34
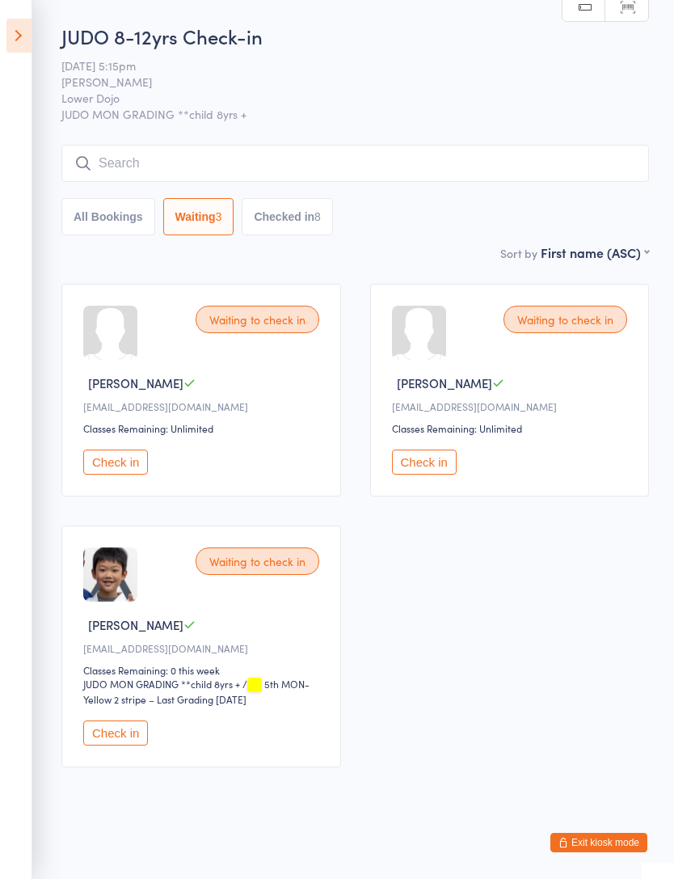
click at [11, 30] on icon at bounding box center [18, 36] width 25 height 34
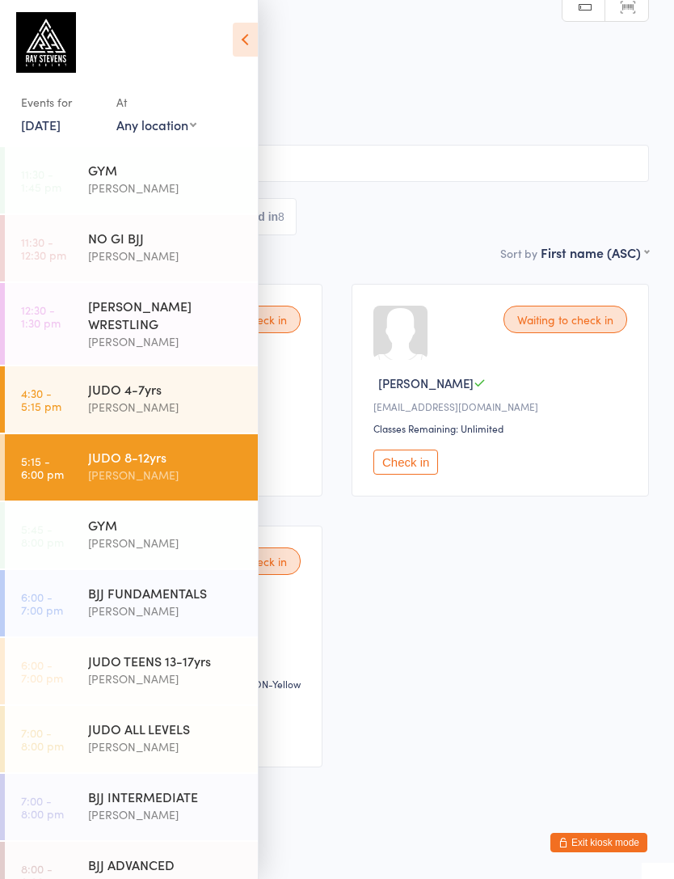
click at [246, 49] on icon at bounding box center [245, 40] width 25 height 34
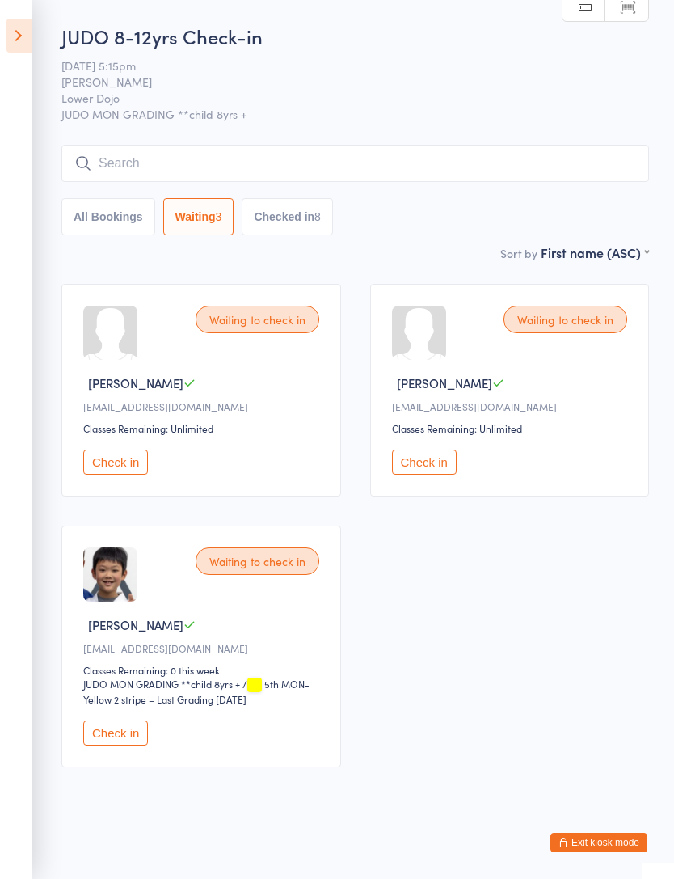
click at [127, 164] on input "search" at bounding box center [355, 163] width 588 height 37
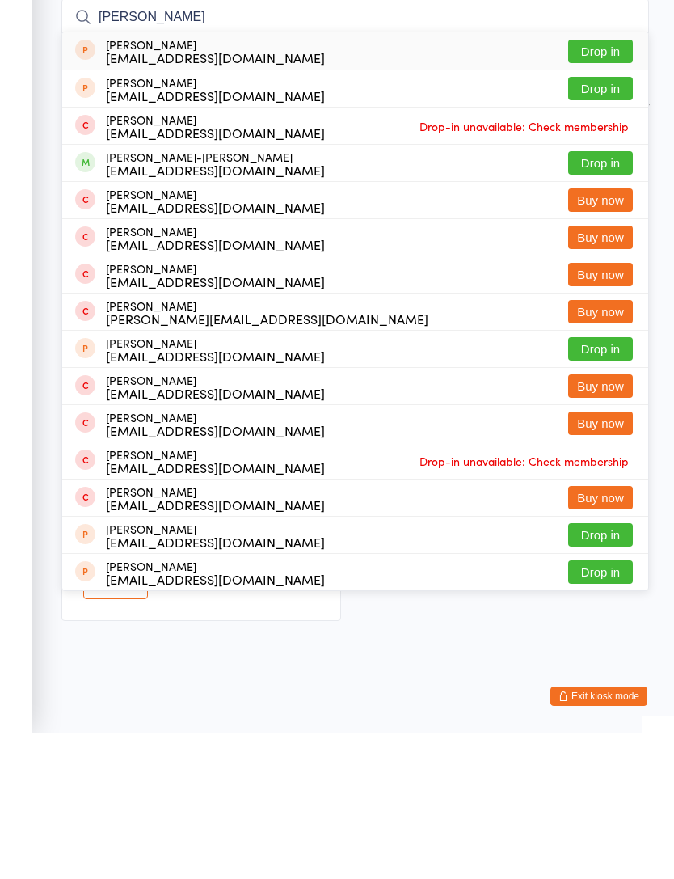
type input "Ivan"
click at [610, 298] on button "Drop in" at bounding box center [600, 309] width 65 height 23
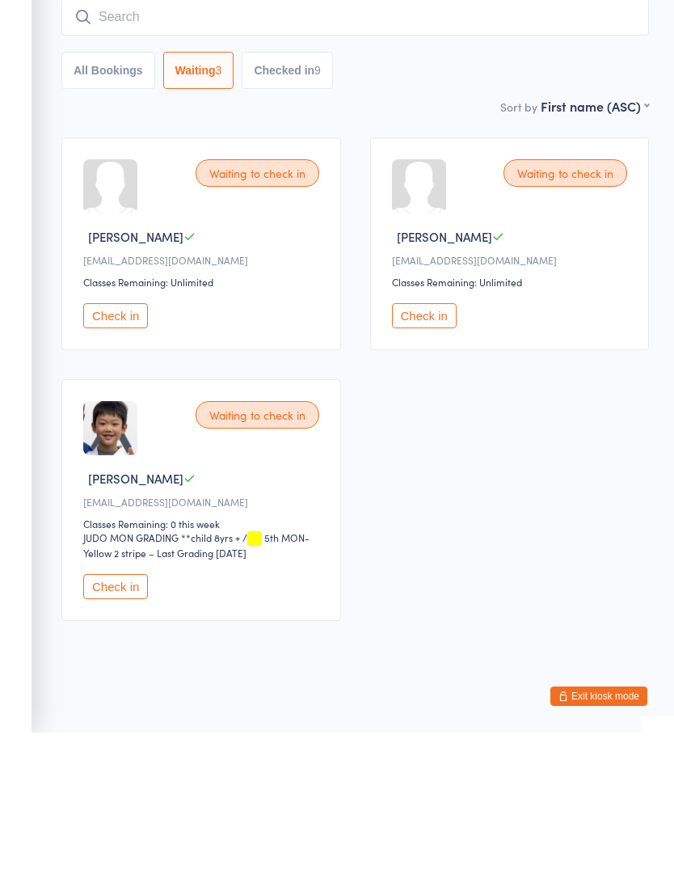
click at [82, 198] on button "All Bookings" at bounding box center [108, 216] width 94 height 37
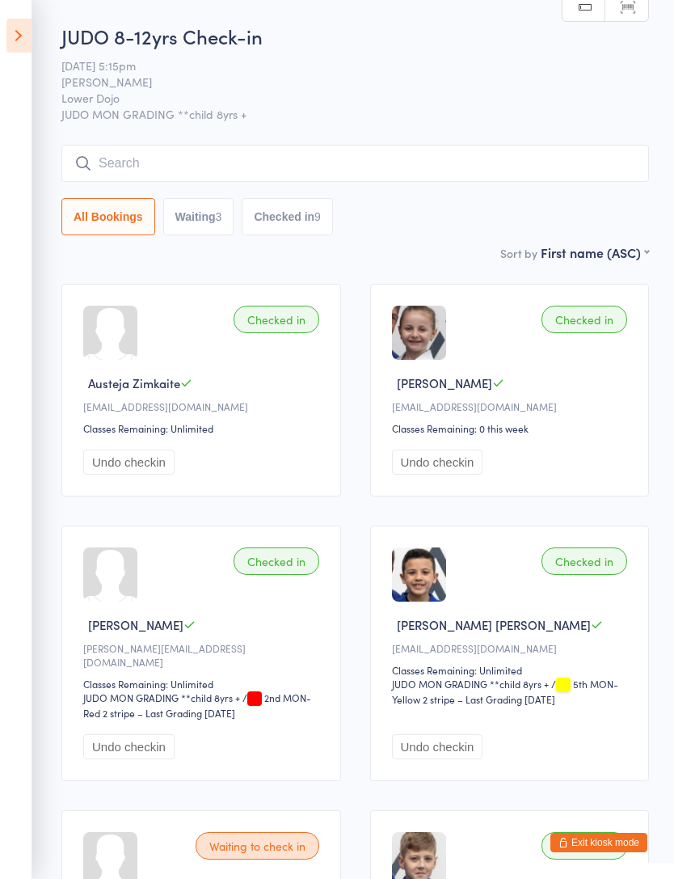
click at [441, 166] on input "search" at bounding box center [355, 163] width 588 height 37
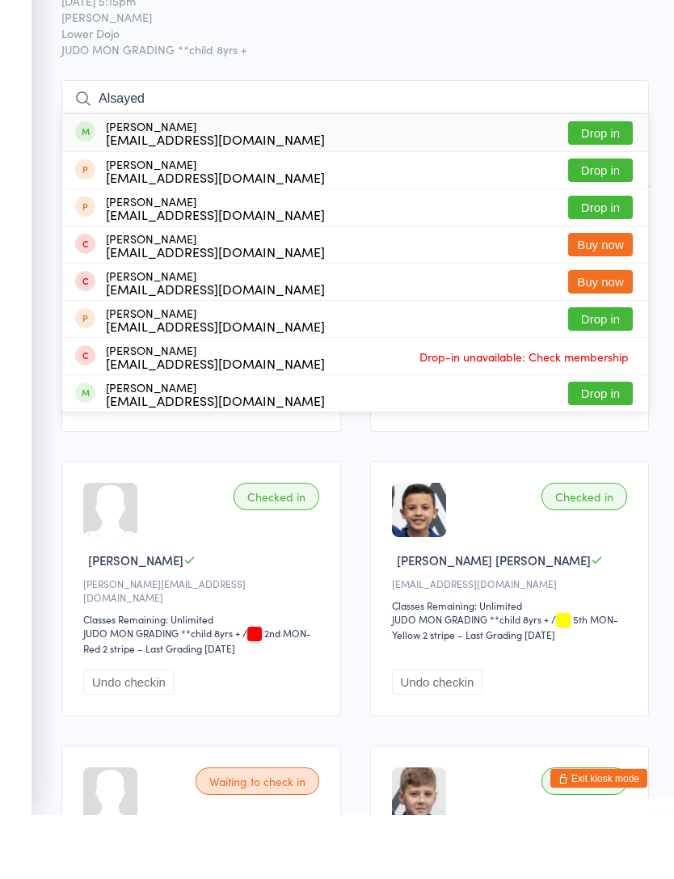
type input "Alsayed"
click at [604, 186] on button "Drop in" at bounding box center [600, 197] width 65 height 23
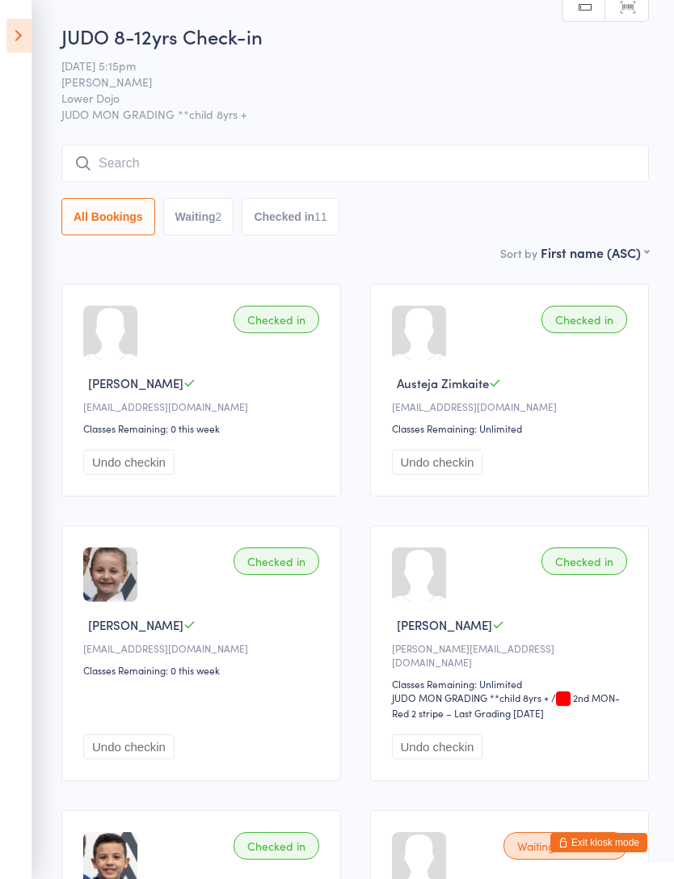
click at [125, 171] on input "search" at bounding box center [355, 163] width 588 height 37
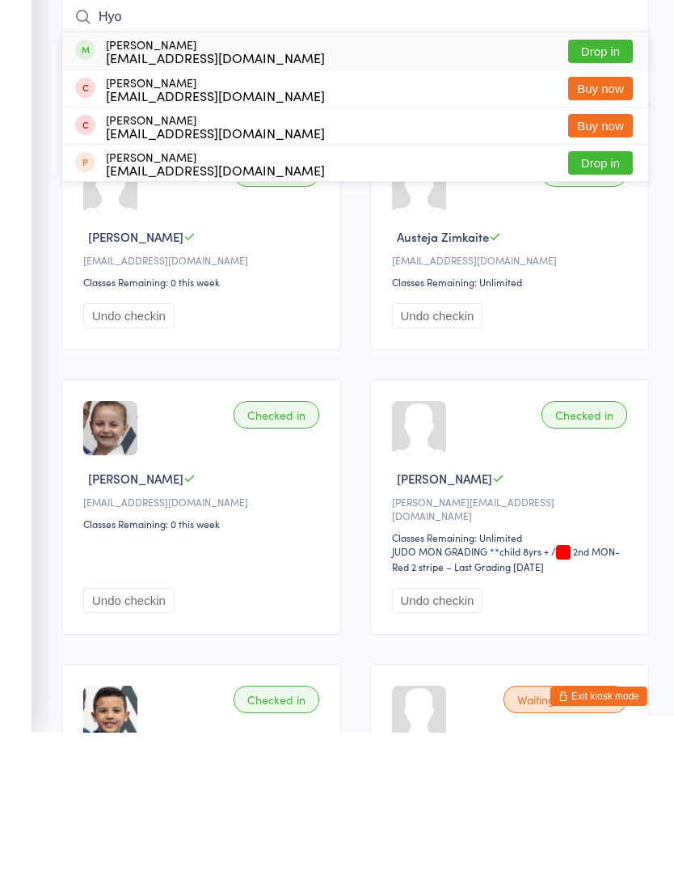
type input "Hyo"
click at [614, 186] on button "Drop in" at bounding box center [600, 197] width 65 height 23
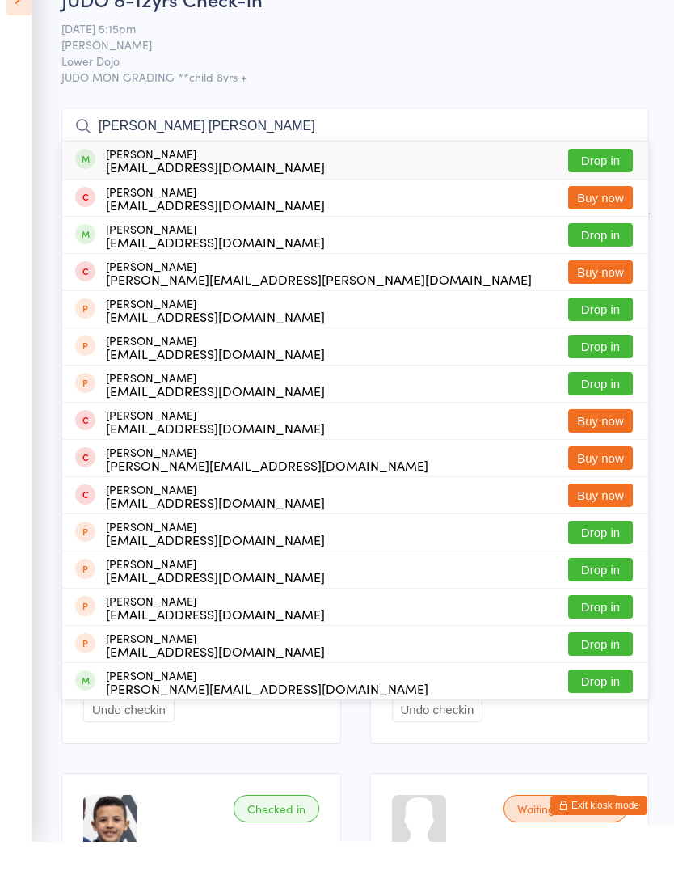
type input "Slater williams"
click at [610, 260] on button "Drop in" at bounding box center [600, 271] width 65 height 23
type input "Slater williams"
click at [608, 186] on button "Drop in" at bounding box center [600, 197] width 65 height 23
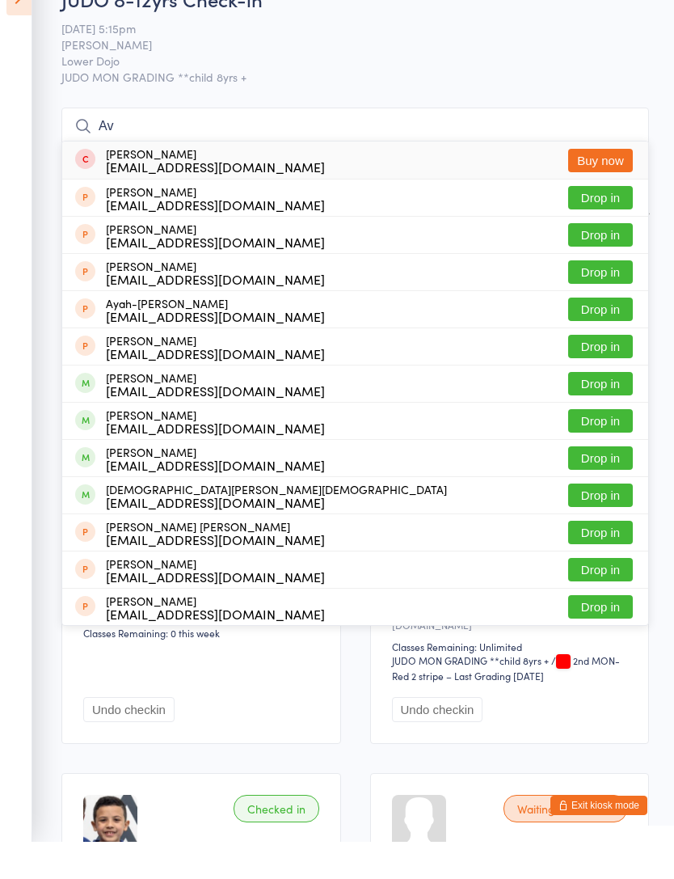
type input "A"
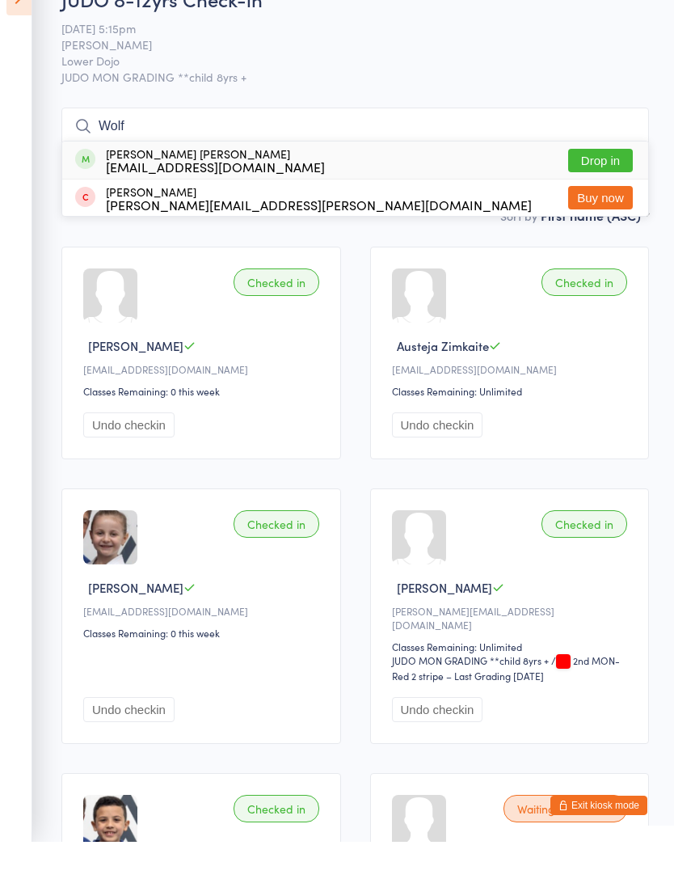
type input "Wolf"
click at [613, 186] on button "Drop in" at bounding box center [600, 197] width 65 height 23
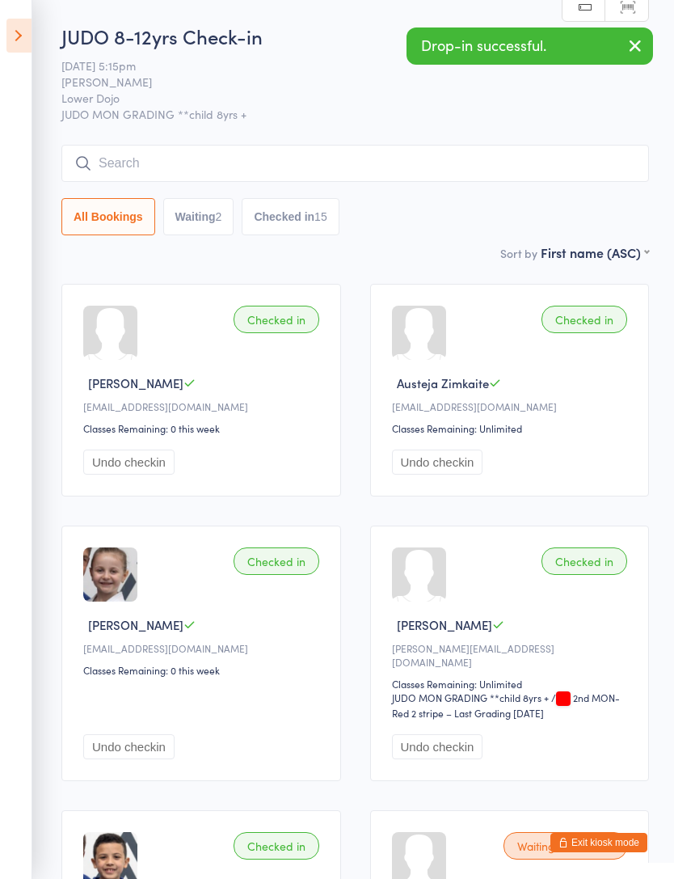
click at [191, 214] on button "Waiting 2" at bounding box center [198, 216] width 71 height 37
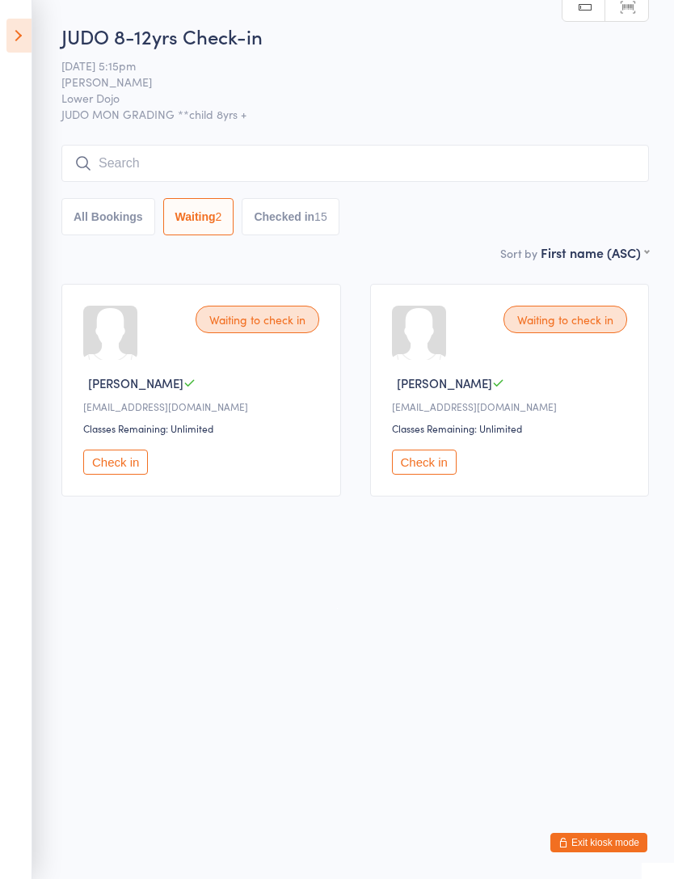
click at [79, 230] on button "All Bookings" at bounding box center [108, 216] width 94 height 37
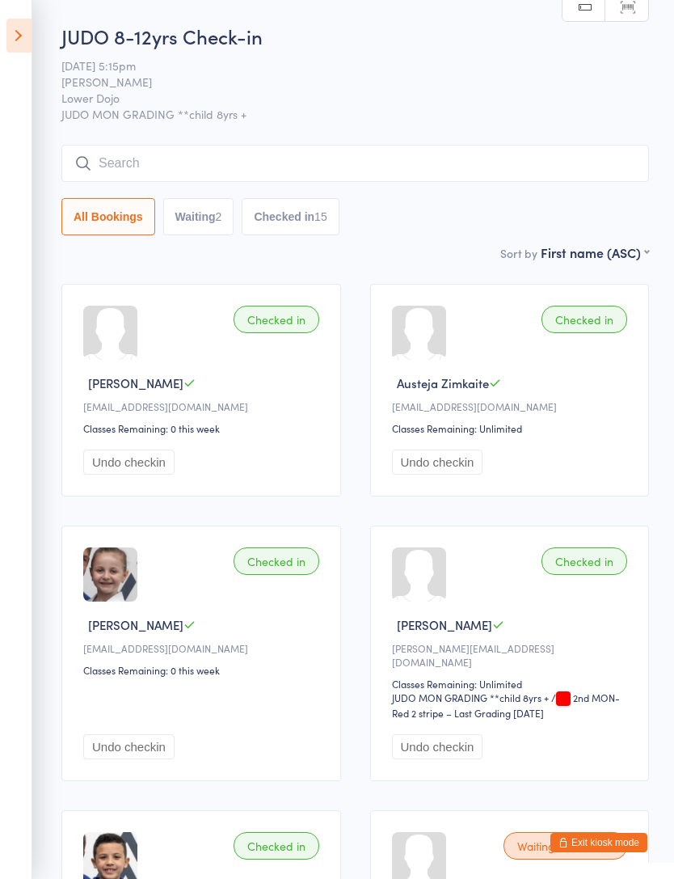
click at [193, 217] on button "Waiting 2" at bounding box center [198, 216] width 71 height 37
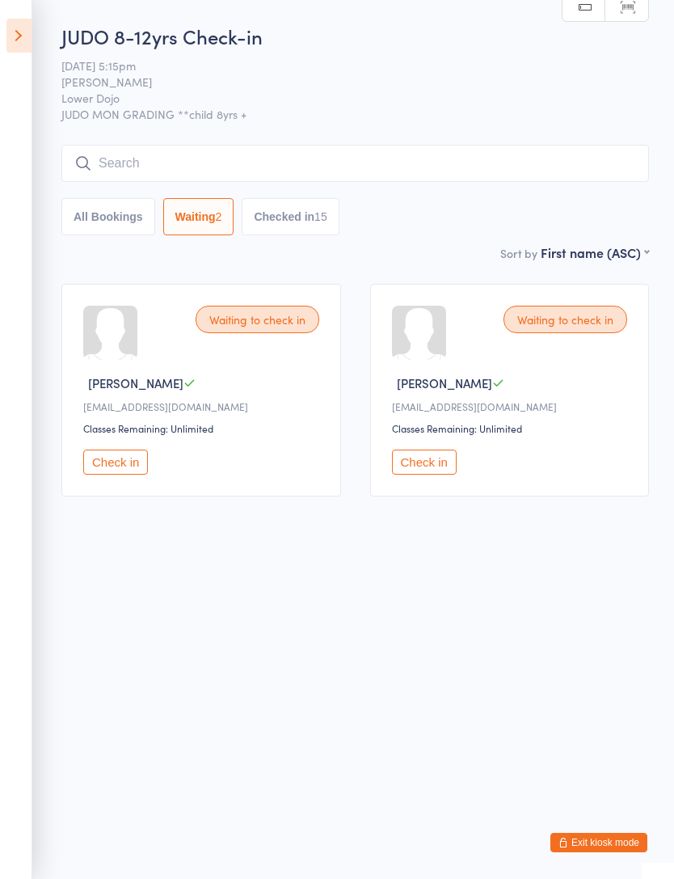
click at [437, 466] on button "Check in" at bounding box center [424, 462] width 65 height 25
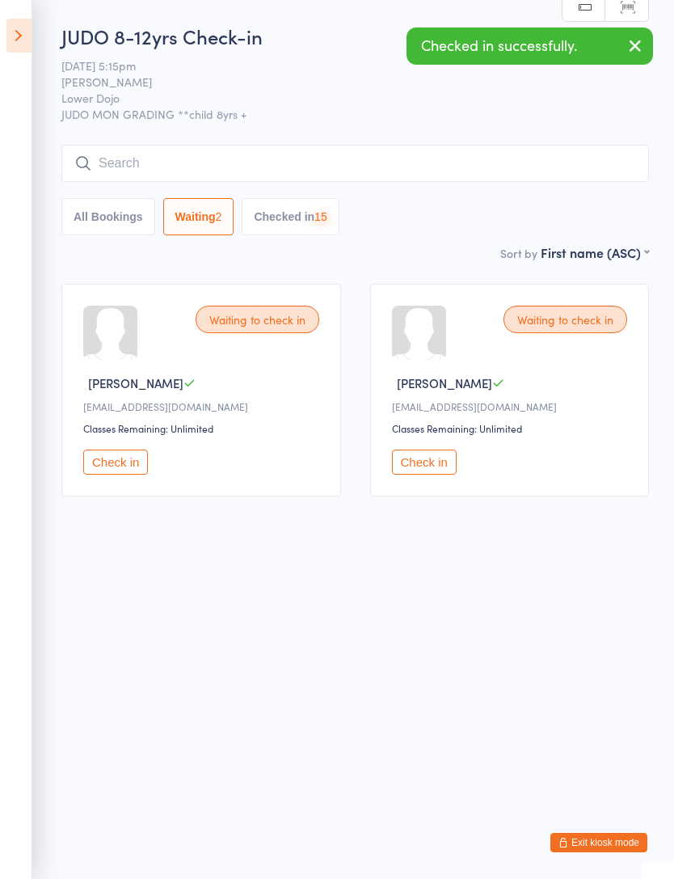
click at [108, 467] on button "Check in" at bounding box center [115, 462] width 65 height 25
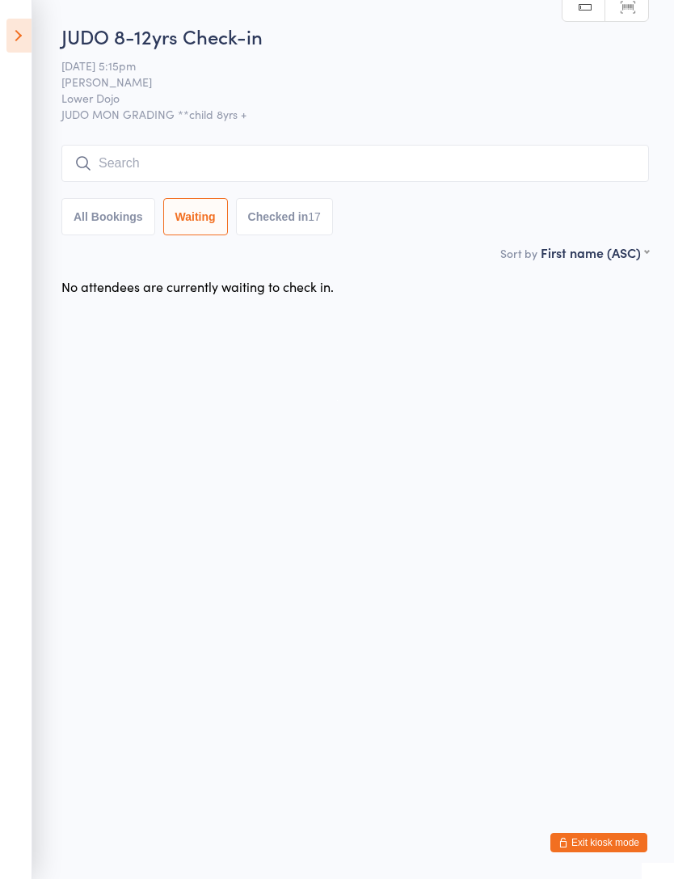
click at [11, 35] on icon at bounding box center [18, 36] width 25 height 34
